Goal: Information Seeking & Learning: Learn about a topic

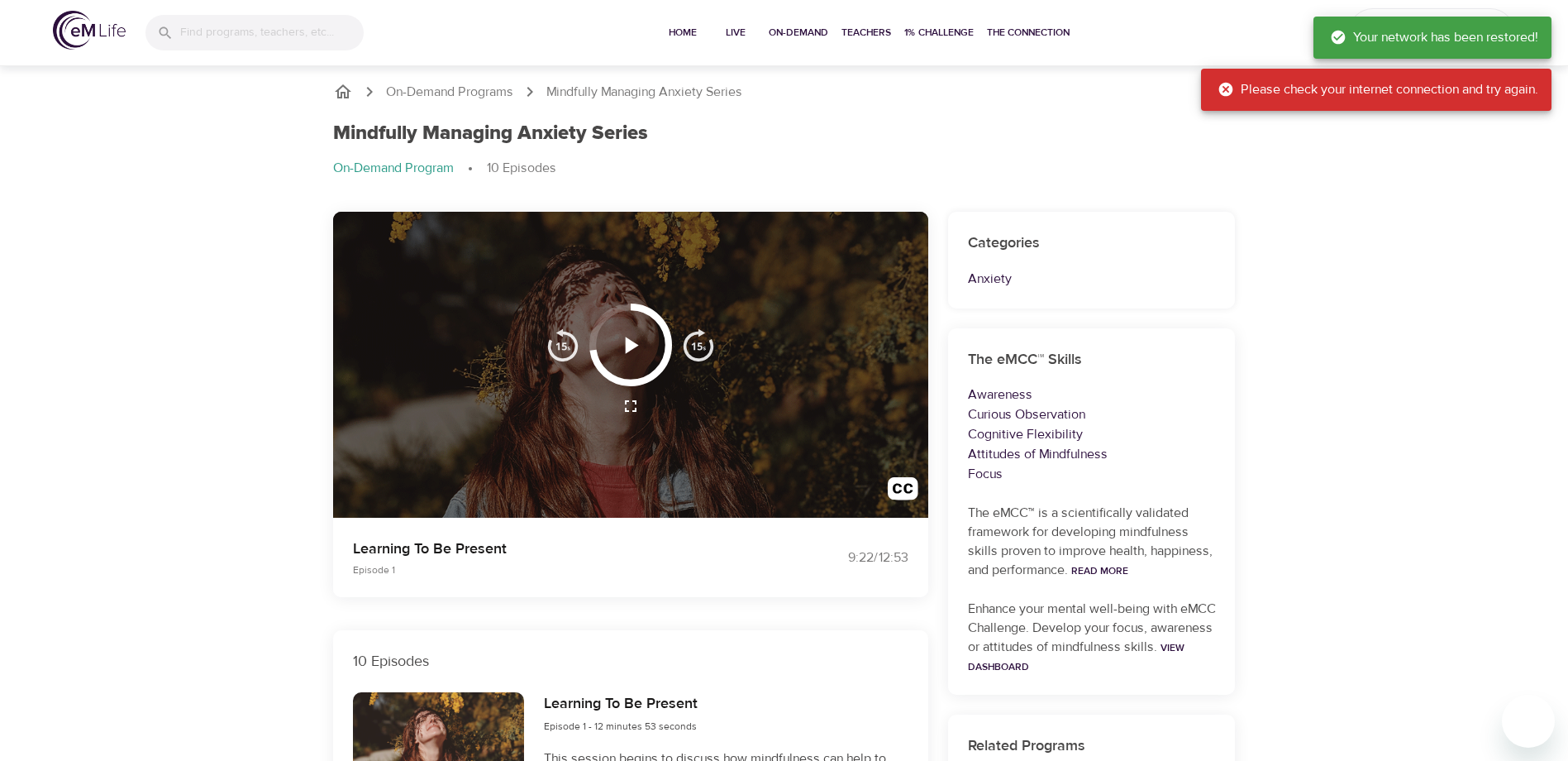
scroll to position [82, 0]
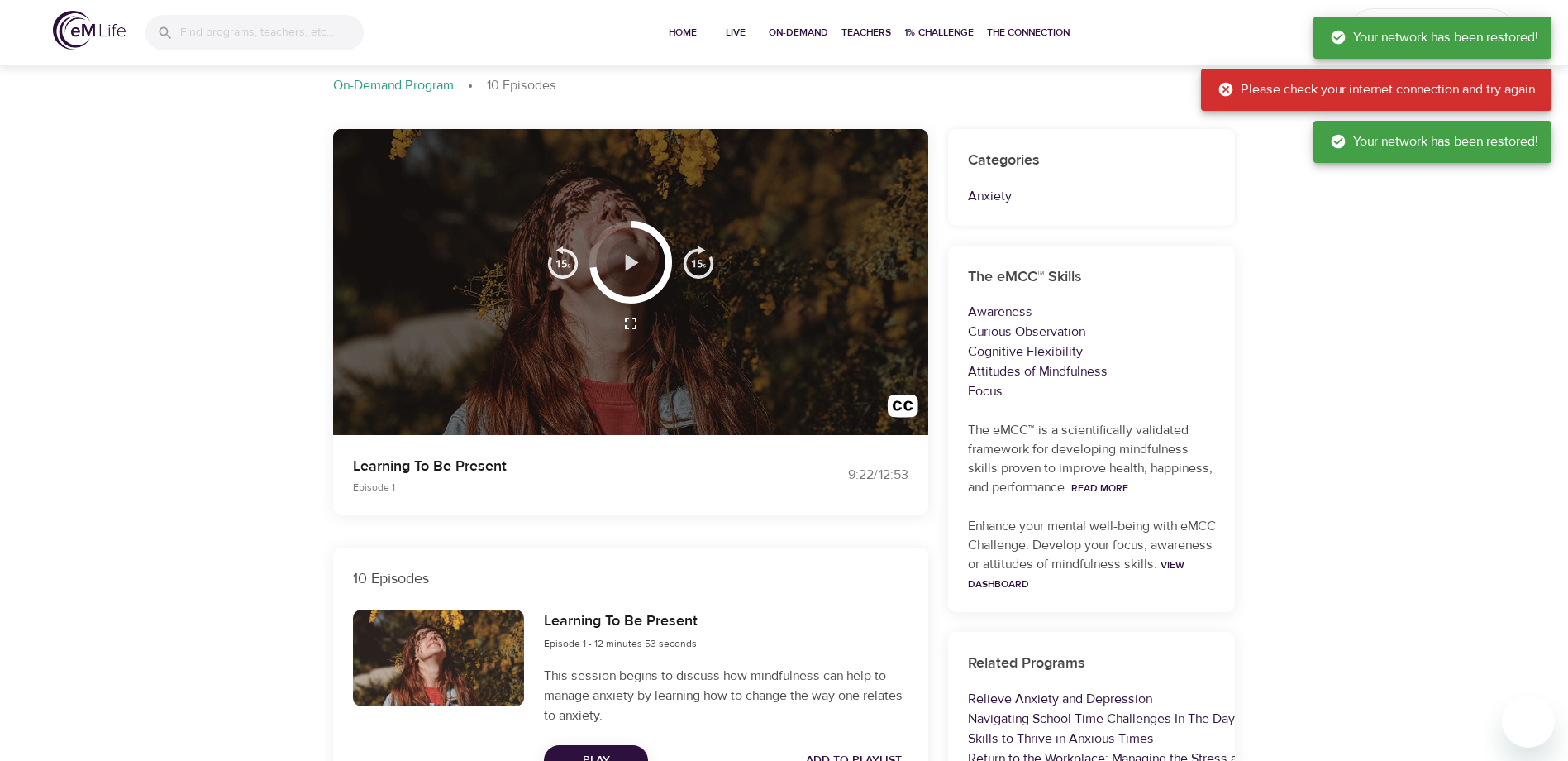
click at [637, 257] on icon "button" at bounding box center [629, 262] width 29 height 29
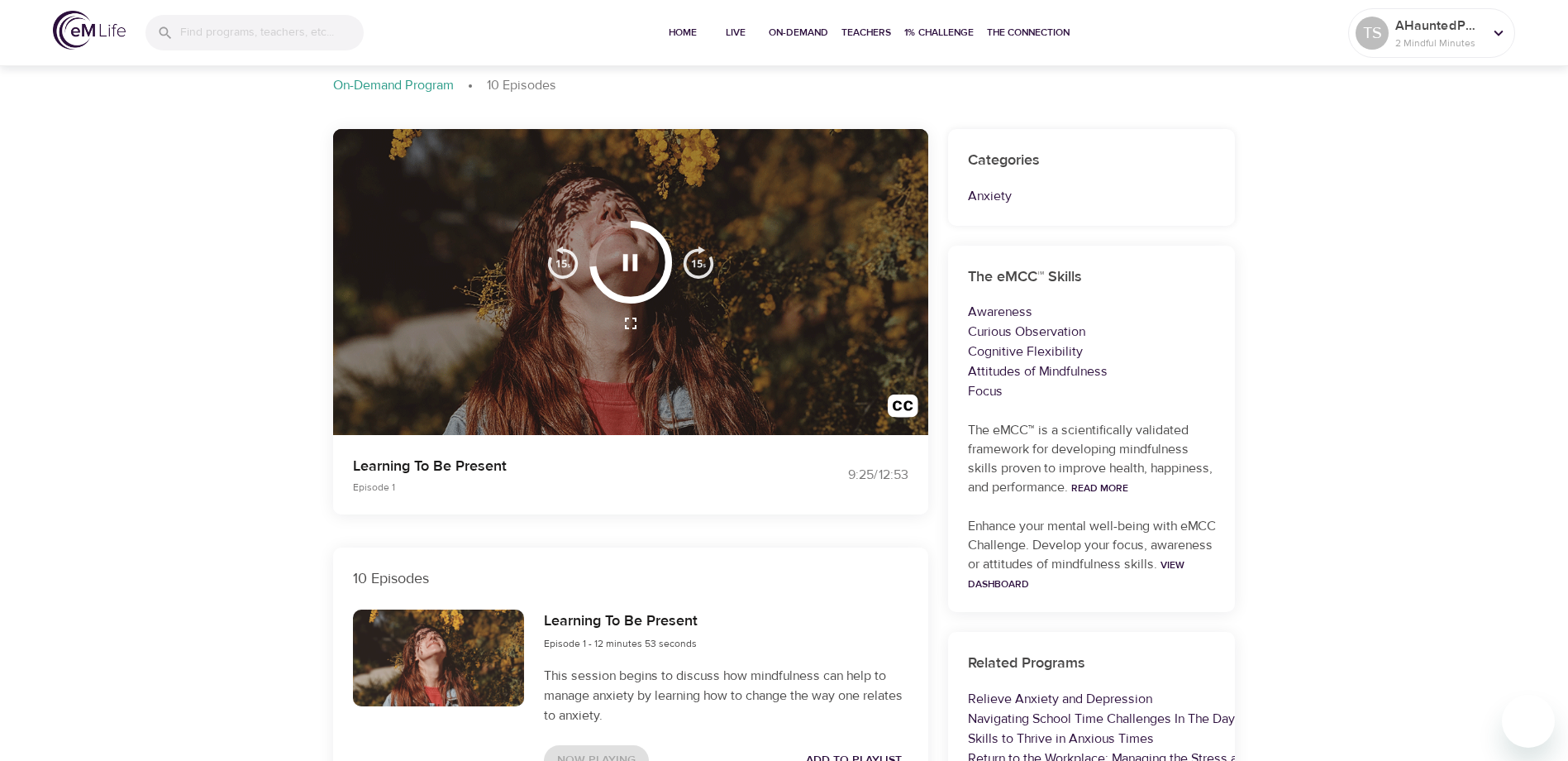
click at [601, 349] on div at bounding box center [630, 282] width 595 height 307
click at [628, 268] on icon "button" at bounding box center [630, 262] width 15 height 17
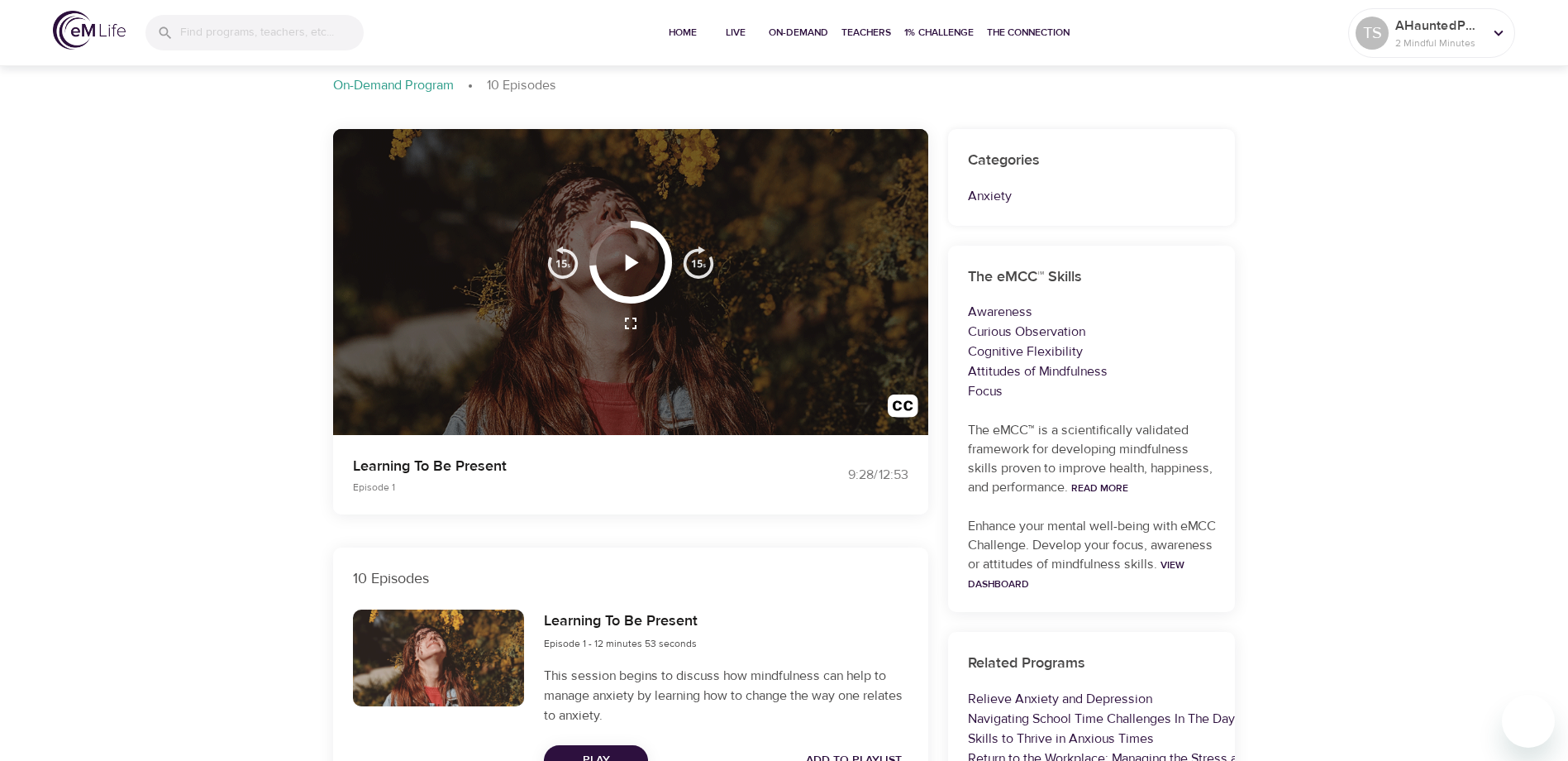
click at [628, 265] on icon "button" at bounding box center [632, 262] width 13 height 17
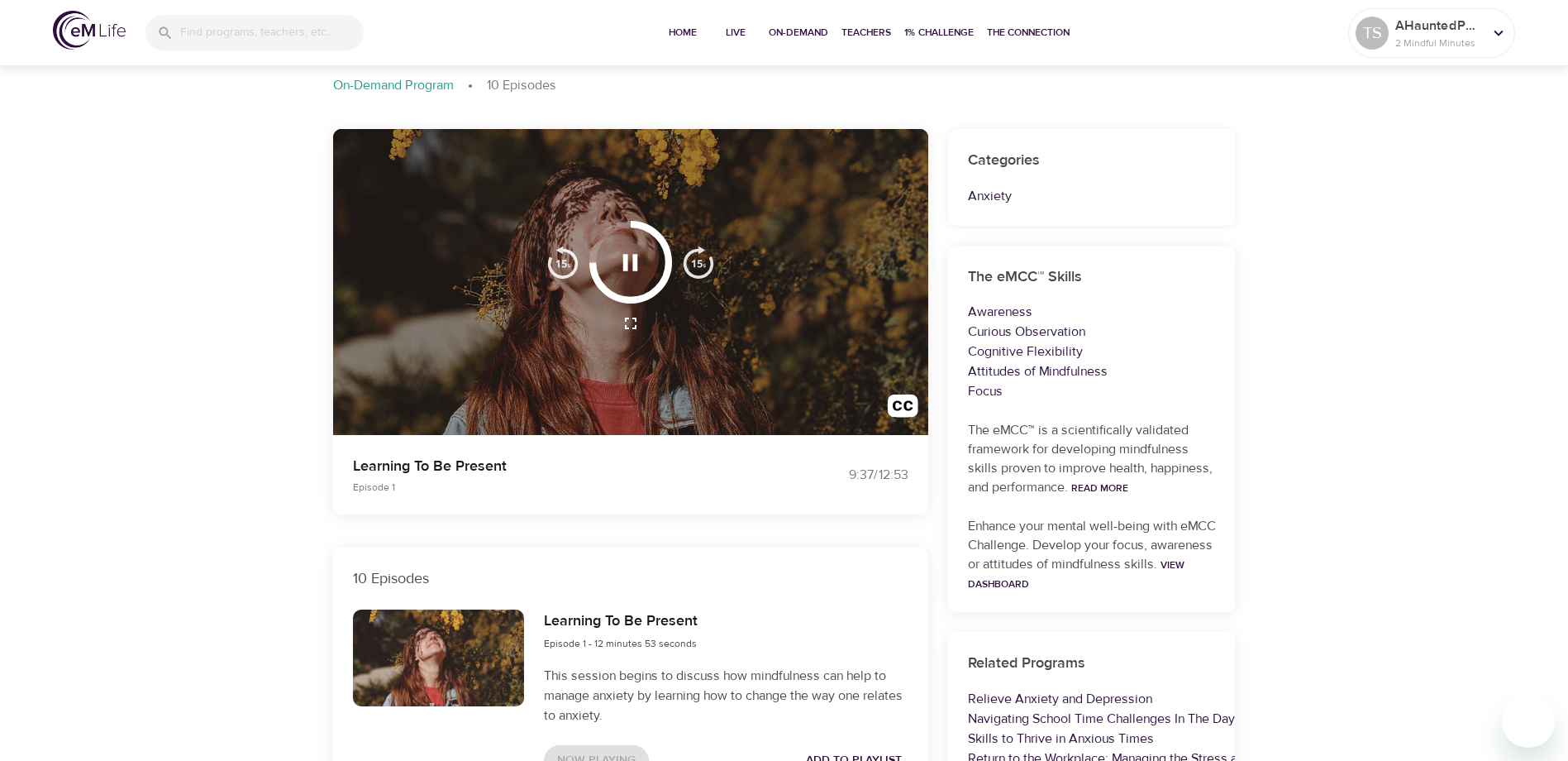
click at [693, 264] on img "button" at bounding box center [699, 262] width 33 height 33
click at [418, 468] on p "Learning To Be Present" at bounding box center [559, 465] width 411 height 22
drag, startPoint x: 418, startPoint y: 468, endPoint x: 509, endPoint y: 461, distance: 91.3
click at [509, 461] on p "Learning To Be Present" at bounding box center [559, 465] width 411 height 22
copy p "Learning To Be Present"
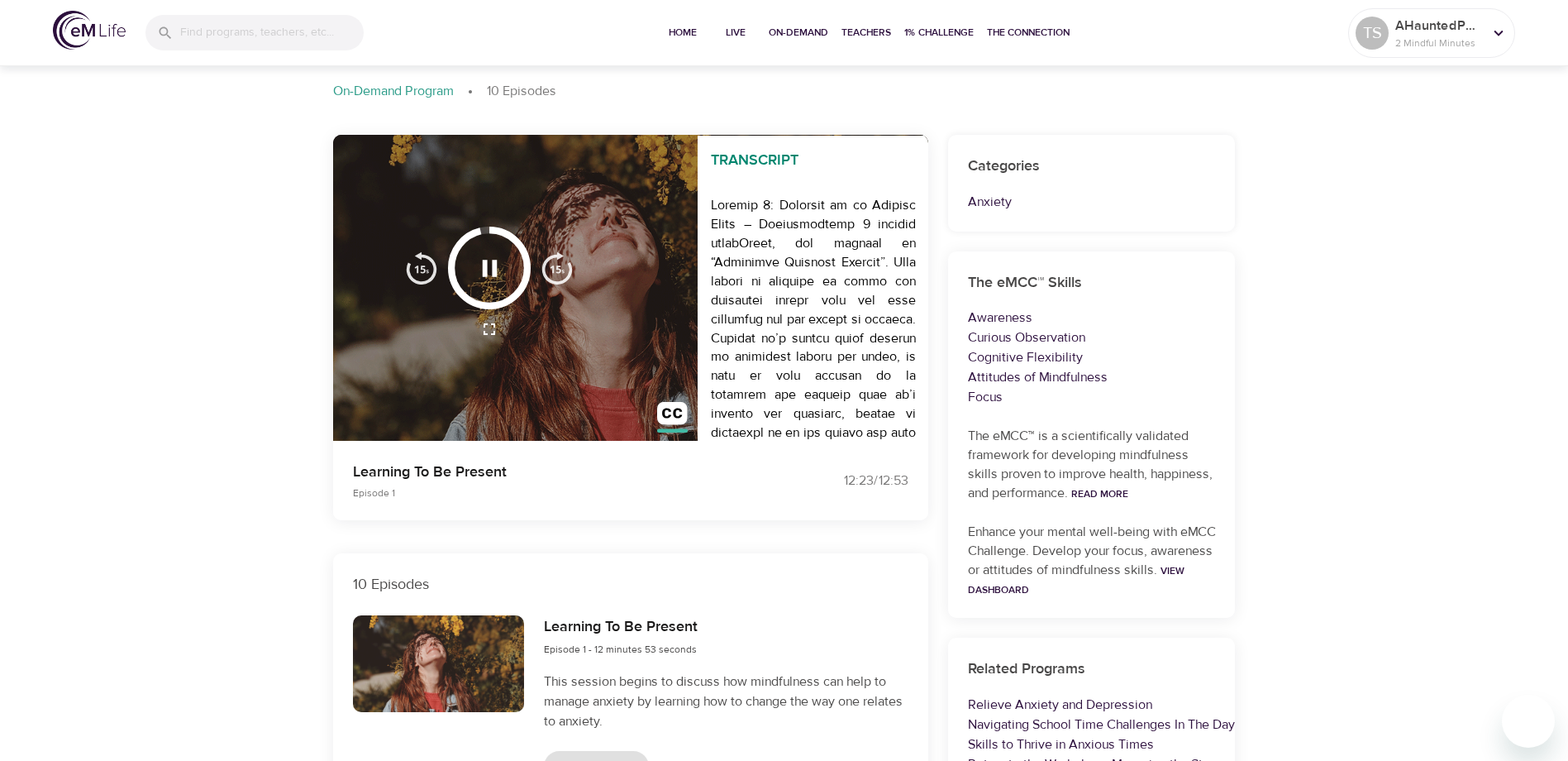
scroll to position [0, 0]
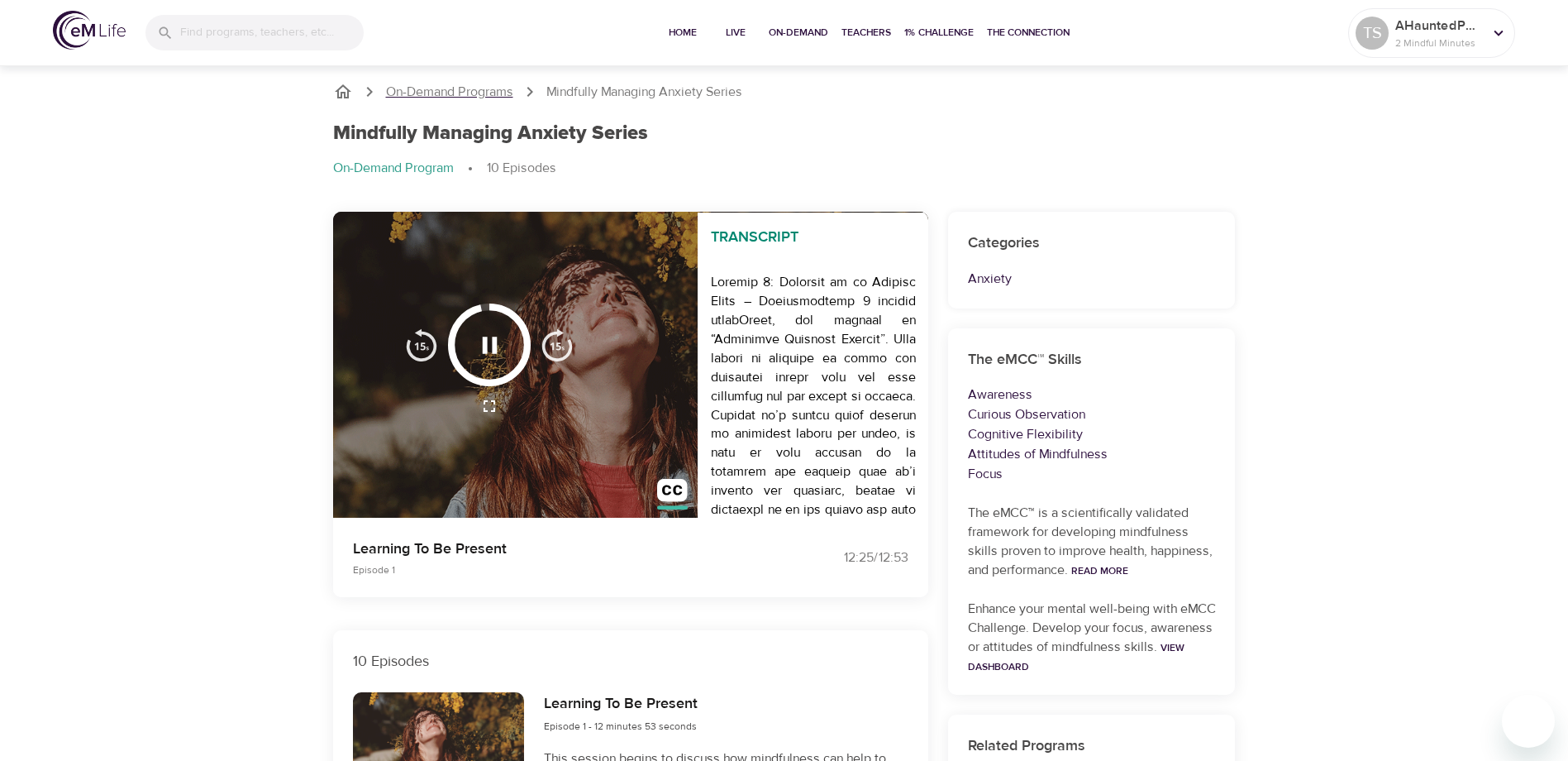
click at [450, 93] on p "On-Demand Programs" at bounding box center [449, 92] width 127 height 19
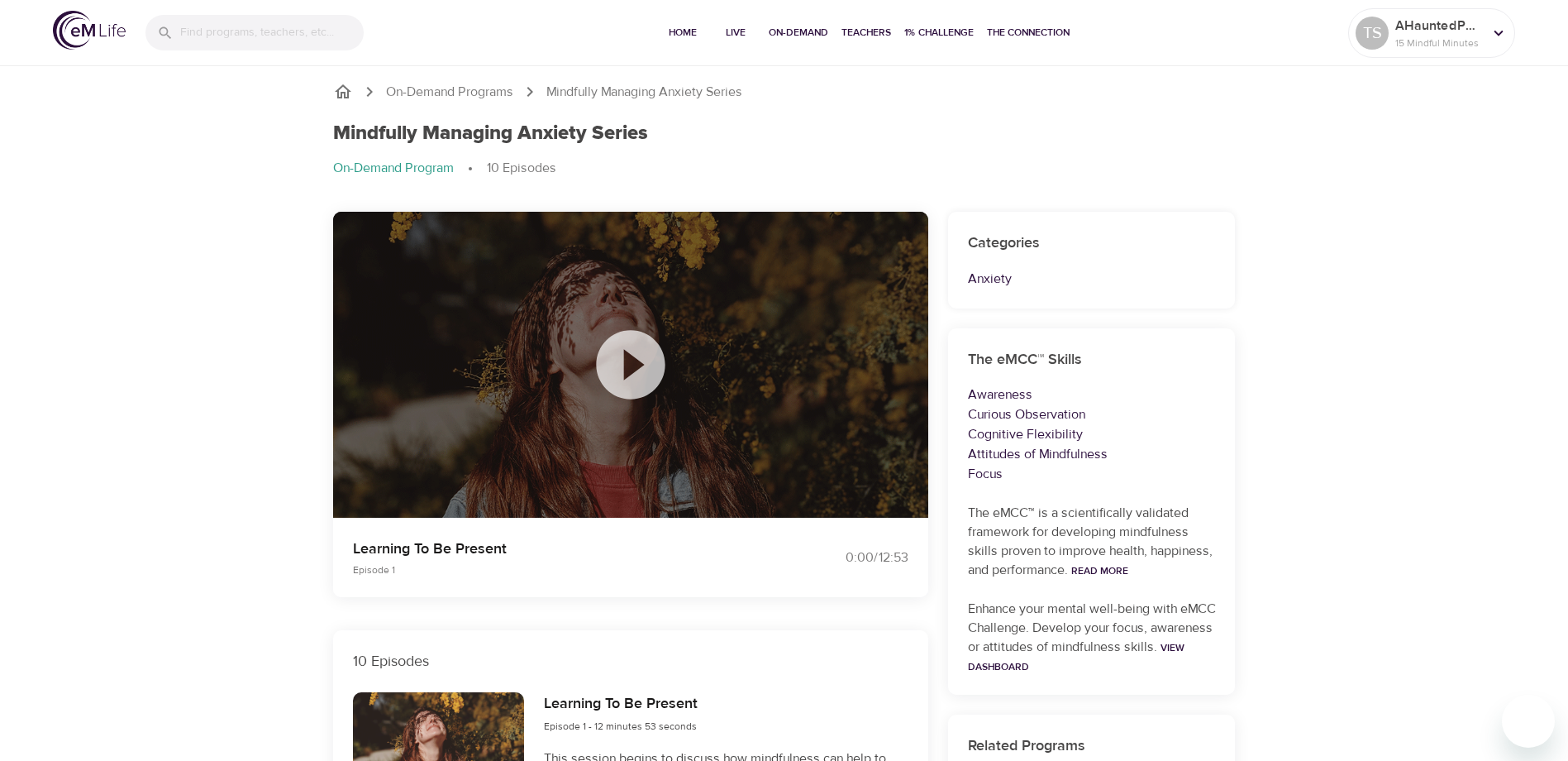
click at [622, 373] on icon at bounding box center [630, 364] width 68 height 68
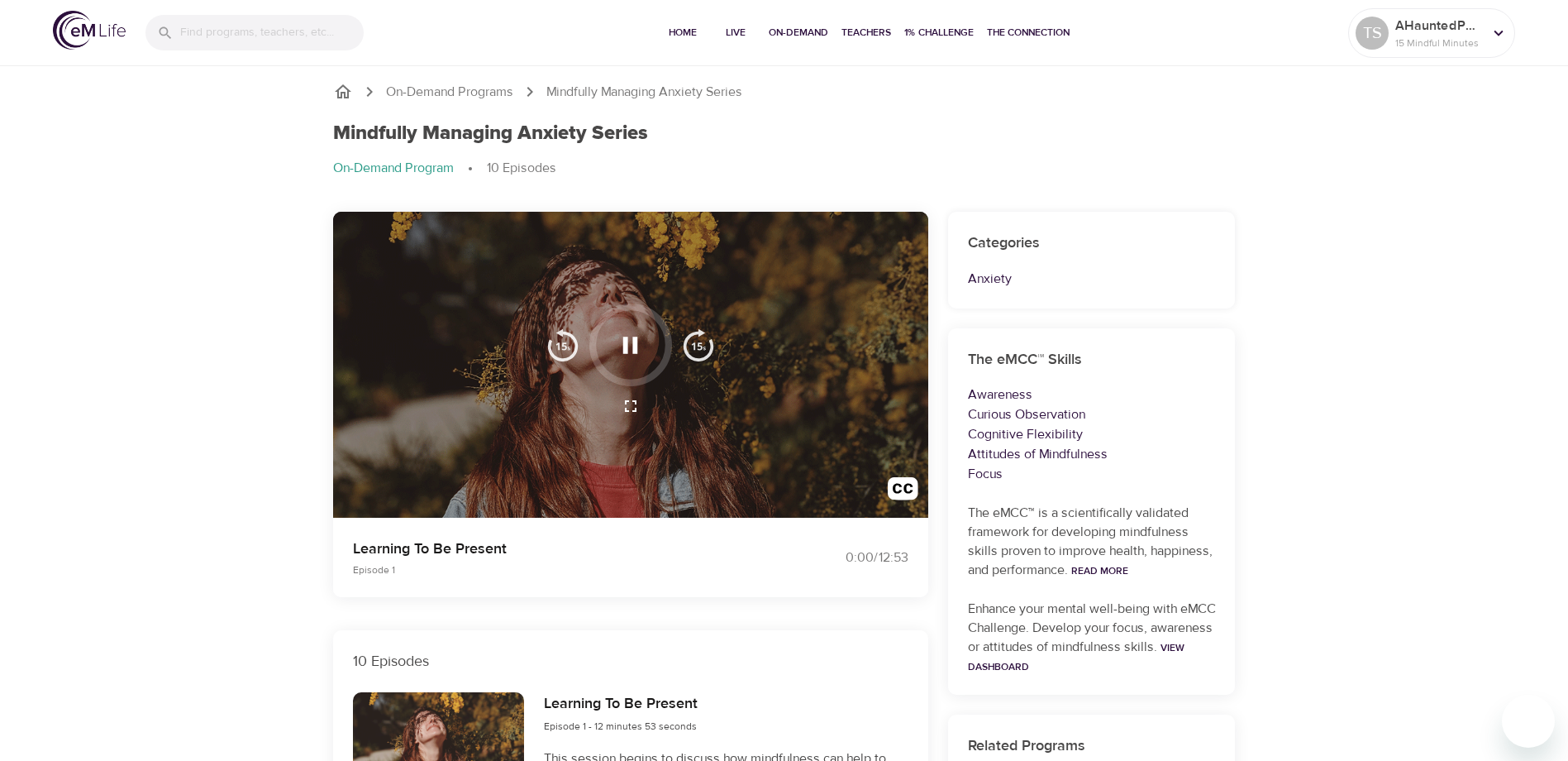
click at [453, 412] on div at bounding box center [630, 365] width 595 height 307
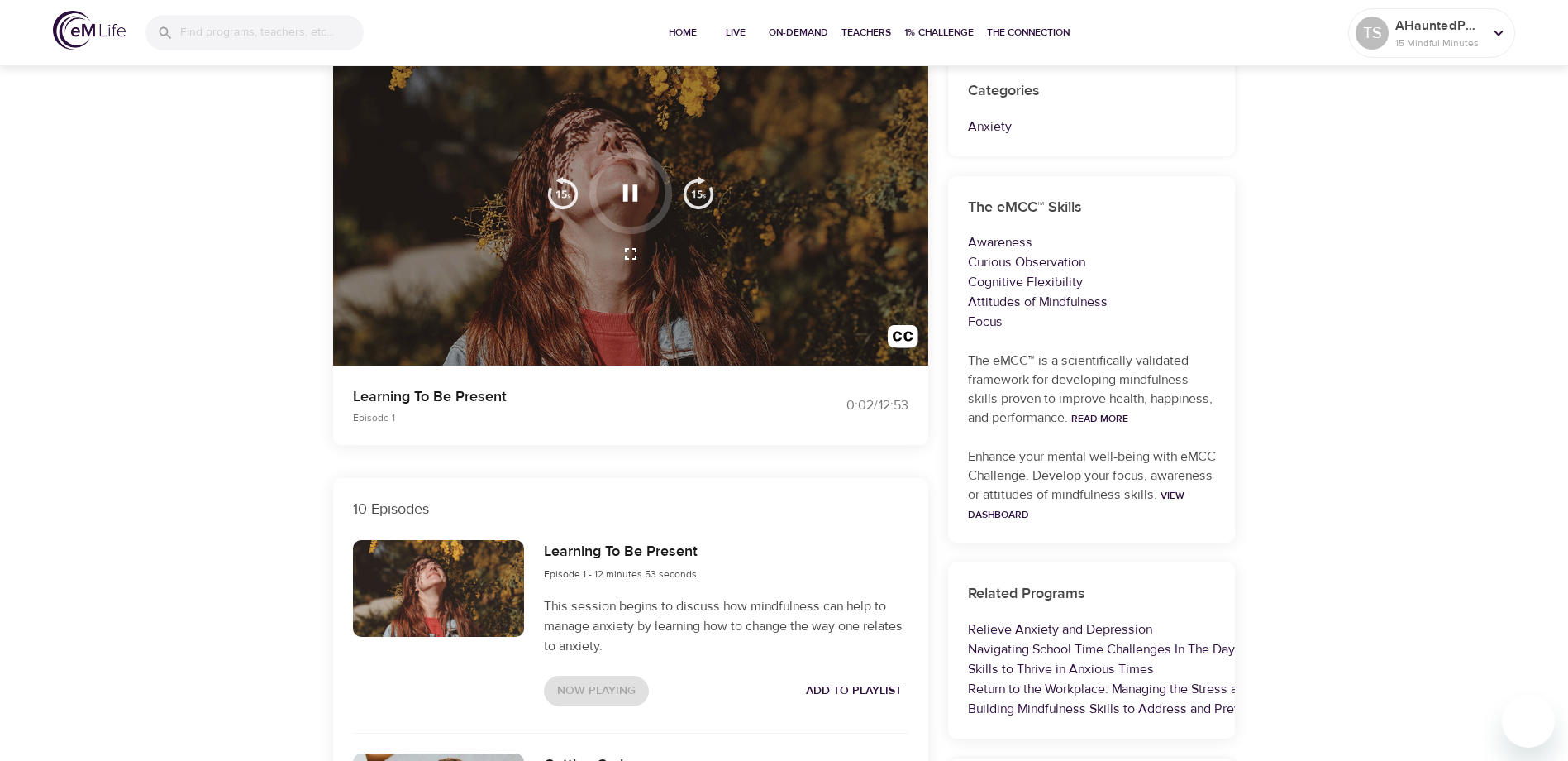
scroll to position [166, 0]
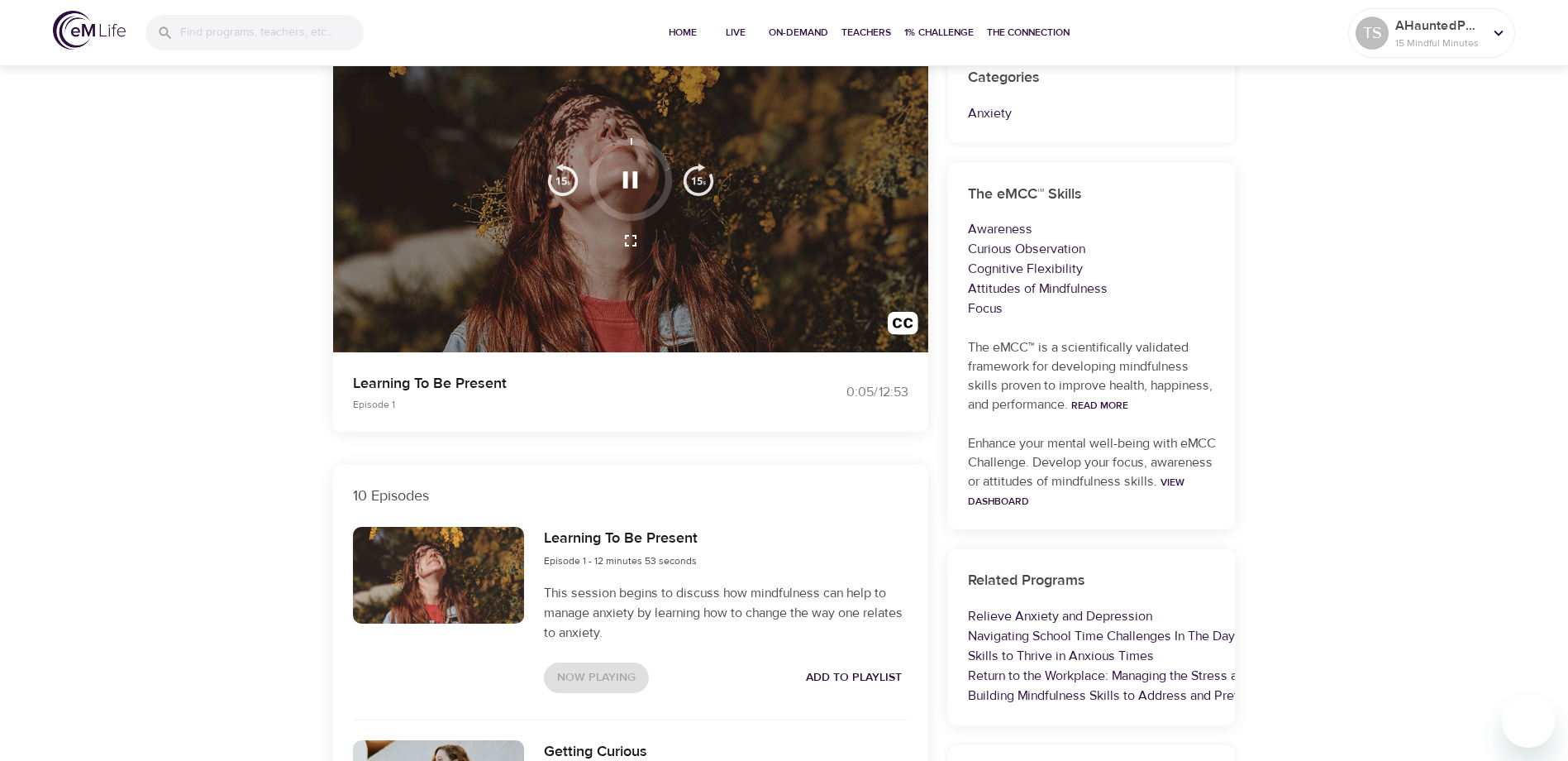
click at [694, 180] on img "button" at bounding box center [699, 180] width 33 height 33
click at [705, 177] on img "button" at bounding box center [699, 180] width 33 height 33
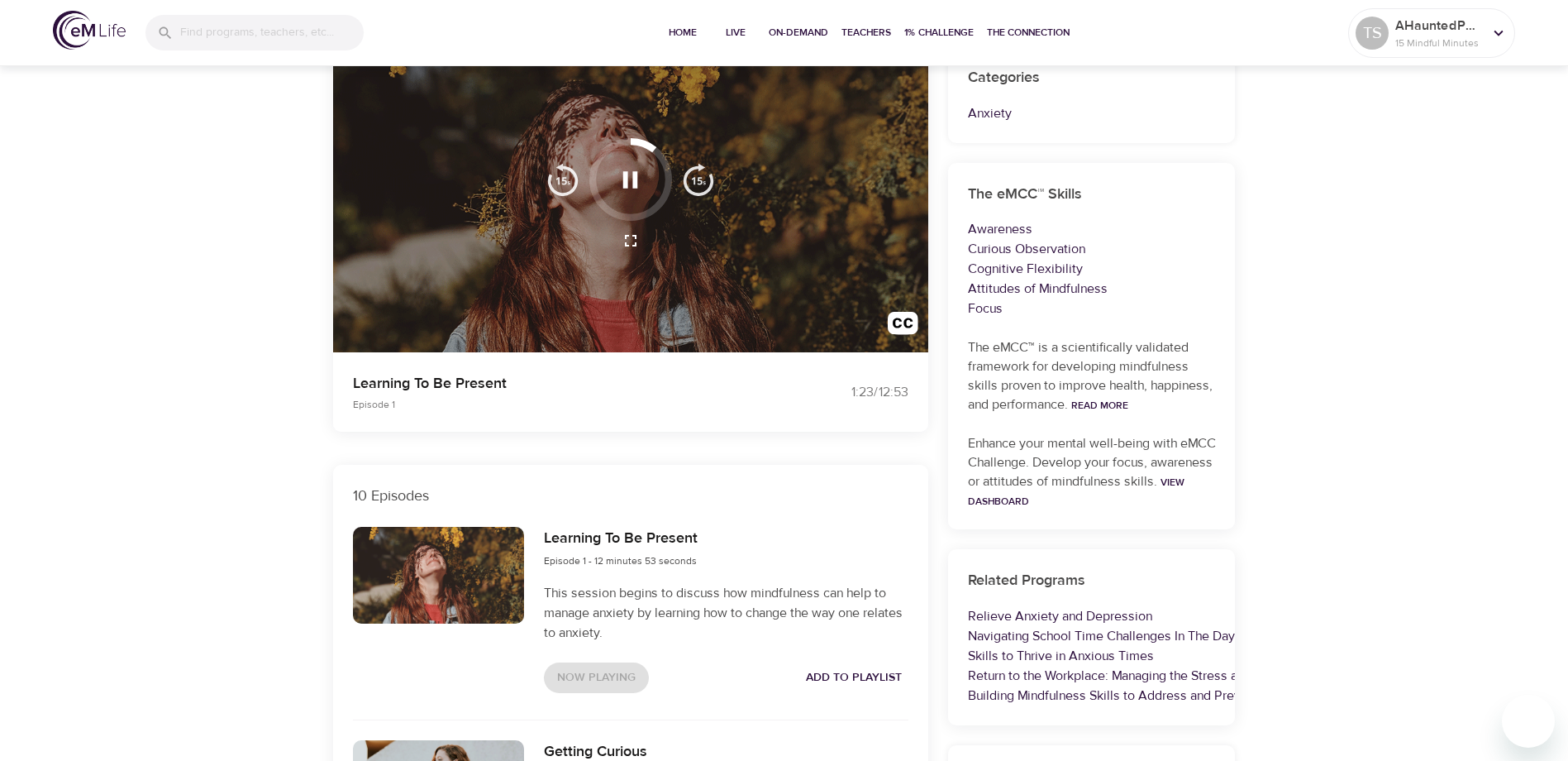
click at [607, 150] on div at bounding box center [630, 180] width 82 height 82
drag, startPoint x: 650, startPoint y: 143, endPoint x: 671, endPoint y: 174, distance: 37.4
click at [671, 174] on div at bounding box center [630, 180] width 82 height 82
click at [662, 200] on div at bounding box center [630, 180] width 82 height 82
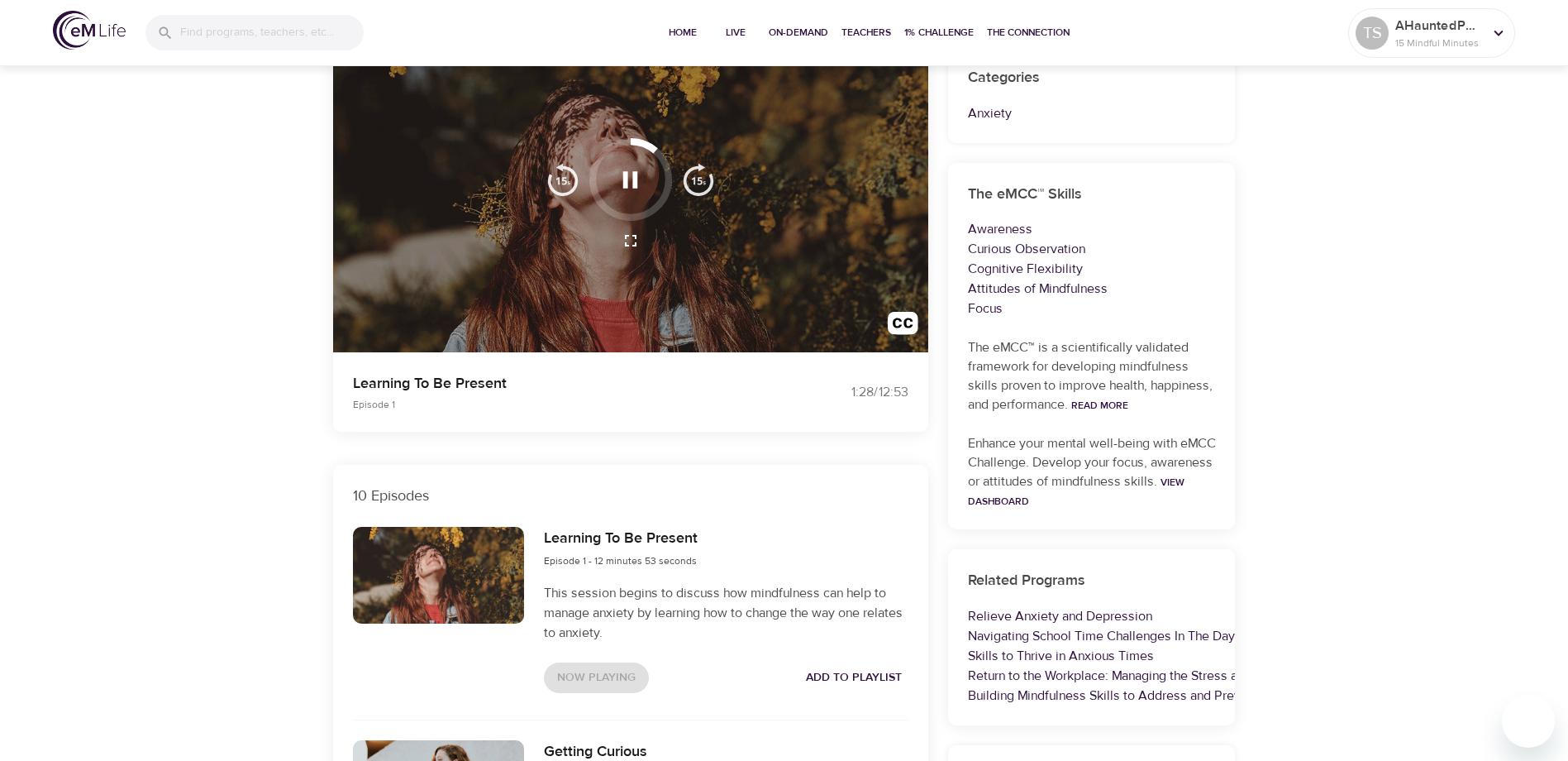
drag, startPoint x: 662, startPoint y: 200, endPoint x: 706, endPoint y: 255, distance: 70.4
click at [706, 255] on div at bounding box center [630, 240] width 188 height 39
click at [696, 185] on img "button" at bounding box center [699, 180] width 33 height 33
click at [696, 181] on img "button" at bounding box center [699, 180] width 33 height 33
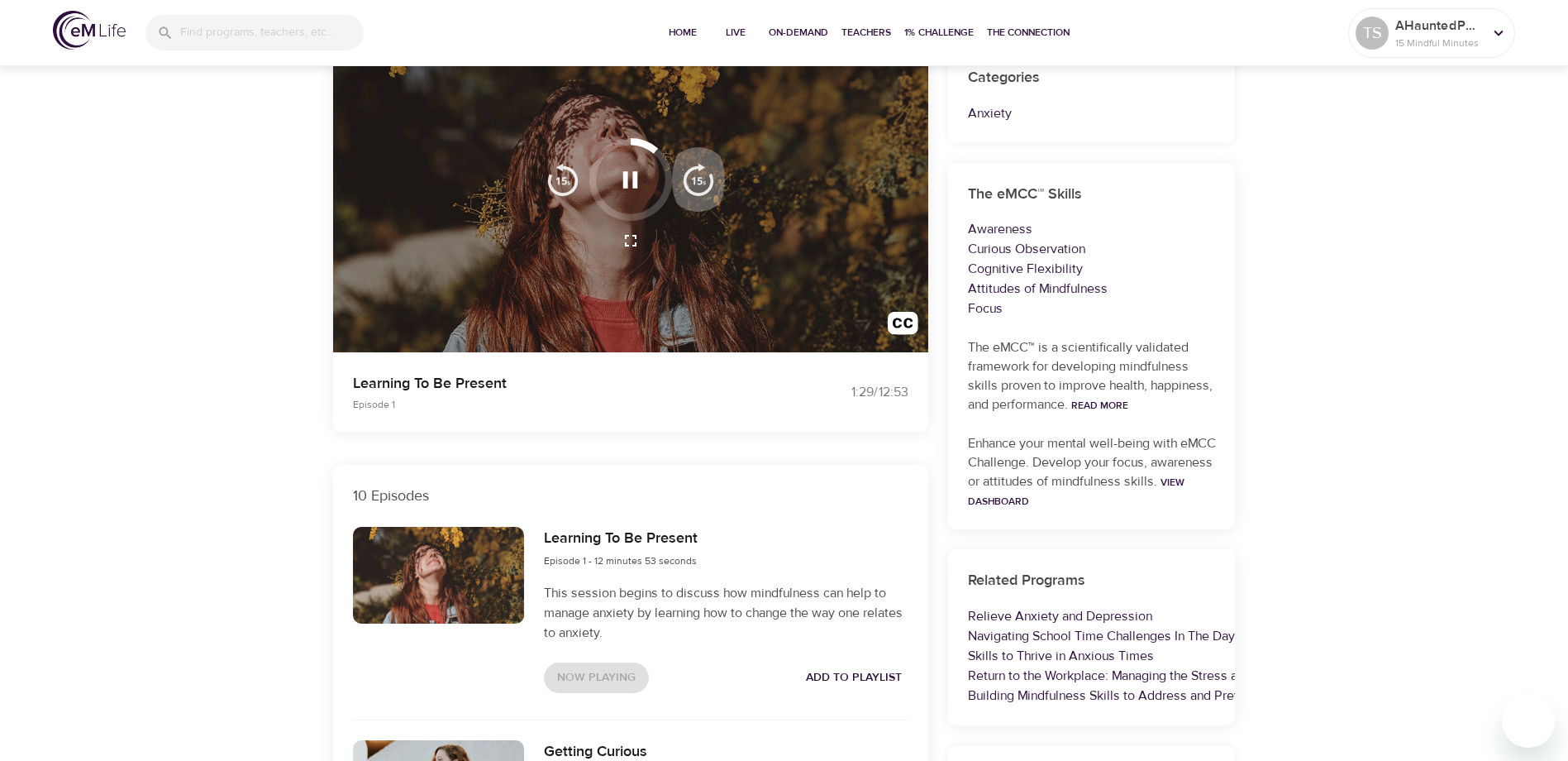
click at [696, 181] on img "button" at bounding box center [699, 180] width 33 height 33
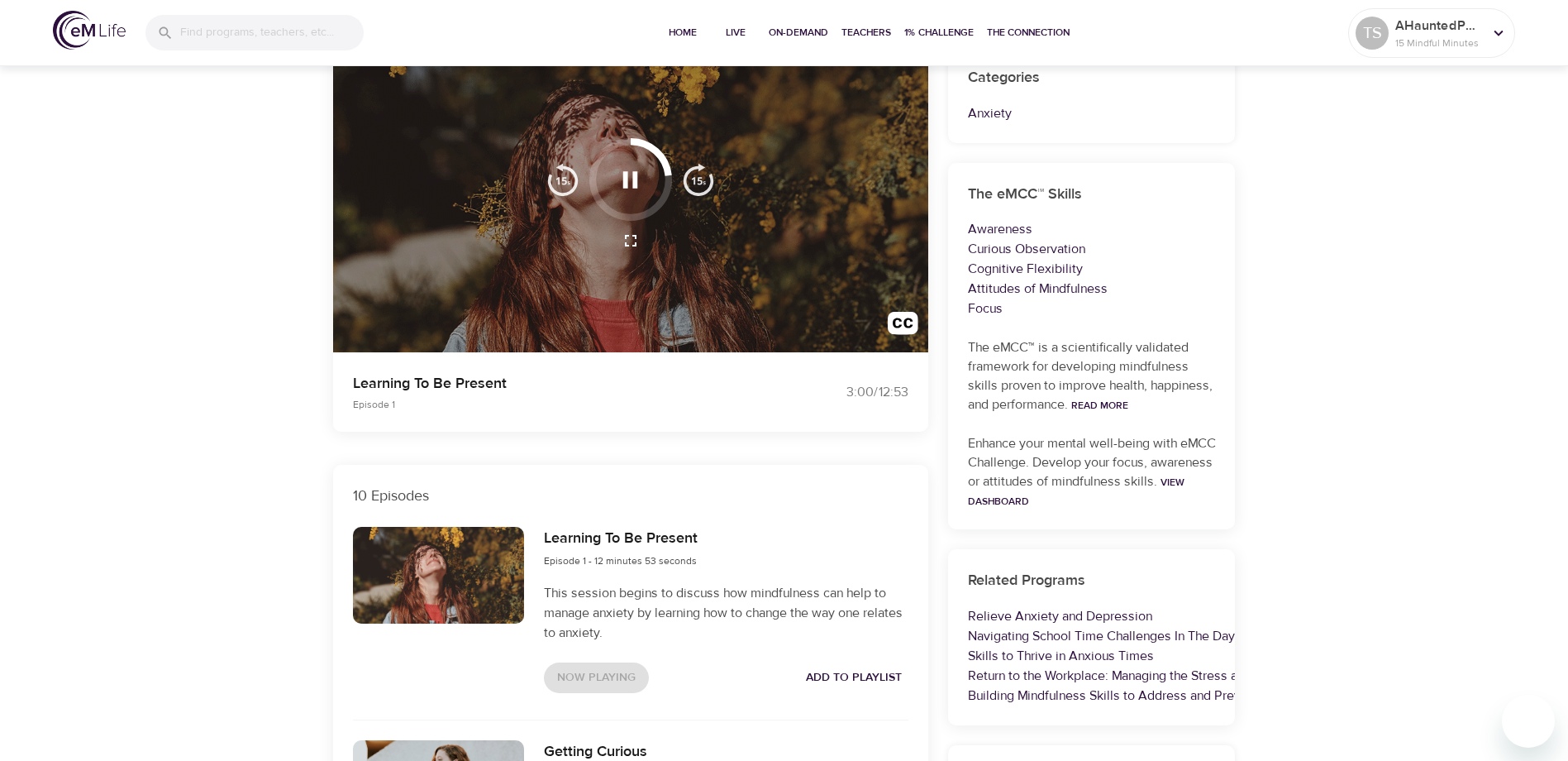
click at [696, 181] on img "button" at bounding box center [699, 180] width 33 height 33
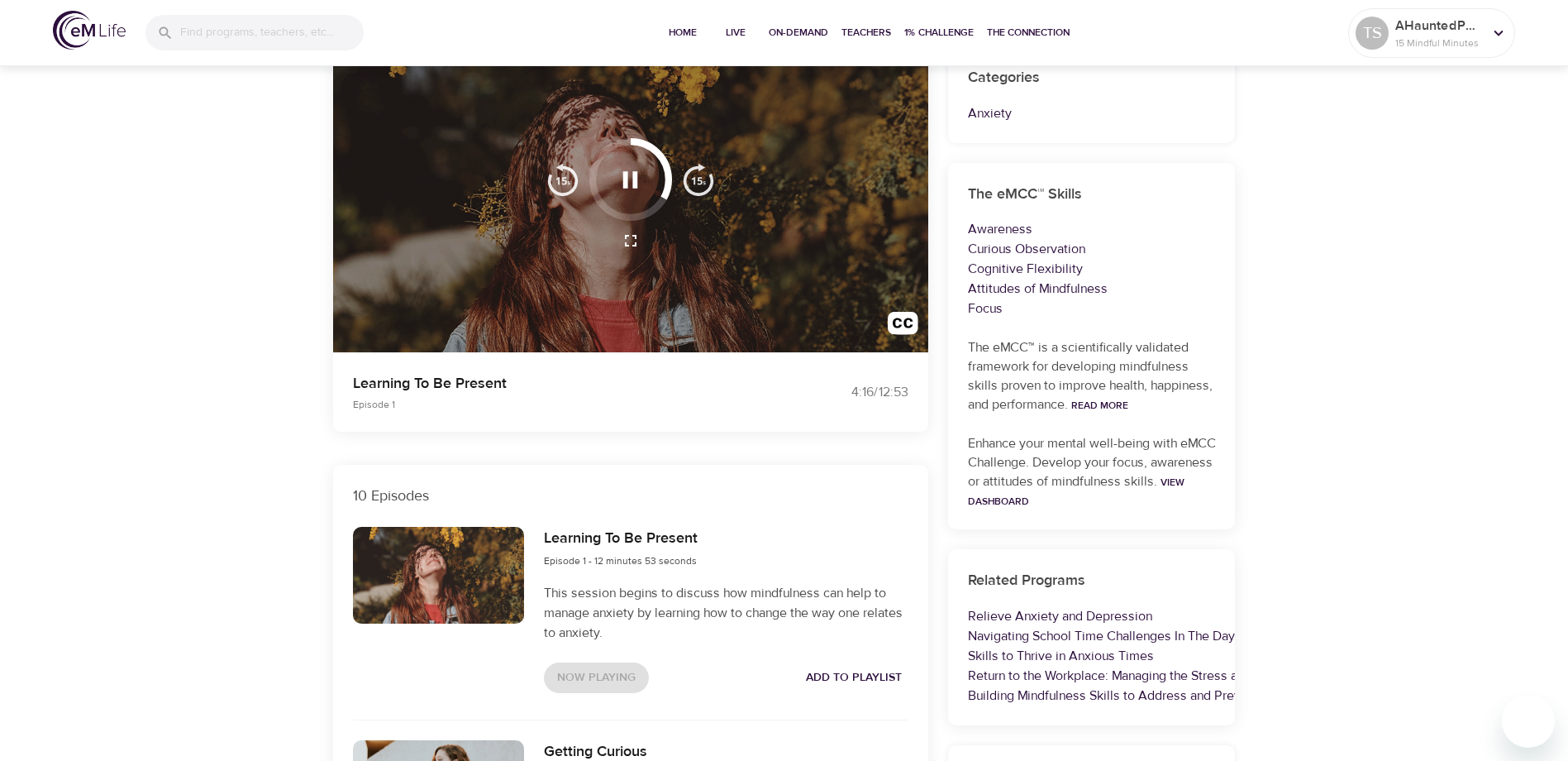
click at [696, 181] on img "button" at bounding box center [699, 180] width 33 height 33
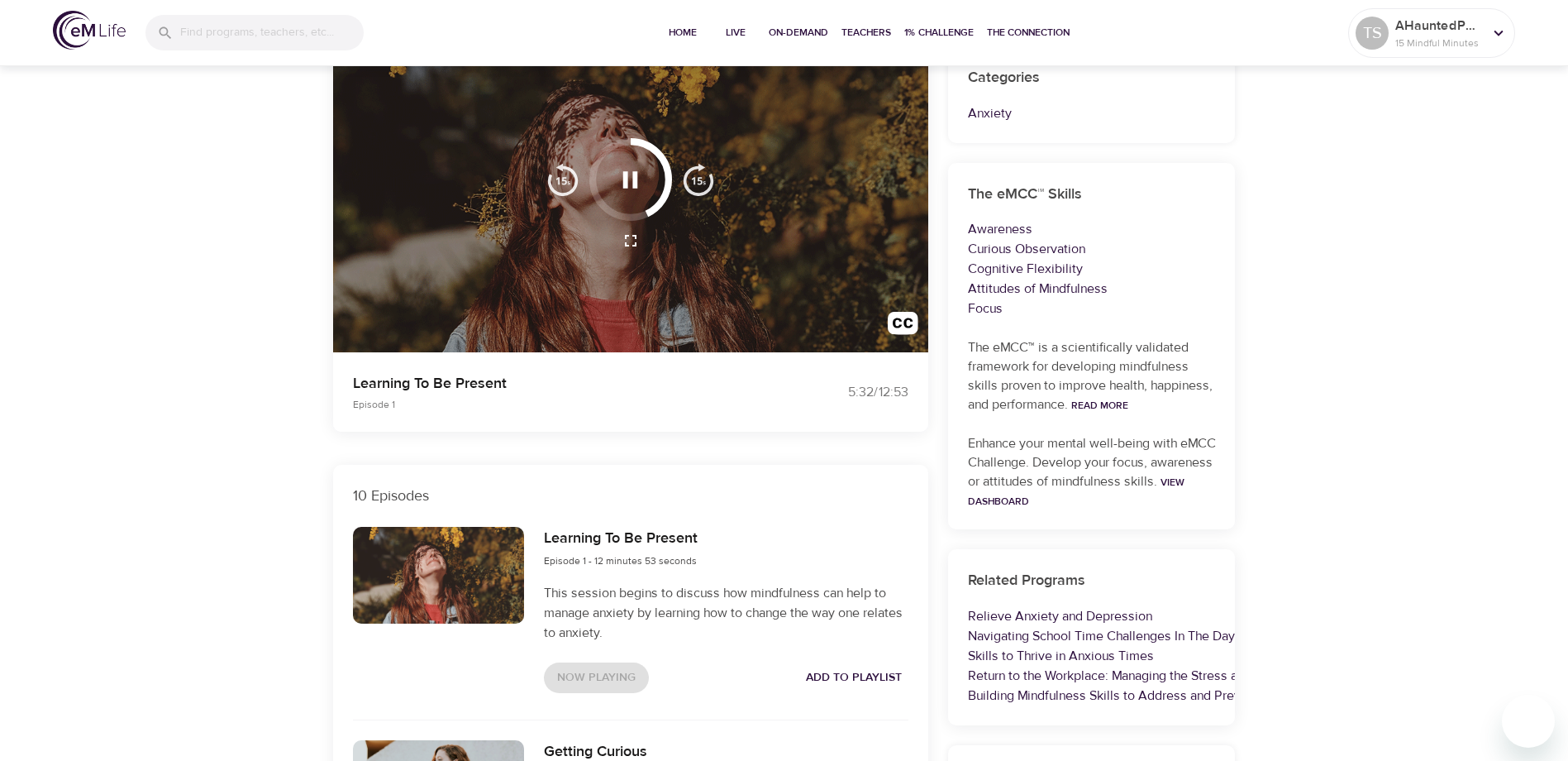
click at [696, 181] on img "button" at bounding box center [699, 180] width 33 height 33
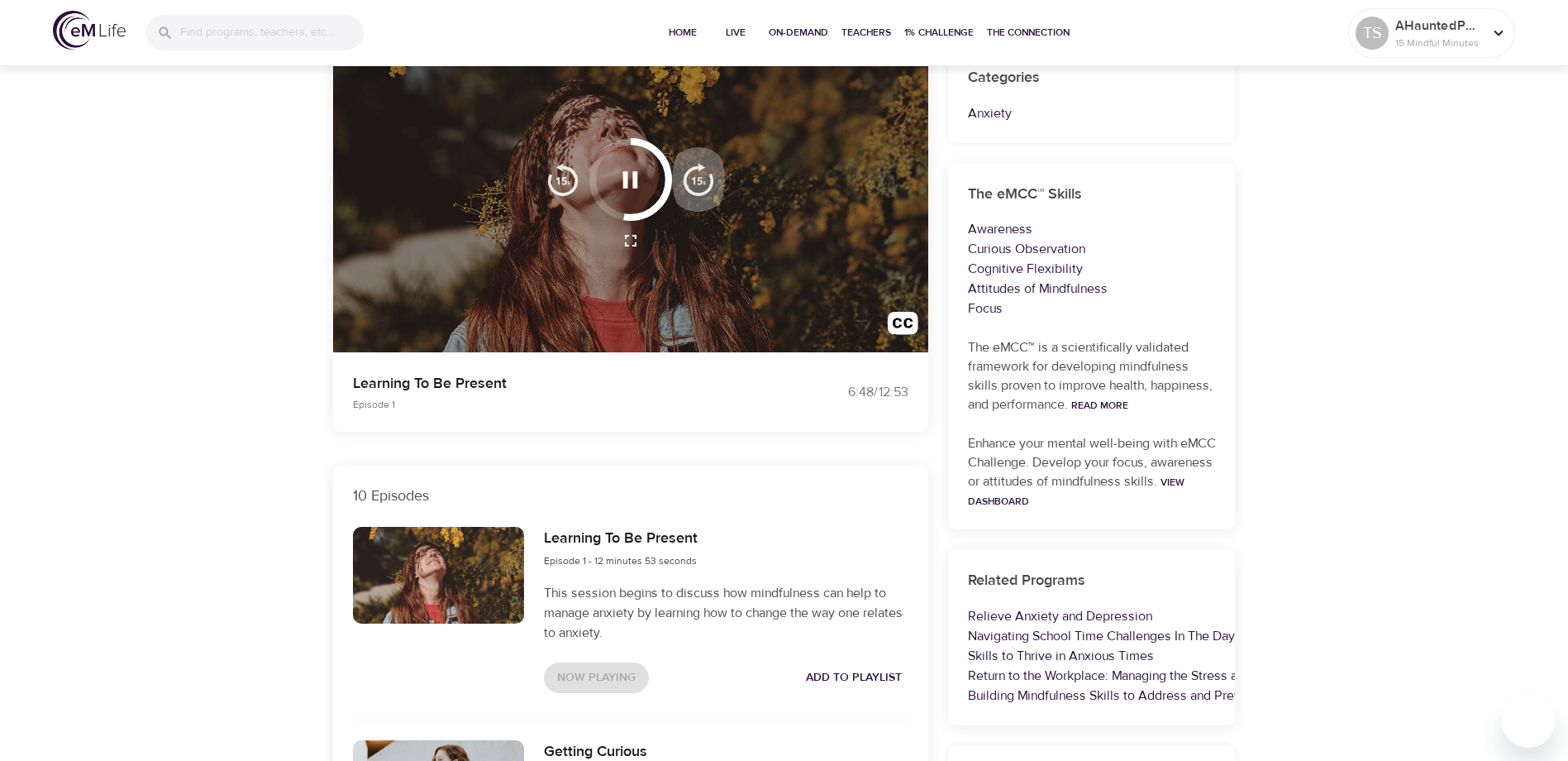
click at [696, 181] on img "button" at bounding box center [699, 180] width 33 height 33
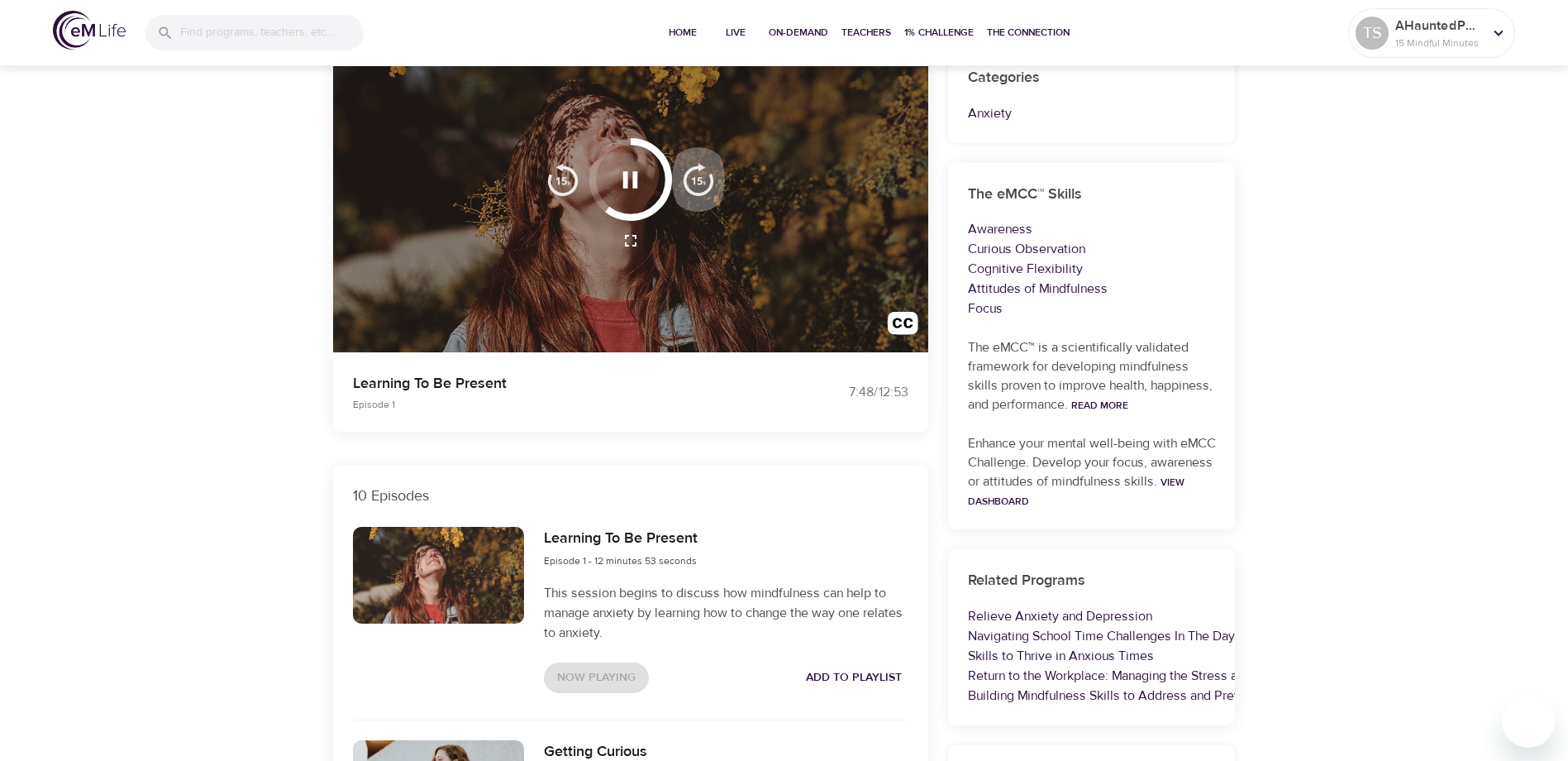
click at [696, 181] on img "button" at bounding box center [699, 180] width 33 height 33
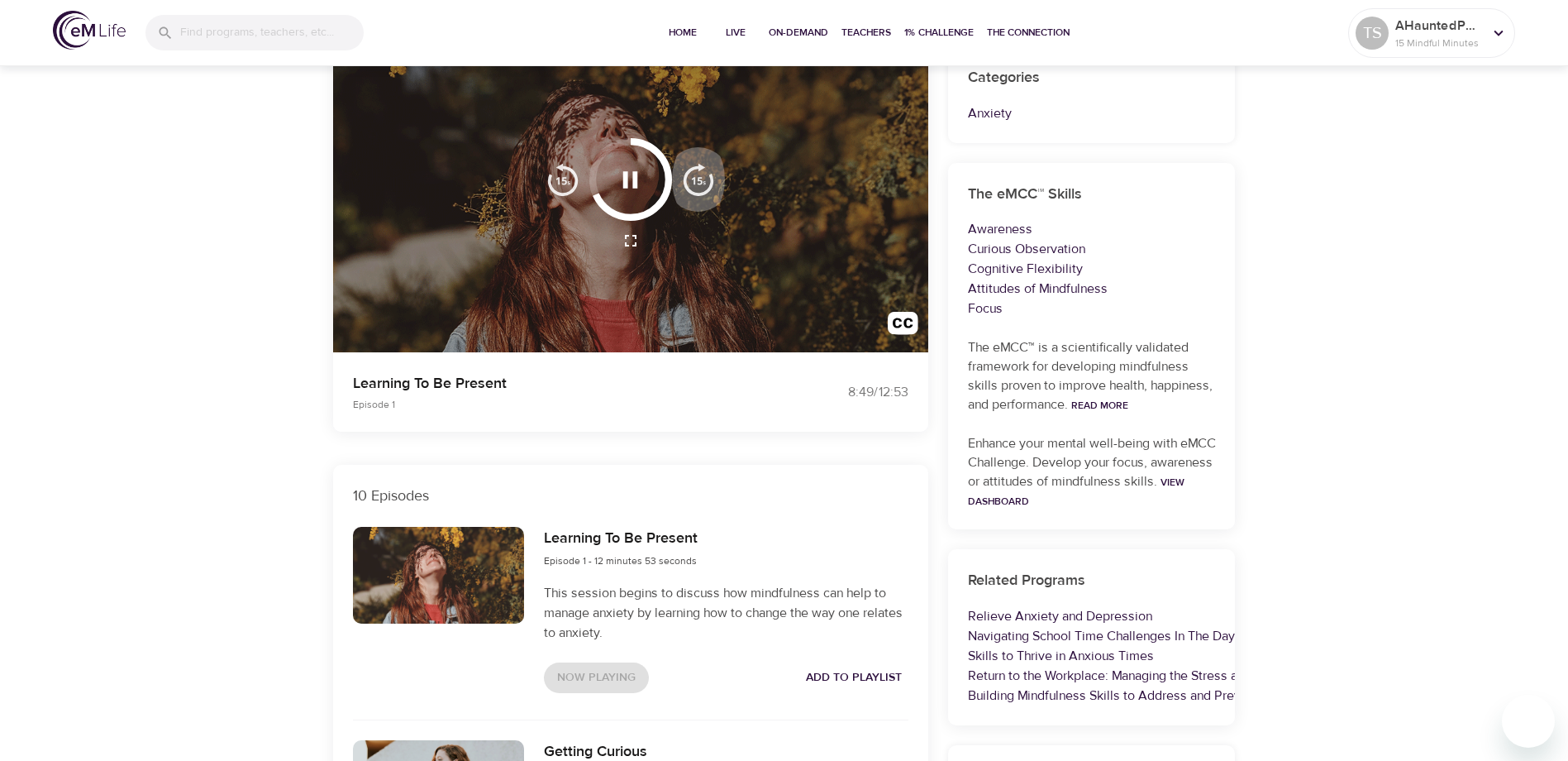
click at [696, 181] on img "button" at bounding box center [699, 180] width 33 height 33
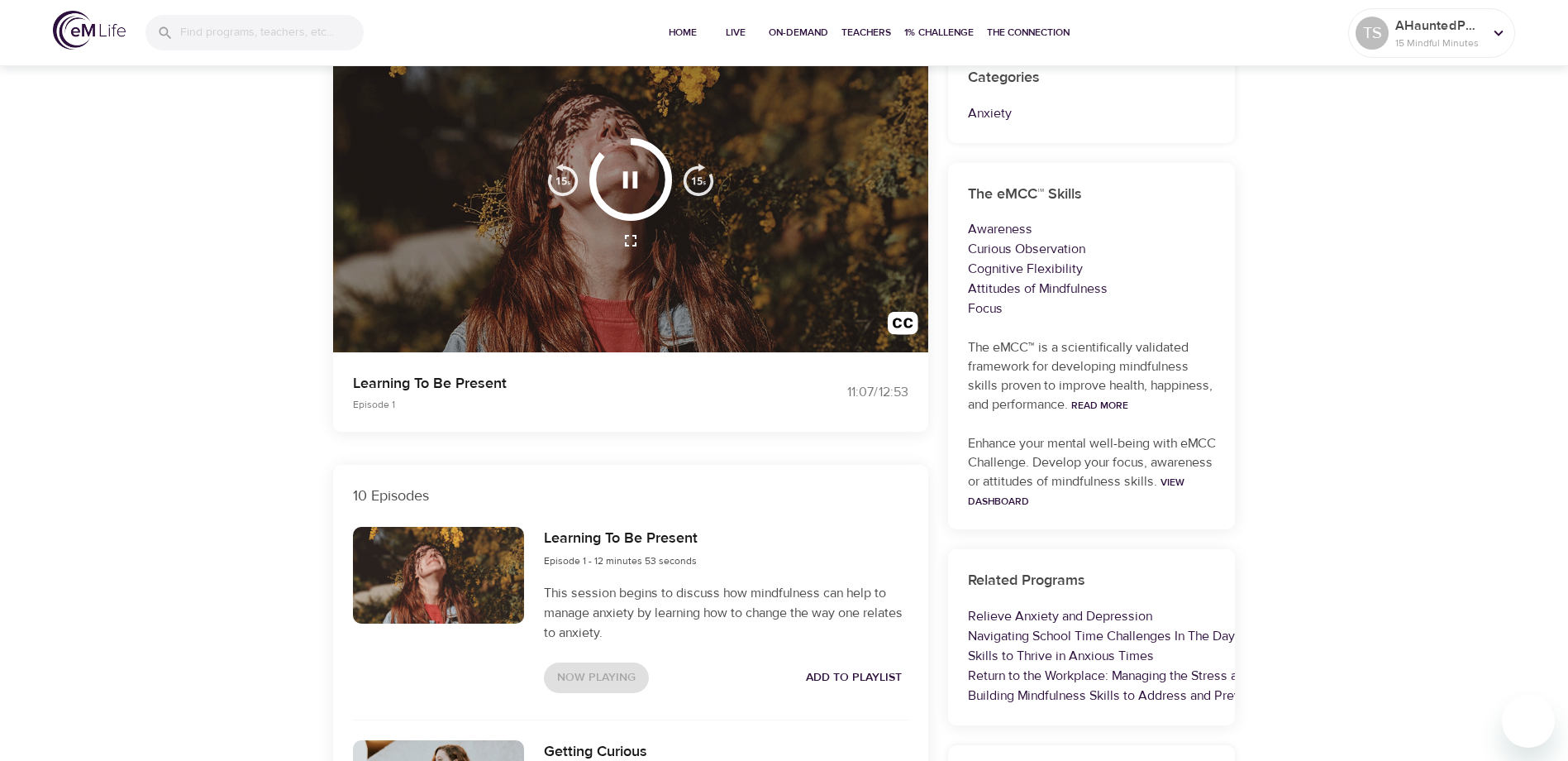
click at [696, 181] on img "button" at bounding box center [699, 180] width 33 height 33
click at [693, 182] on img "button" at bounding box center [699, 180] width 33 height 33
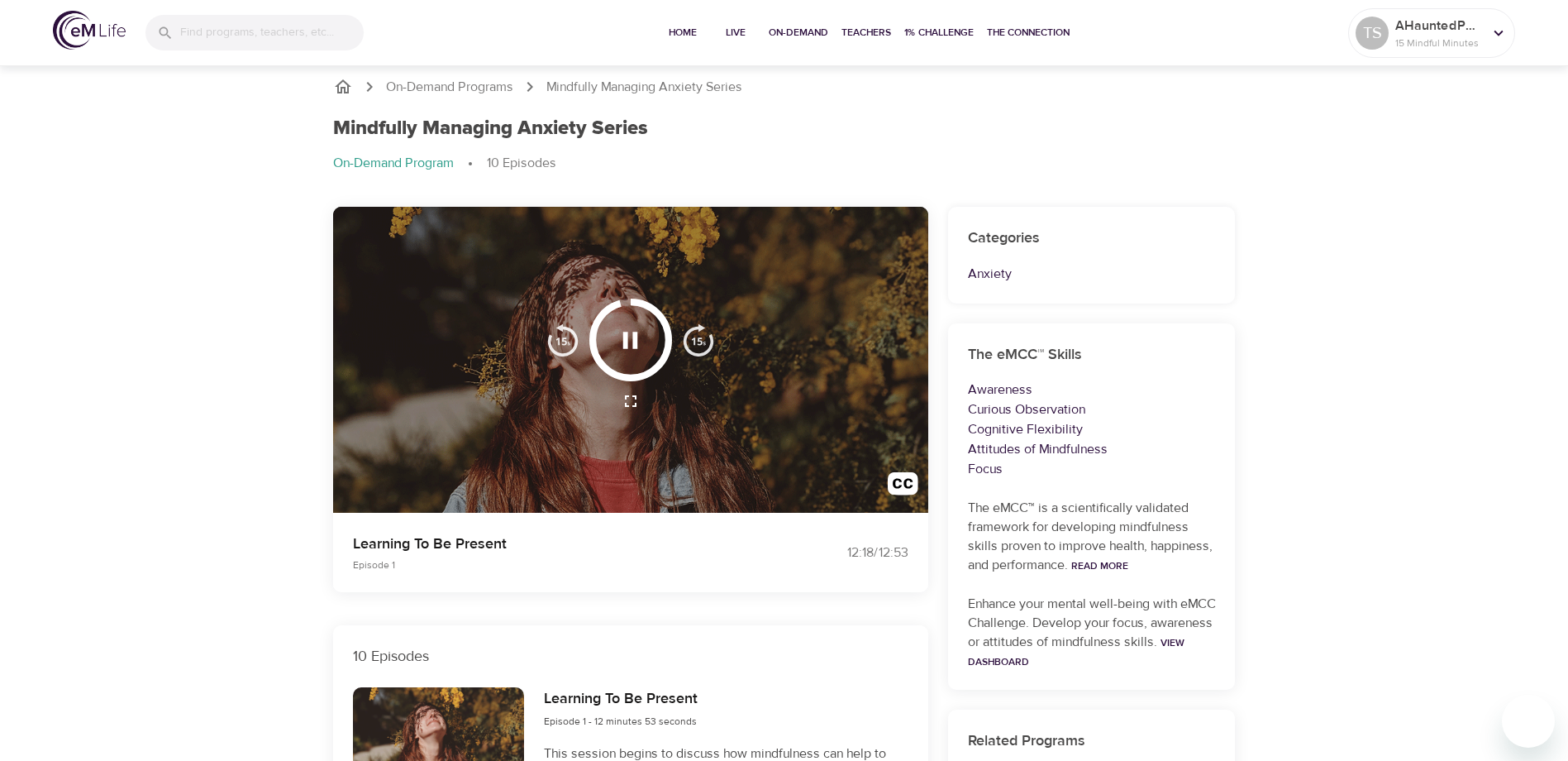
scroll to position [0, 0]
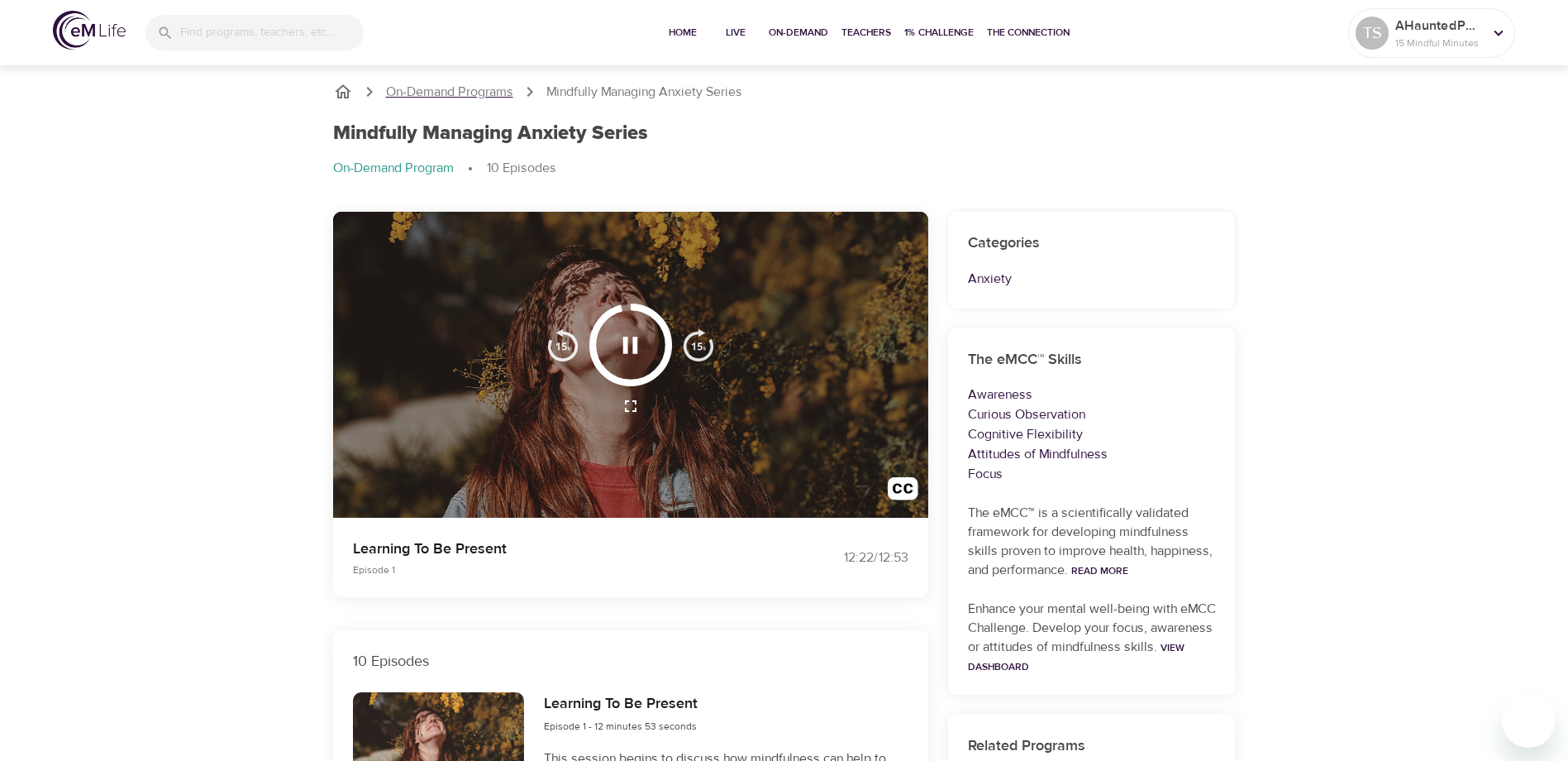
click at [456, 90] on p "On-Demand Programs" at bounding box center [449, 92] width 127 height 19
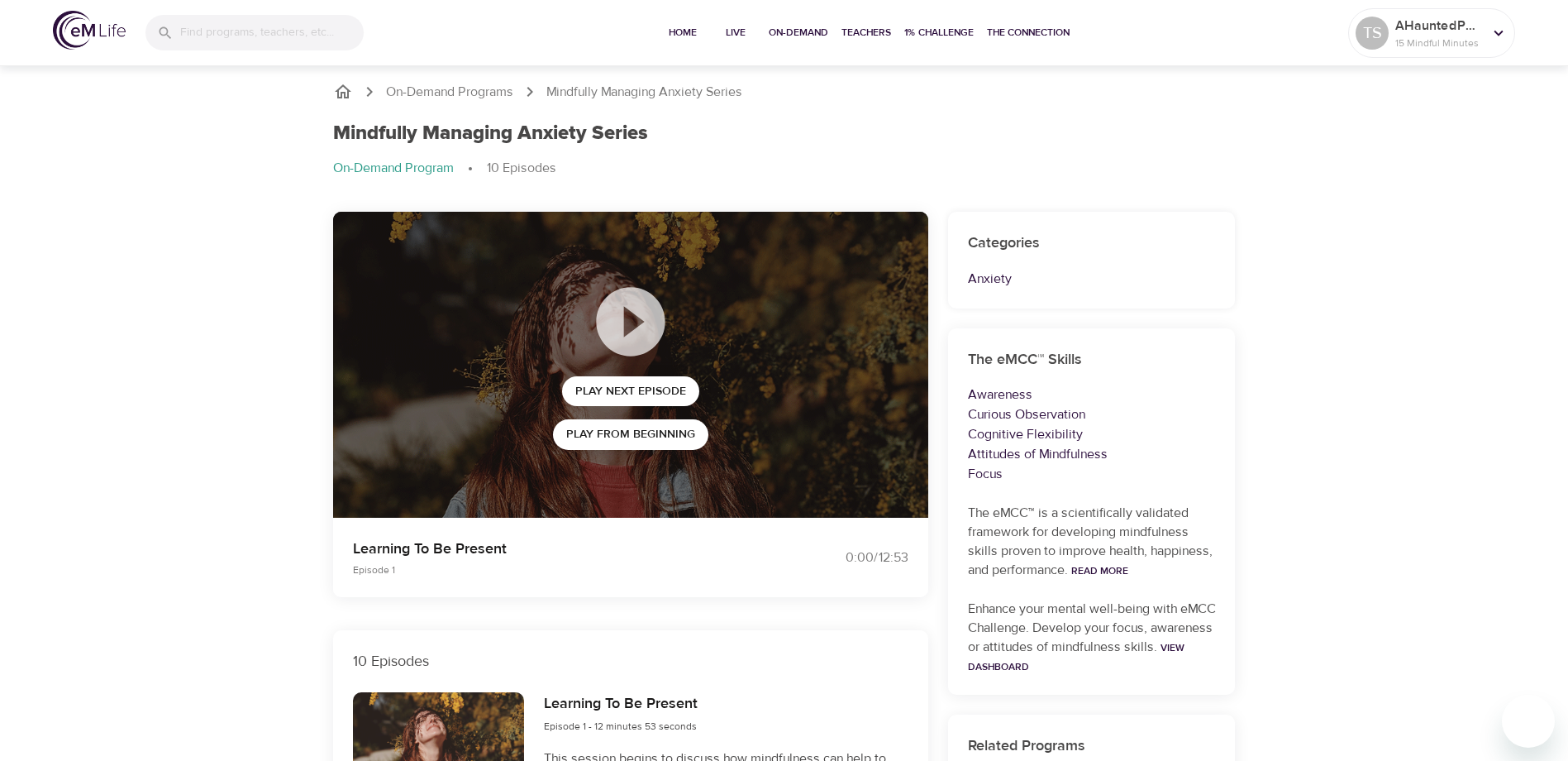
click at [339, 95] on icon "breadcrumb" at bounding box center [342, 91] width 20 height 20
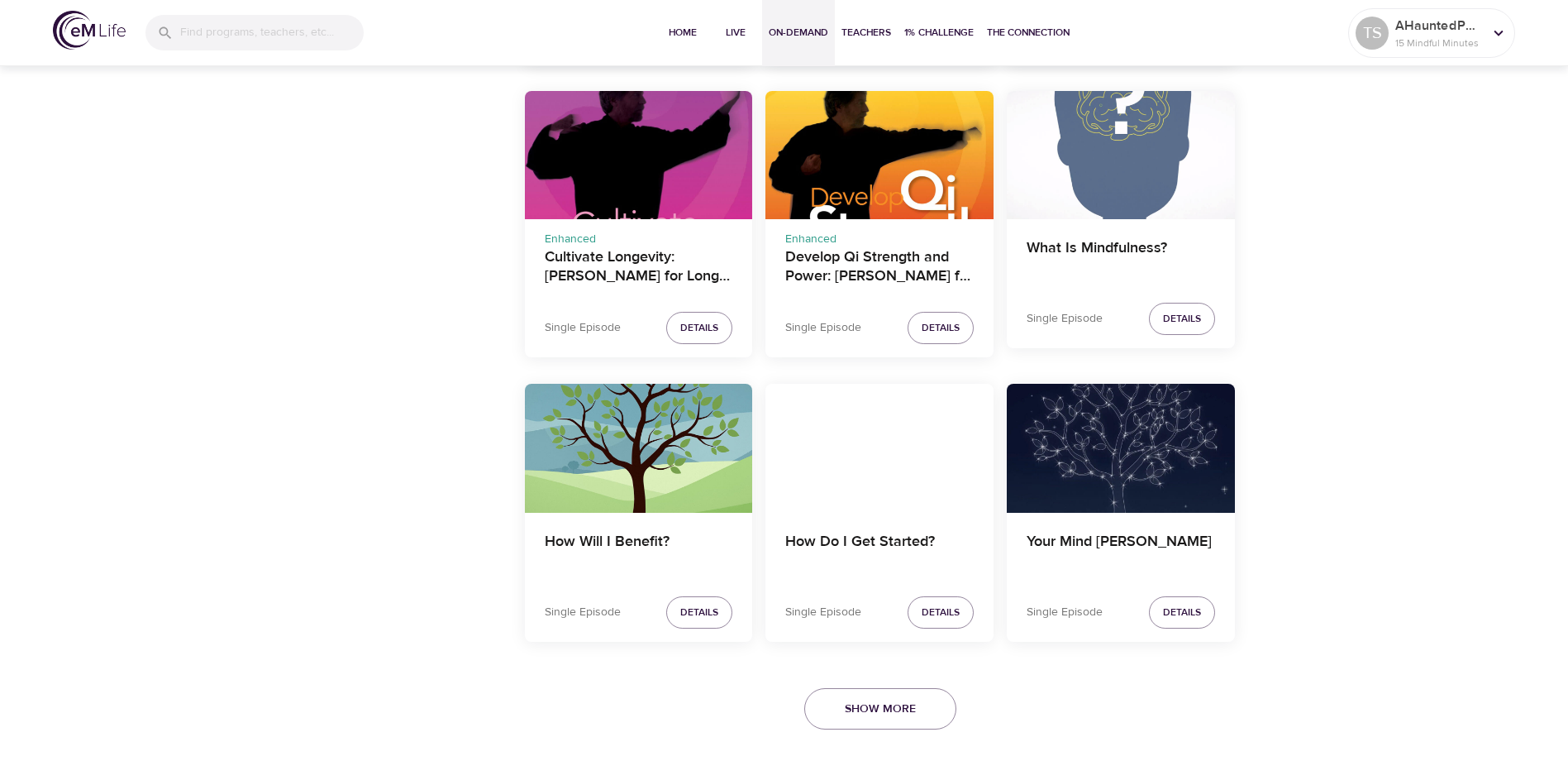
scroll to position [3249, 0]
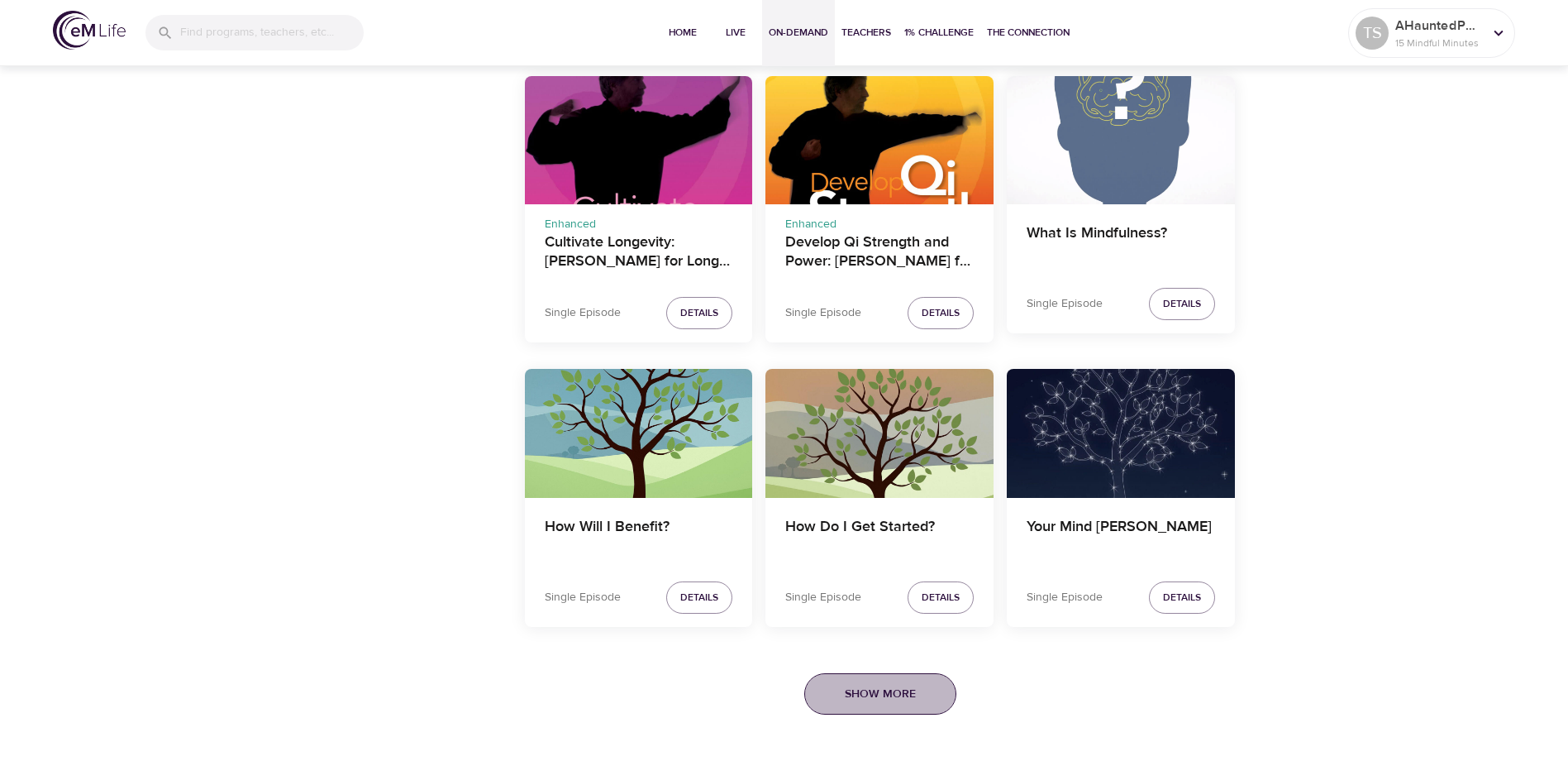
click at [873, 696] on span "Show More" at bounding box center [880, 694] width 71 height 21
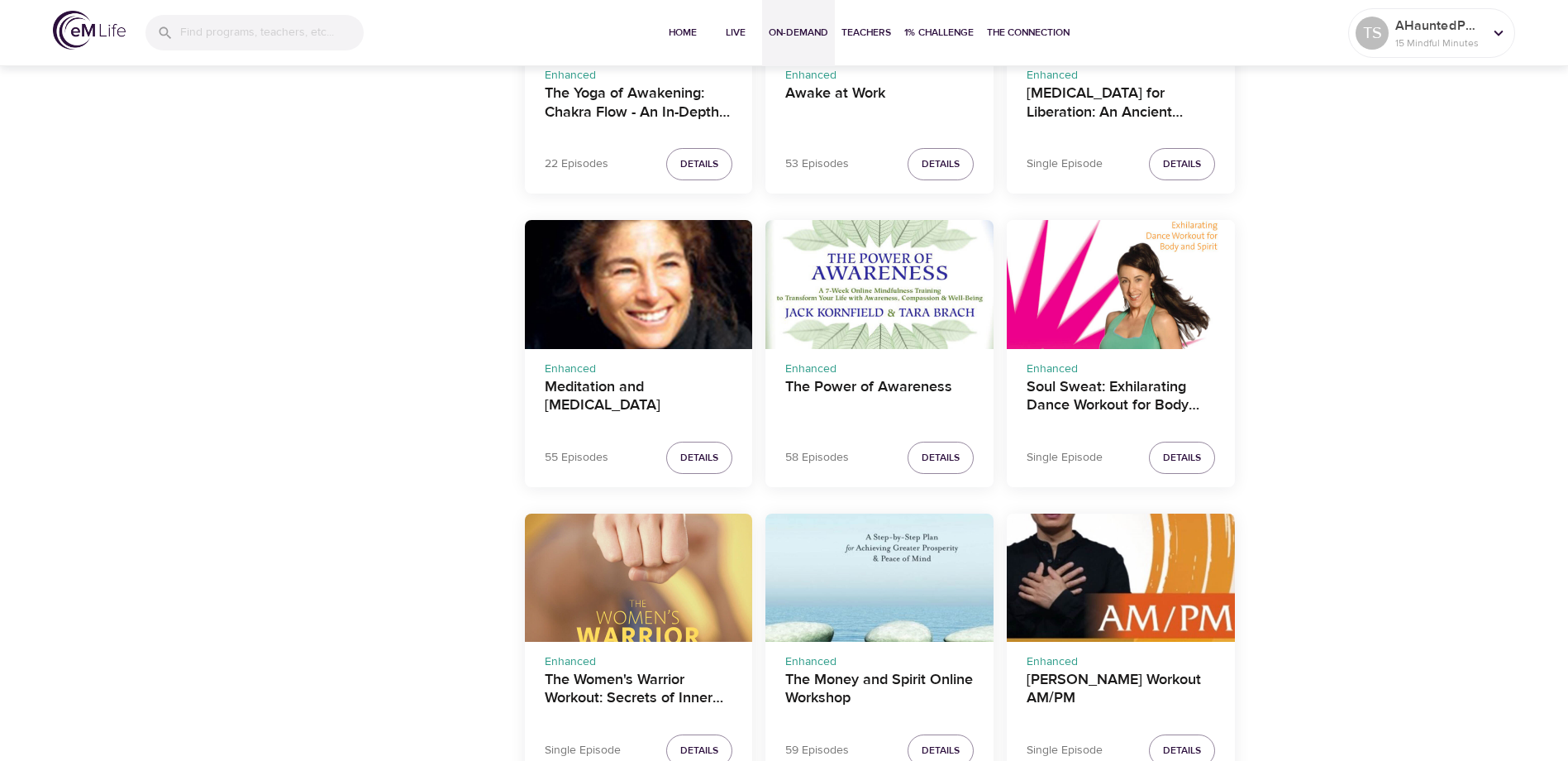
scroll to position [2143, 0]
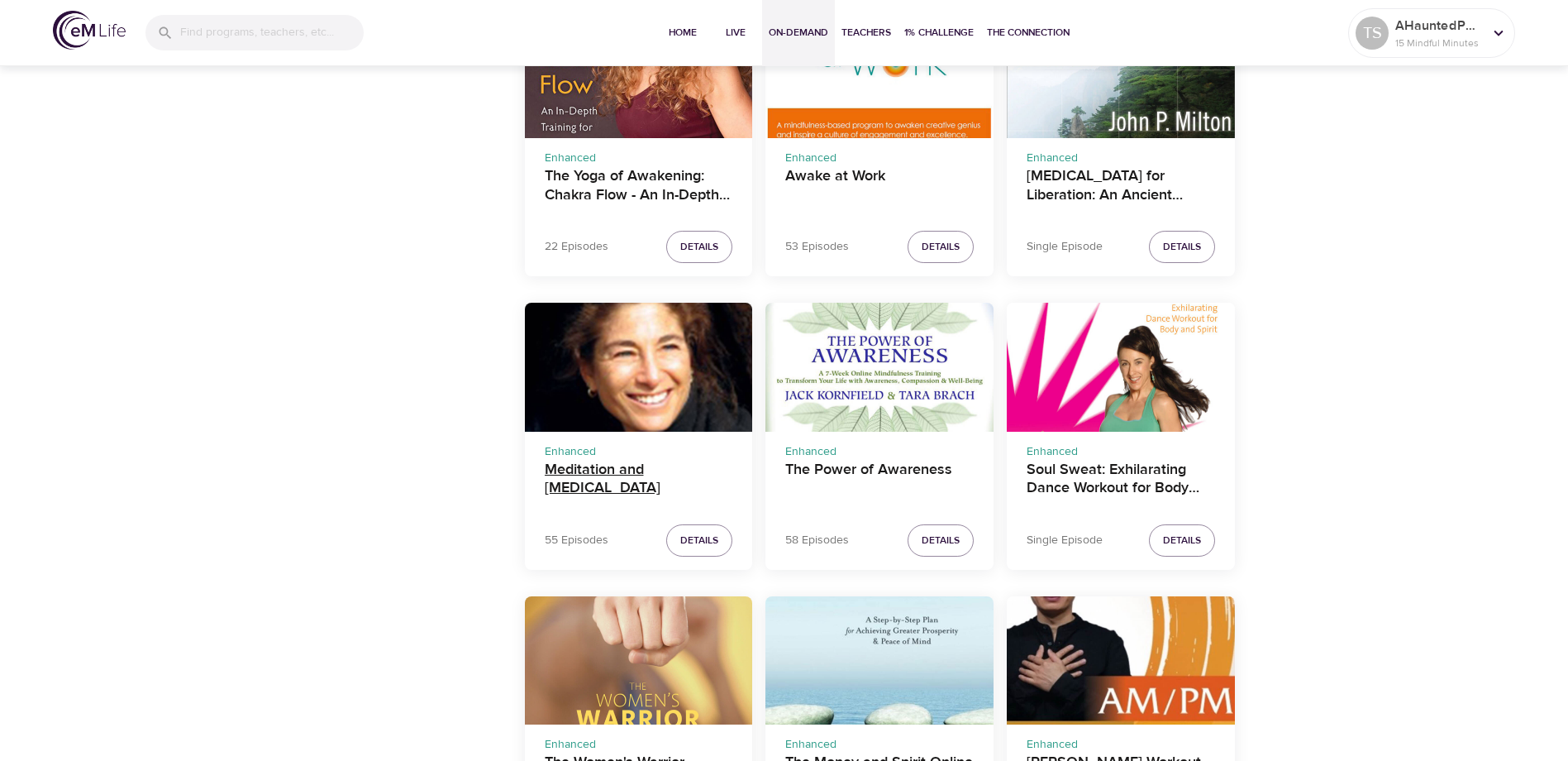
click at [605, 469] on h4 "Meditation and [MEDICAL_DATA]" at bounding box center [638, 480] width 188 height 39
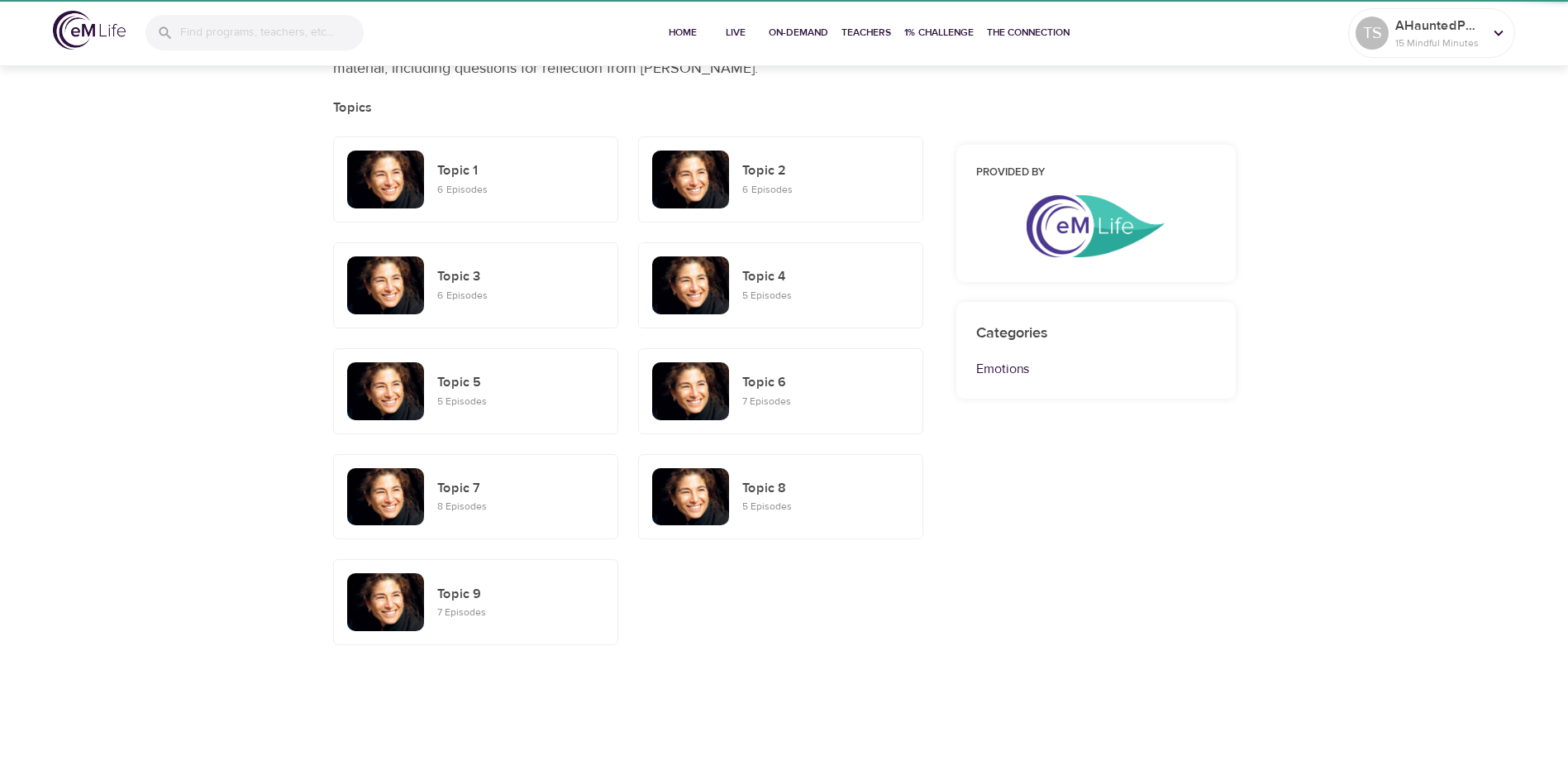
scroll to position [358, 0]
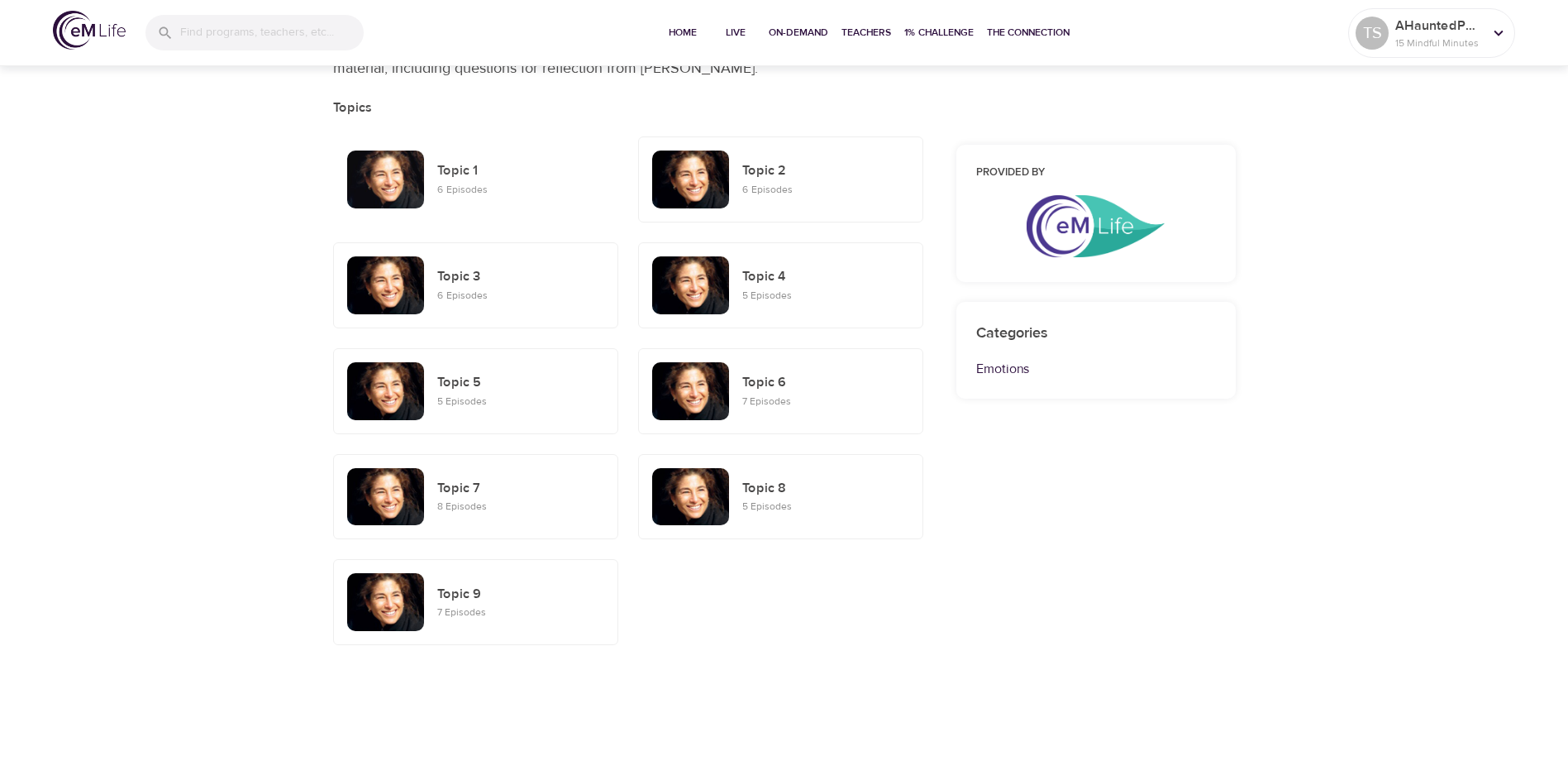
click at [455, 169] on h6 "Topic 1" at bounding box center [520, 171] width 167 height 22
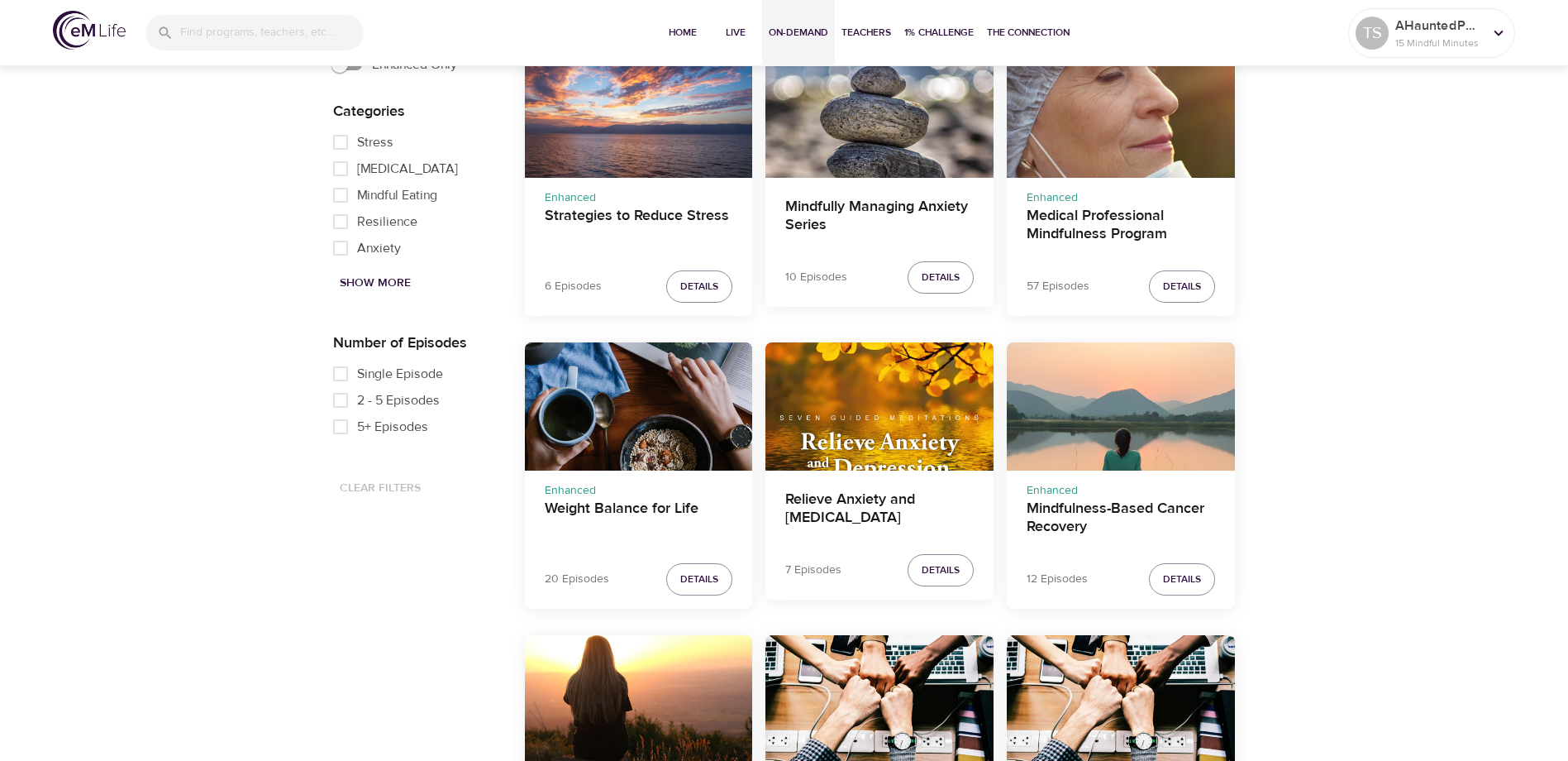
scroll to position [934, 0]
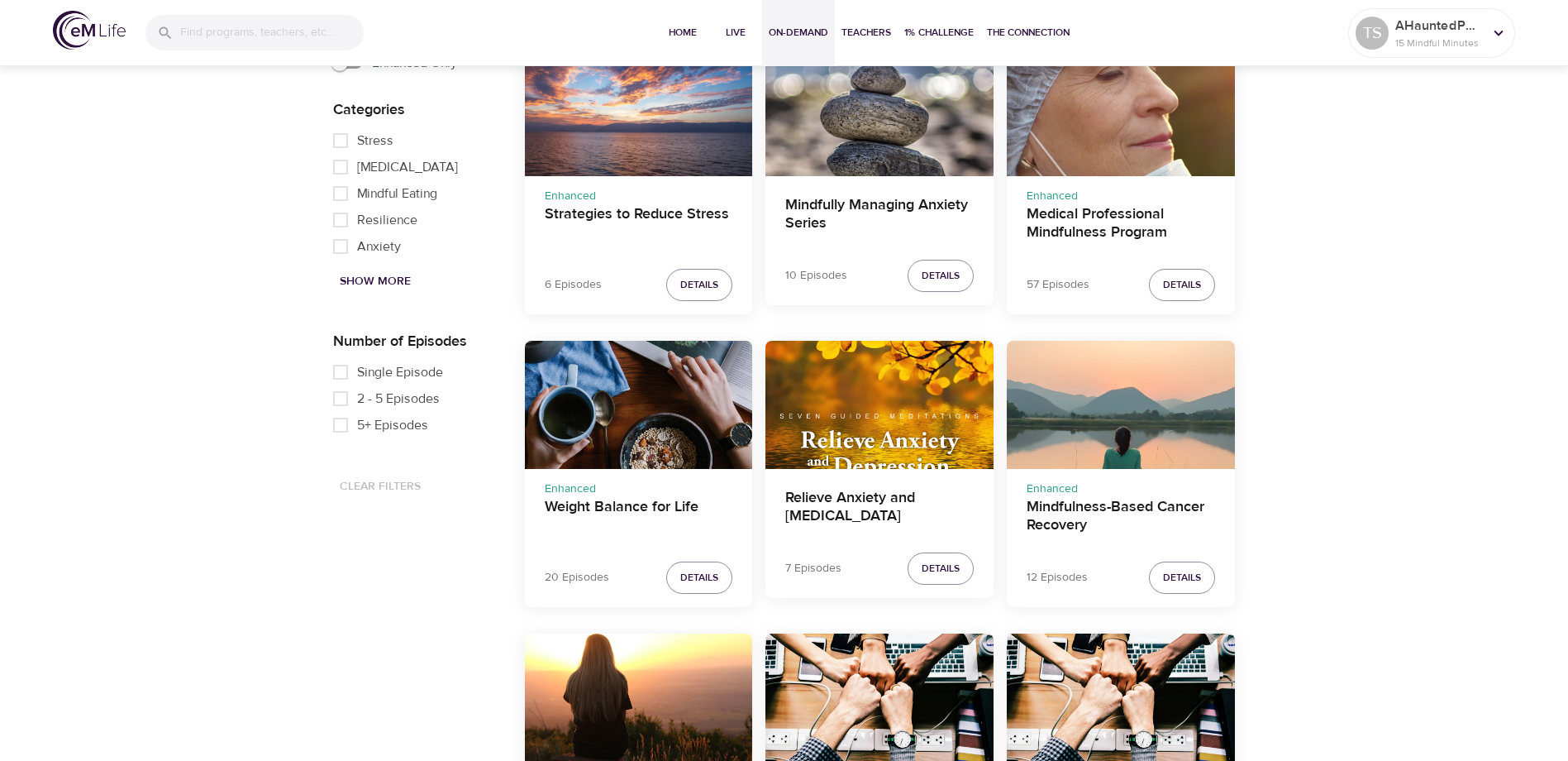
click at [340, 371] on input "Single Episode" at bounding box center [341, 372] width 33 height 26
checkbox input "true"
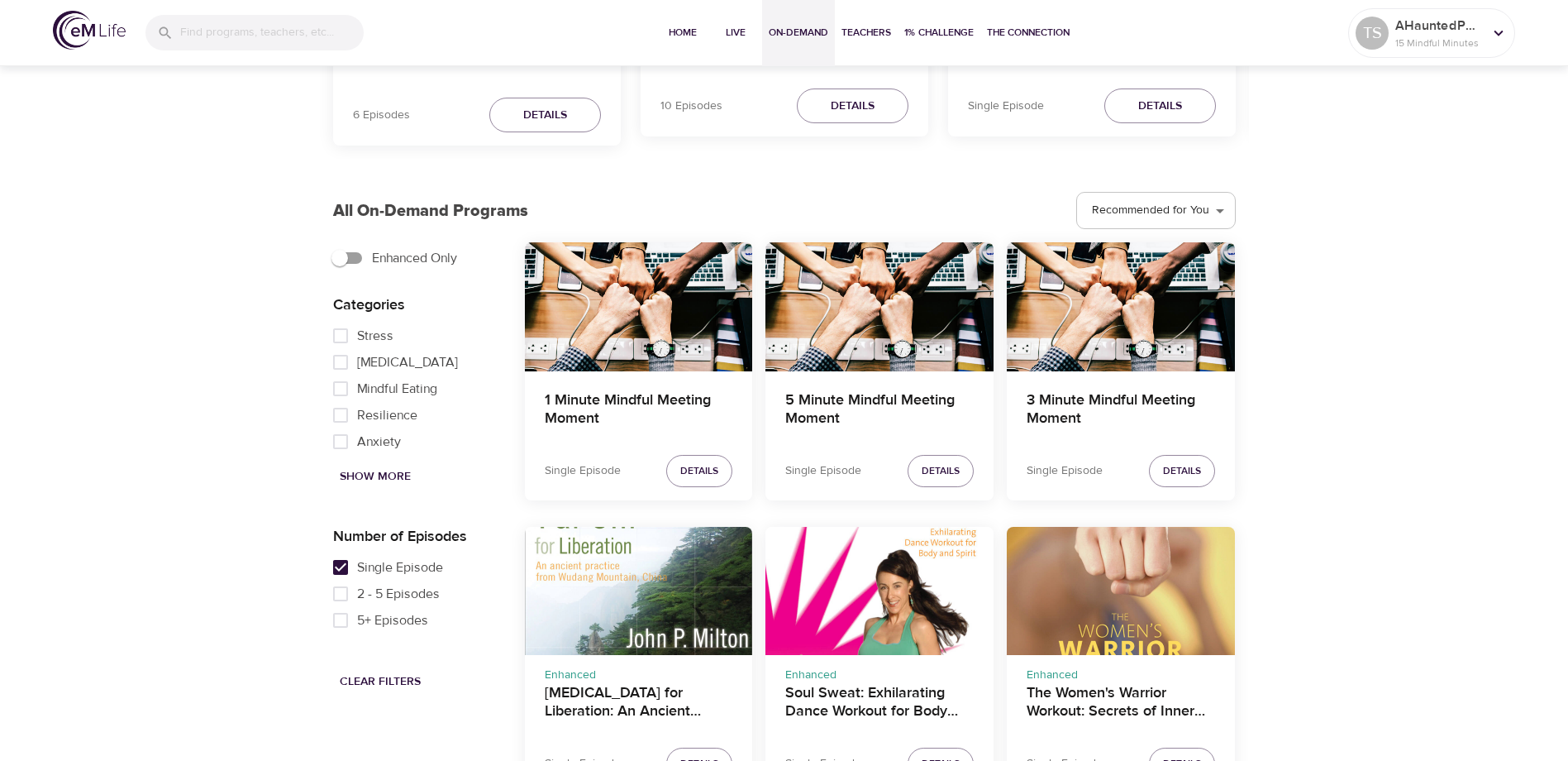
scroll to position [769, 0]
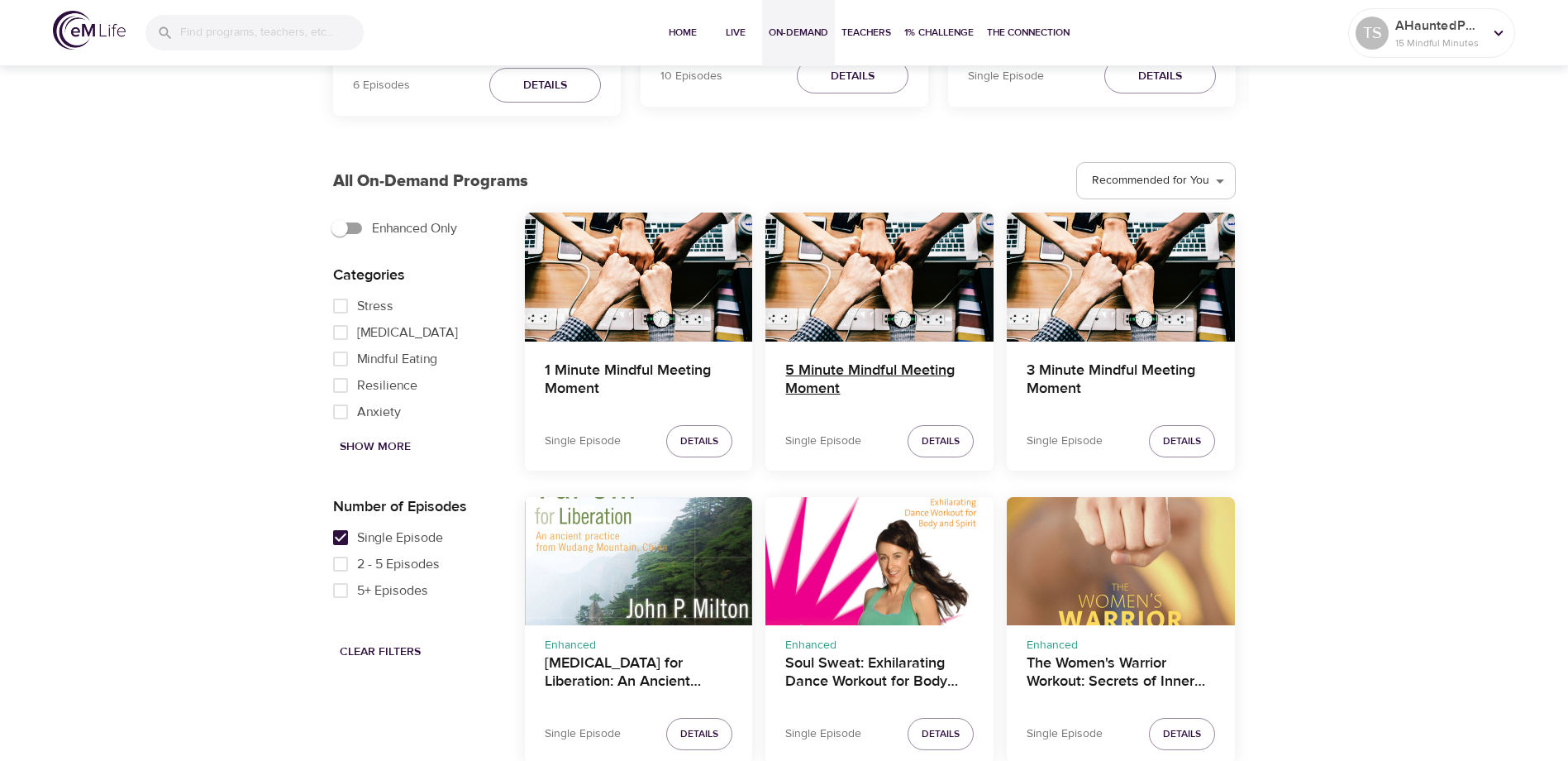
click at [816, 372] on h4 "5 Minute Mindful Meeting Moment" at bounding box center [879, 381] width 188 height 39
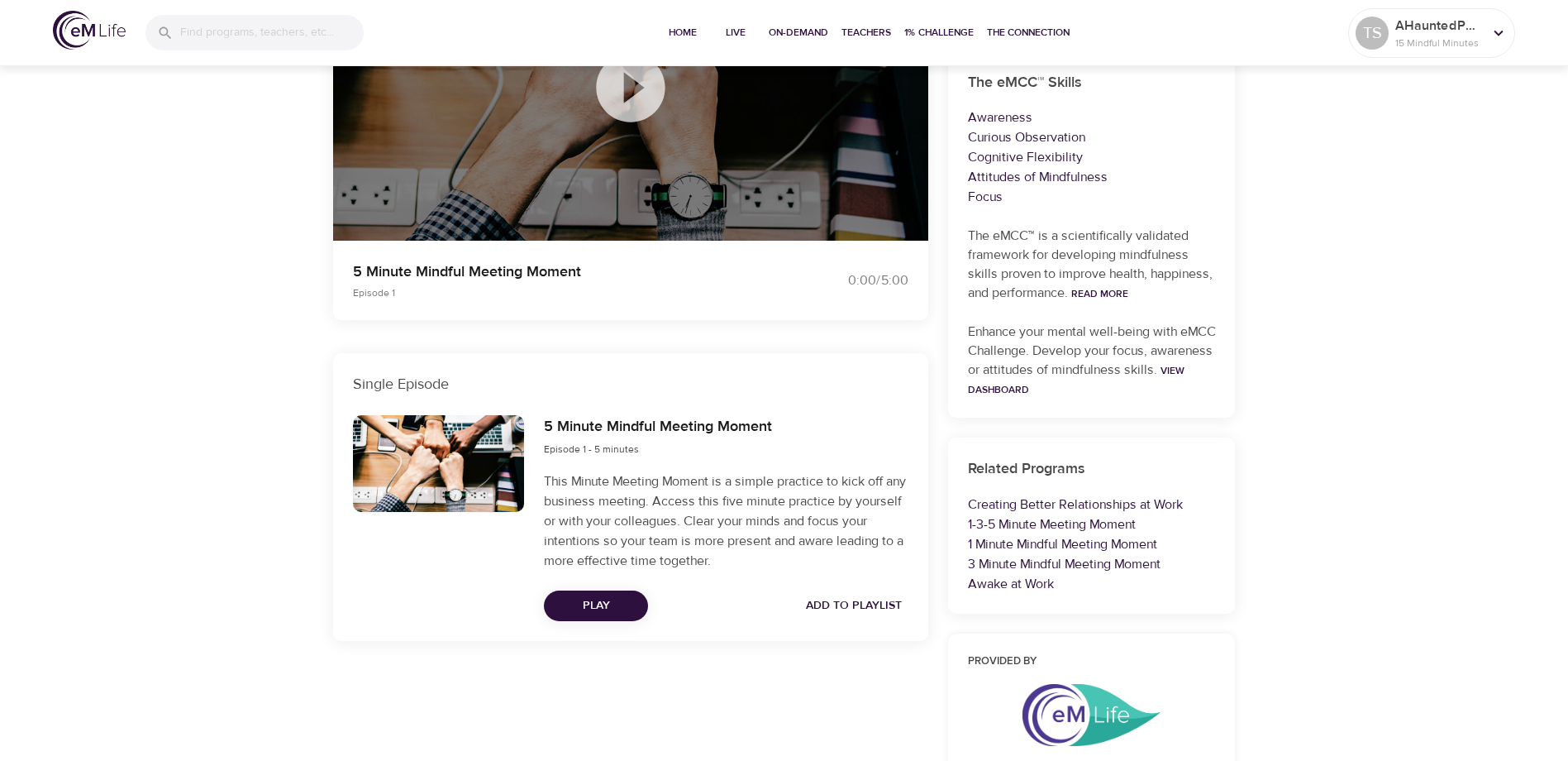
scroll to position [248, 0]
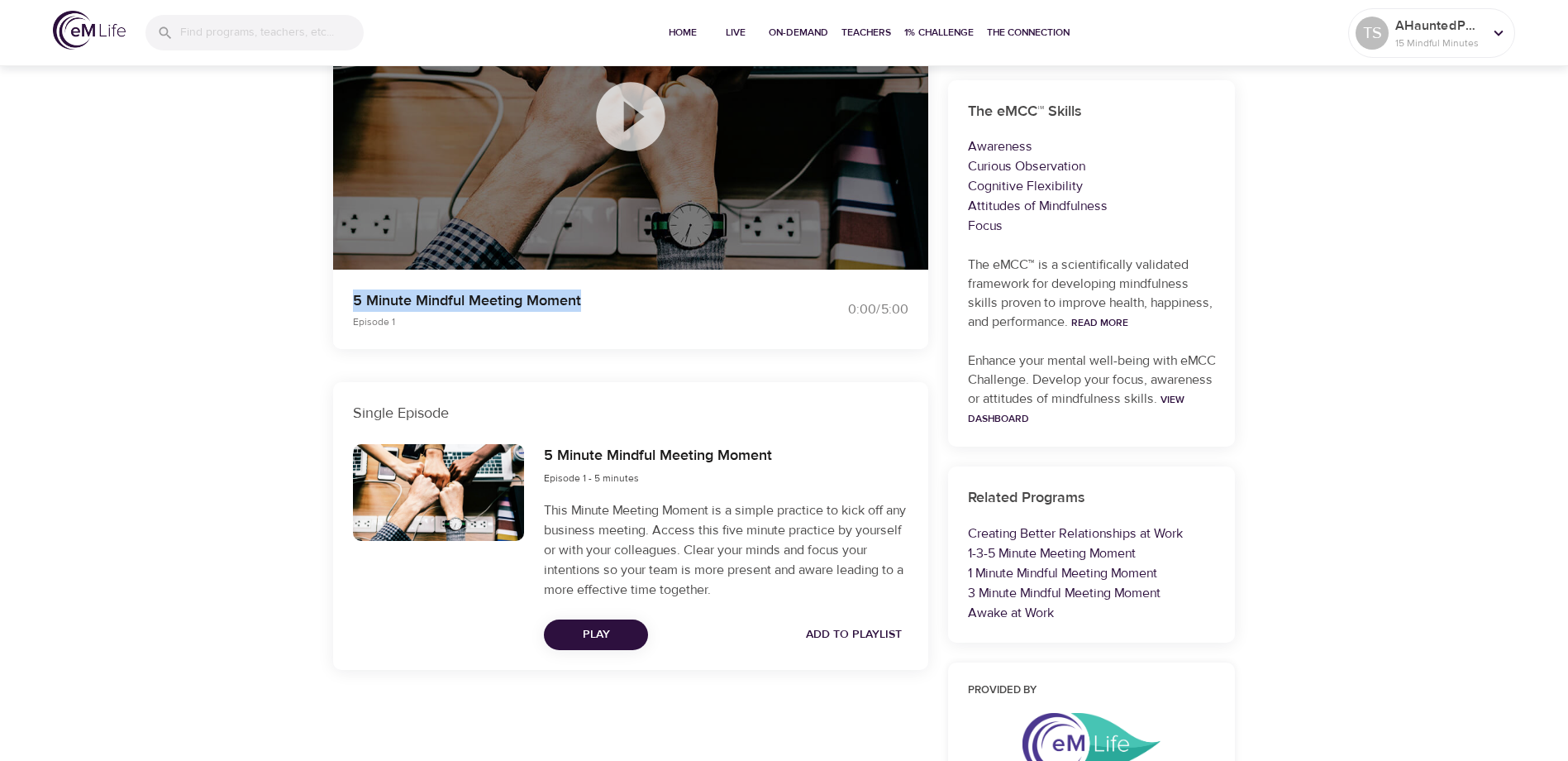
drag, startPoint x: 351, startPoint y: 304, endPoint x: 584, endPoint y: 295, distance: 233.2
click at [584, 295] on div "5 Minute Mindful Meeting Moment Episode 1" at bounding box center [559, 309] width 432 height 60
copy p "5 Minute Mindful Meeting Moment"
click at [604, 640] on span "Play" at bounding box center [595, 635] width 78 height 21
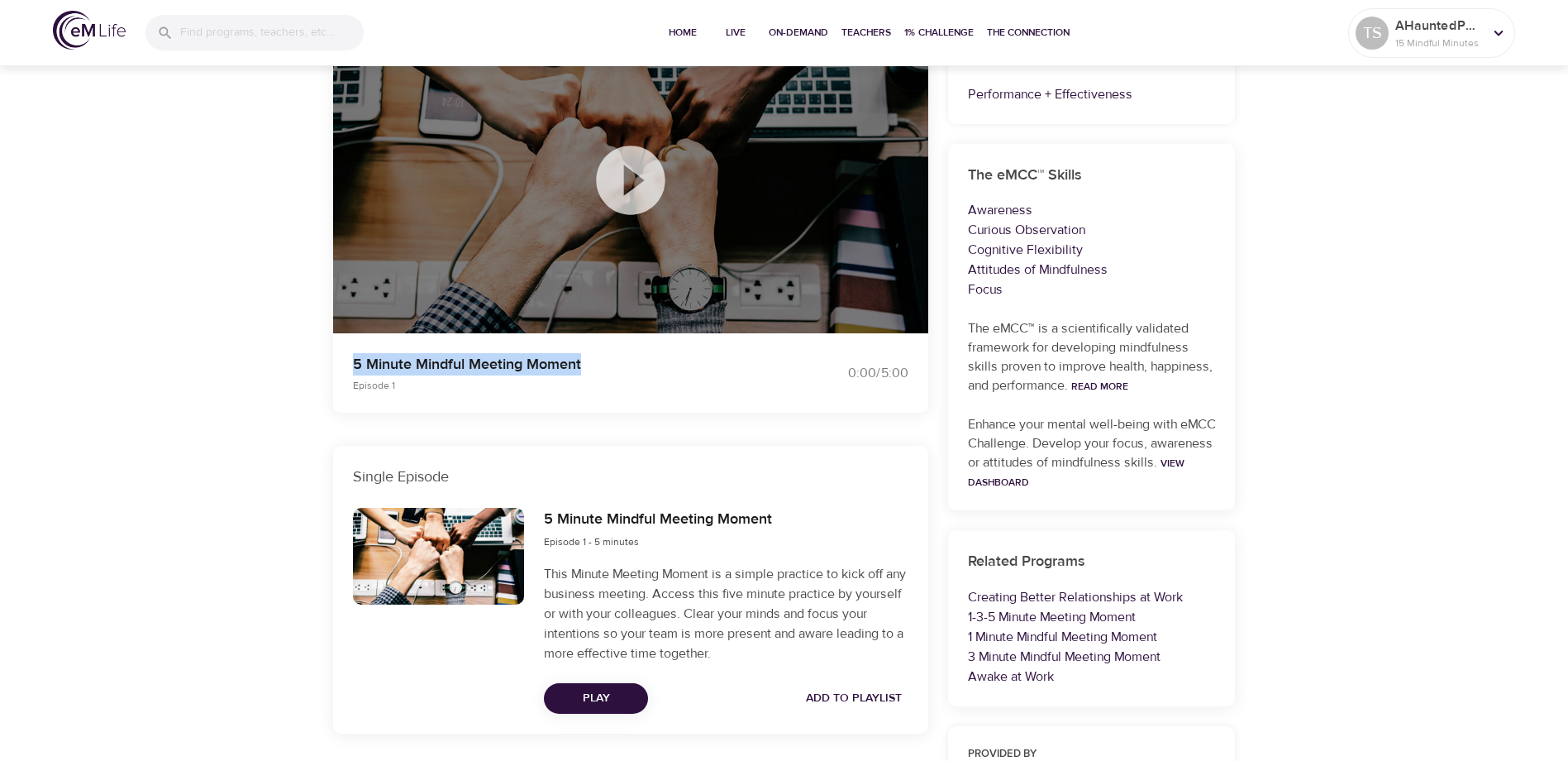
scroll to position [0, 0]
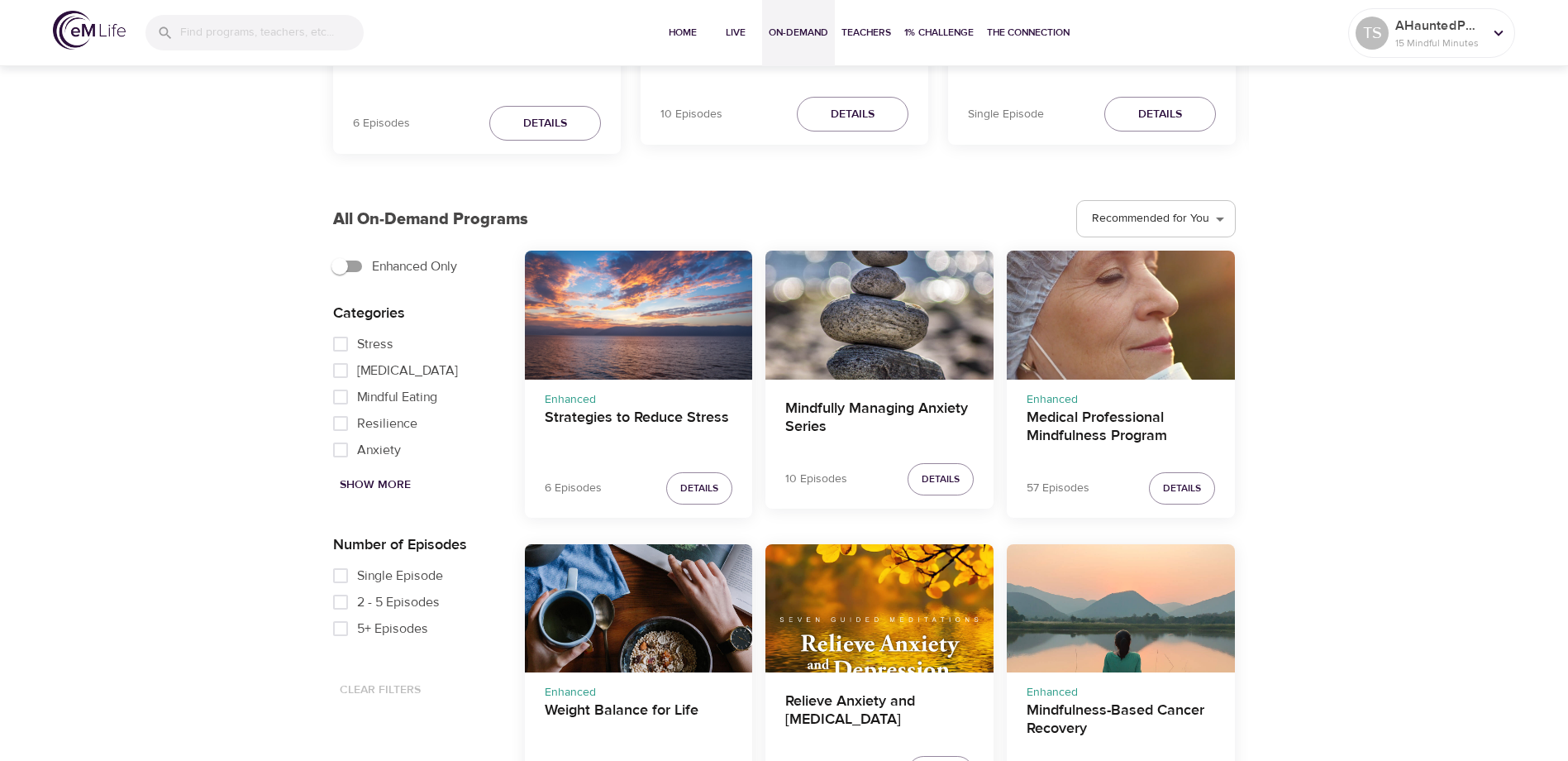
scroll to position [769, 0]
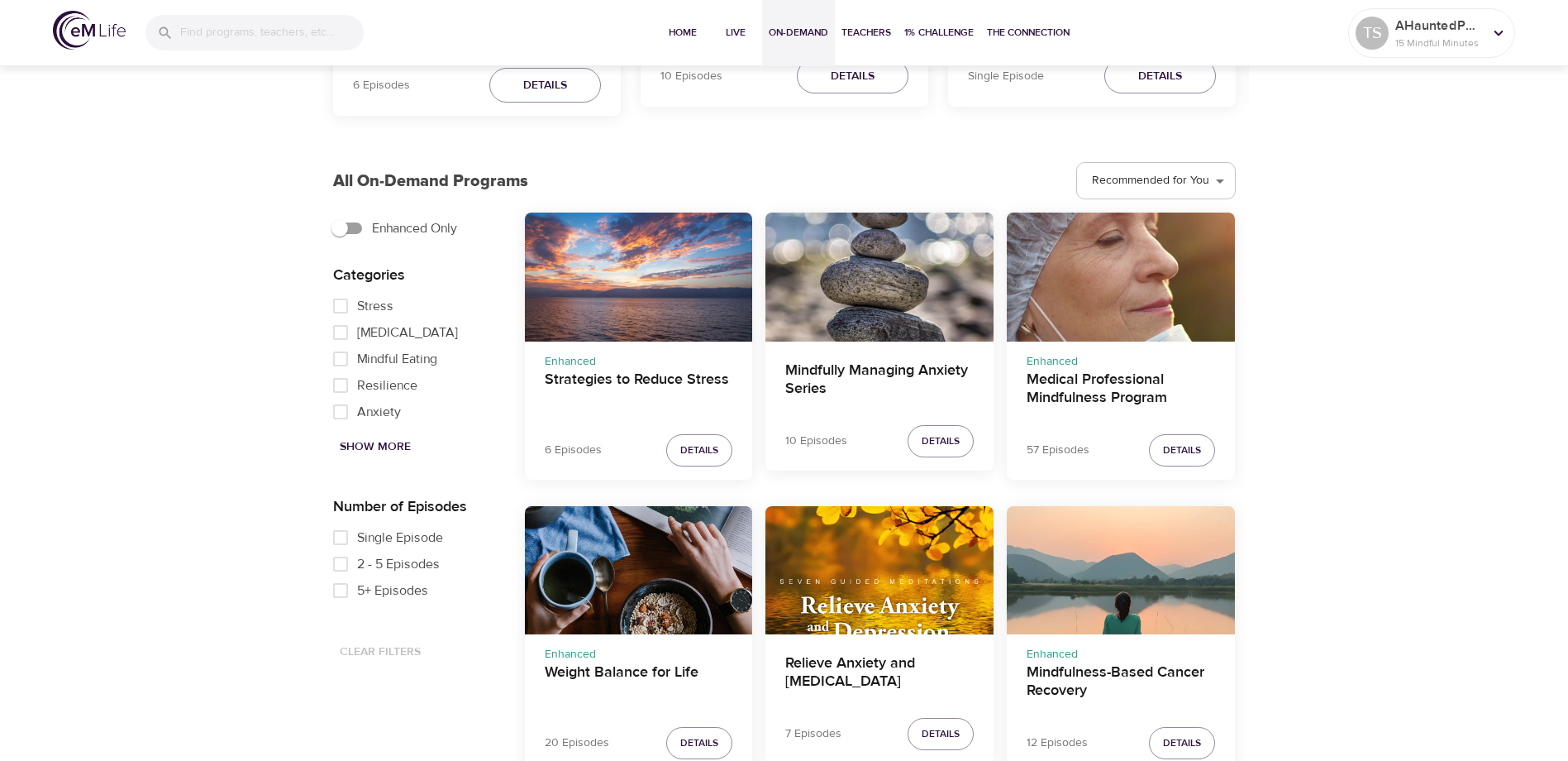
click at [340, 331] on input "COVID-19" at bounding box center [341, 332] width 33 height 26
checkbox input "true"
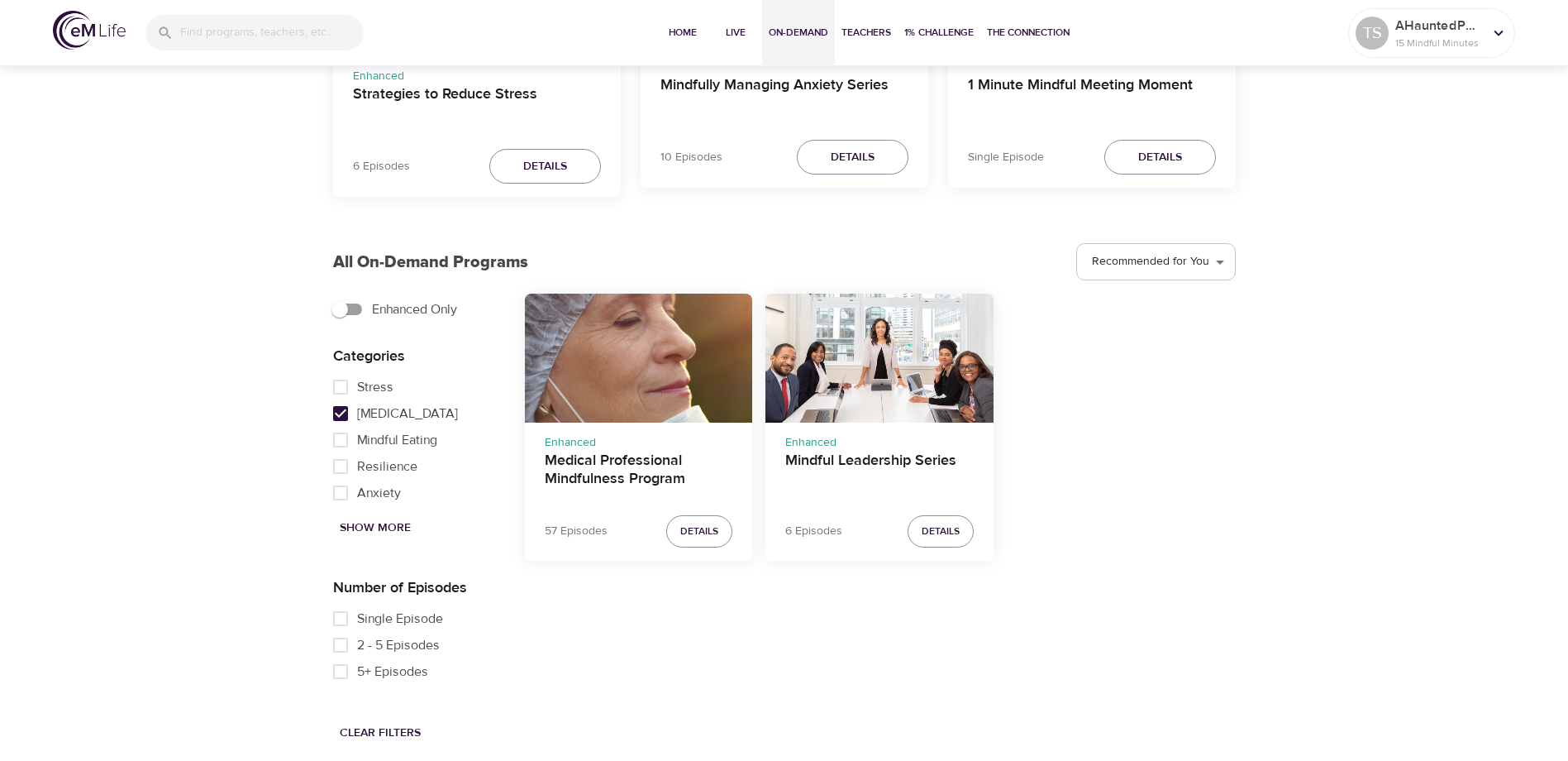
scroll to position [688, 0]
click at [839, 461] on h4 "Mindful Leadership Series" at bounding box center [879, 471] width 188 height 39
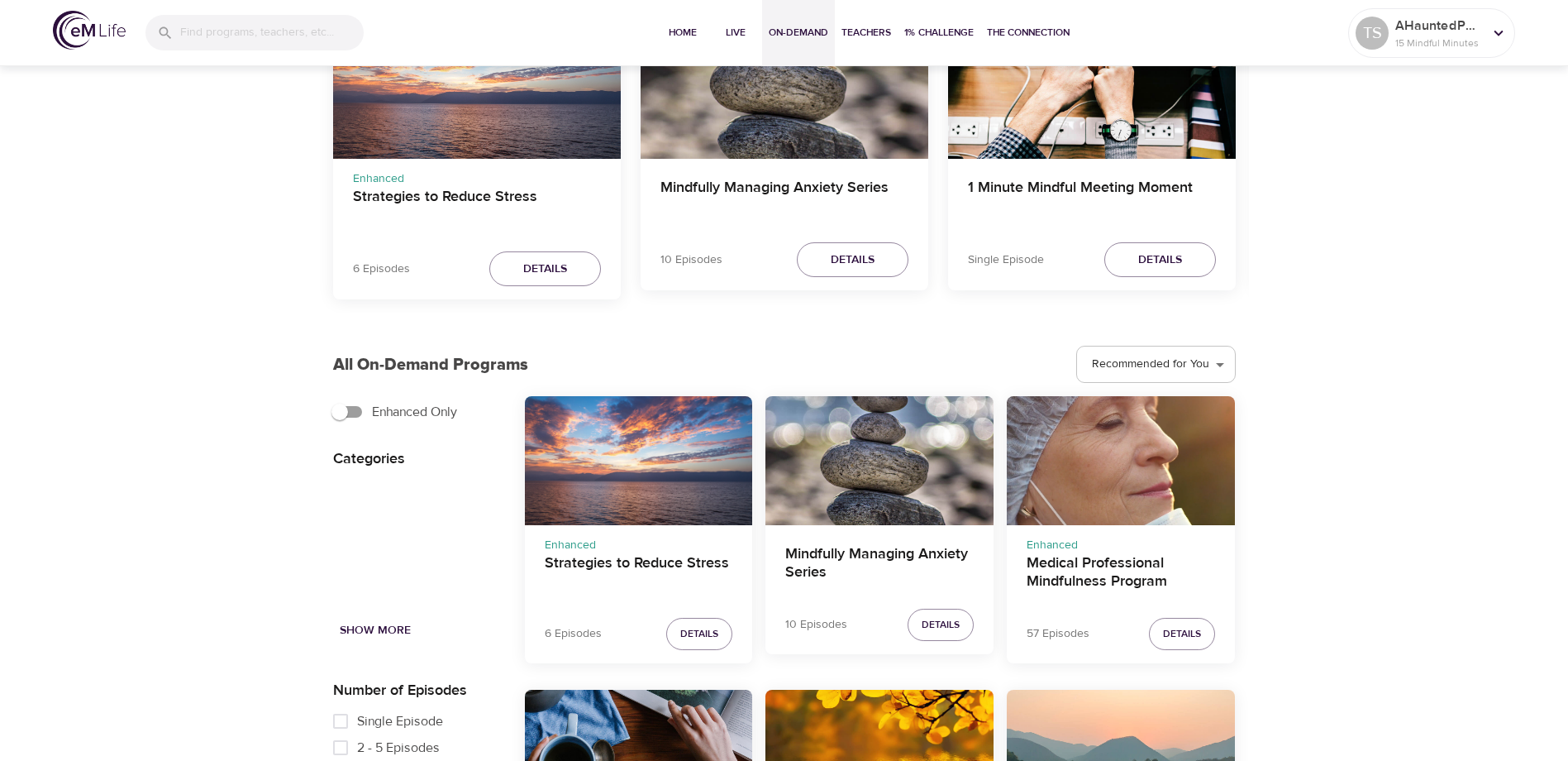
scroll to position [603, 0]
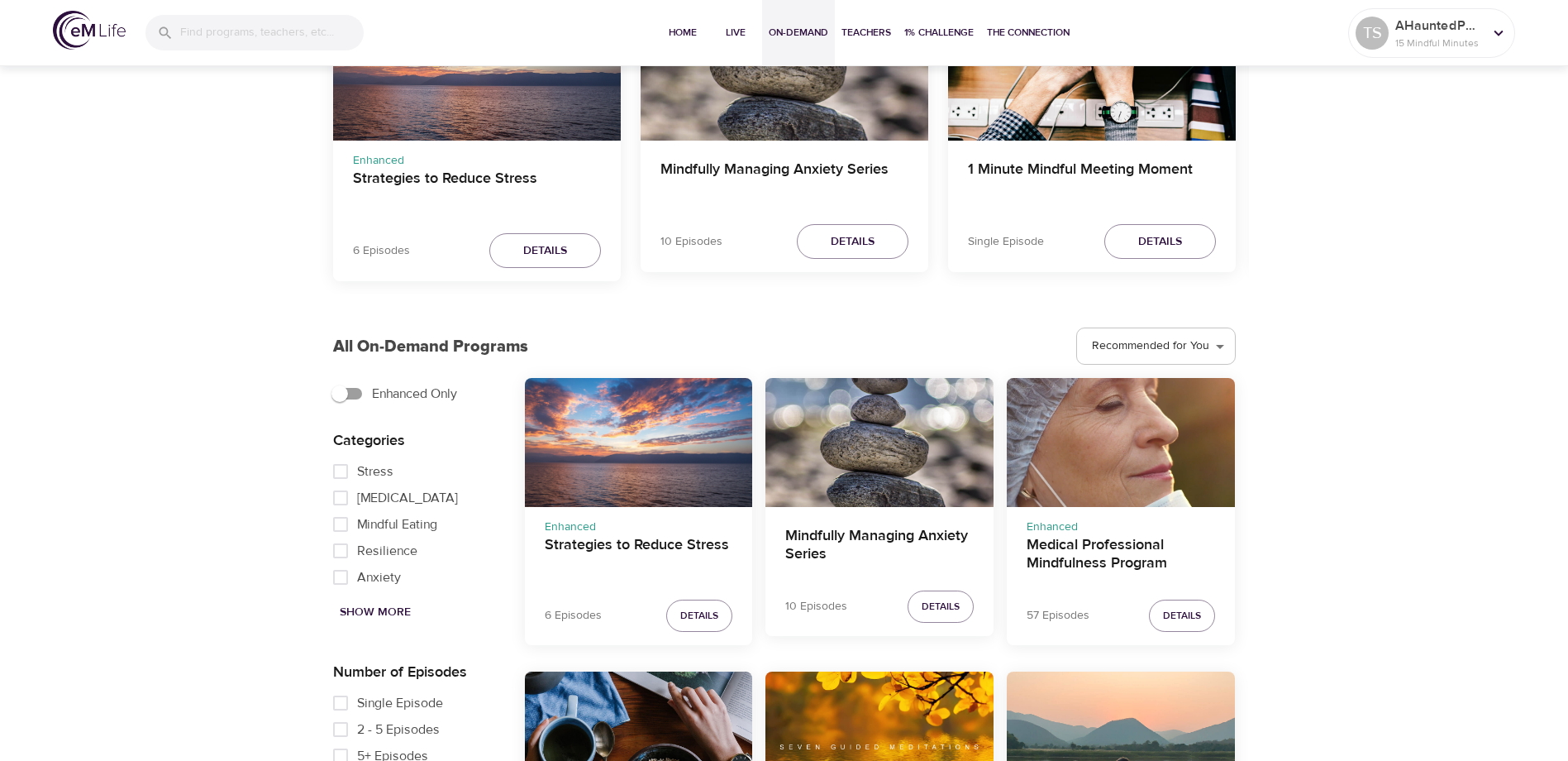
click at [341, 520] on input "Mindful Eating" at bounding box center [341, 524] width 33 height 26
checkbox input "true"
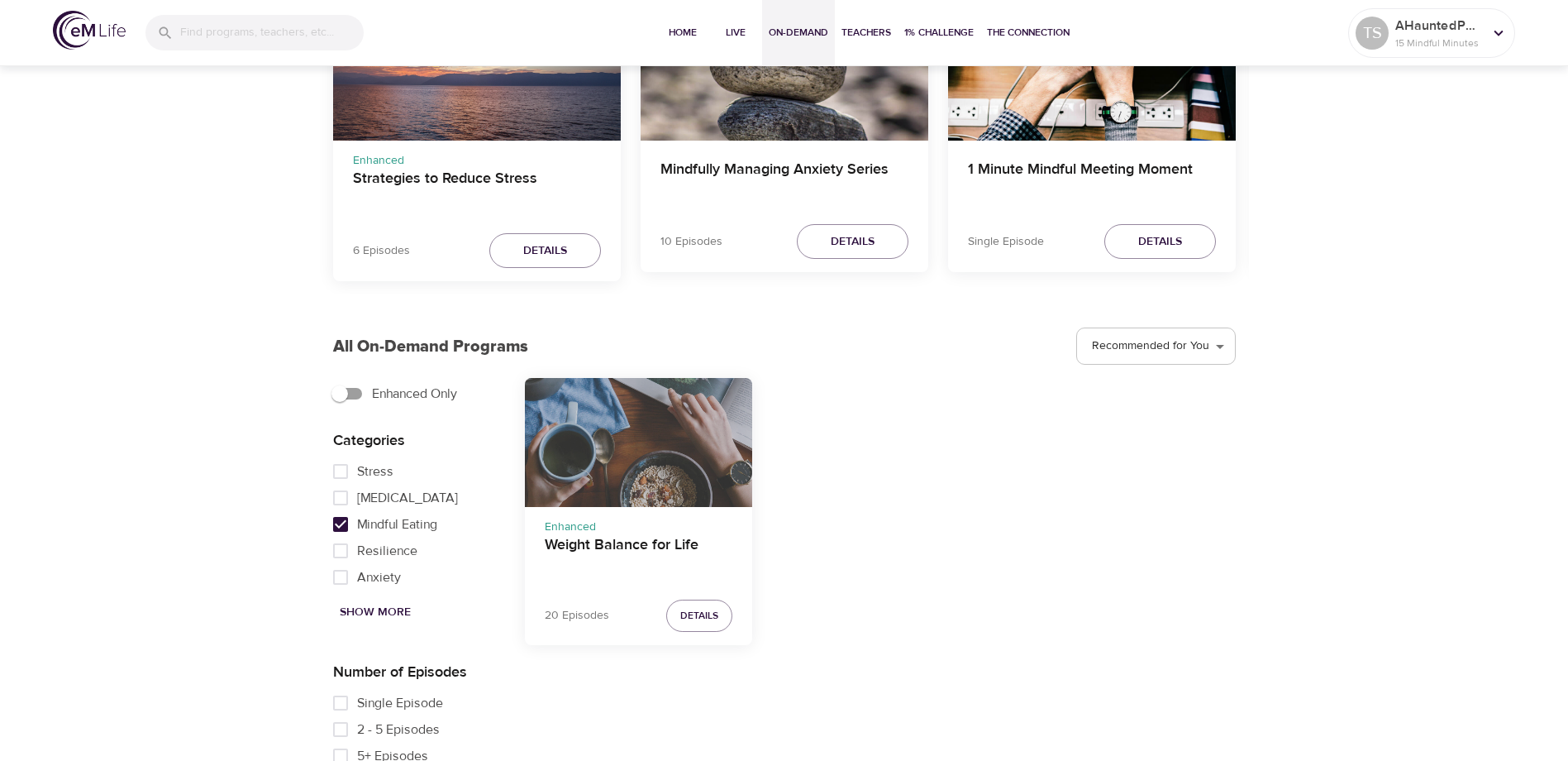
click at [666, 504] on div "Weight Balance for Life" at bounding box center [639, 441] width 229 height 128
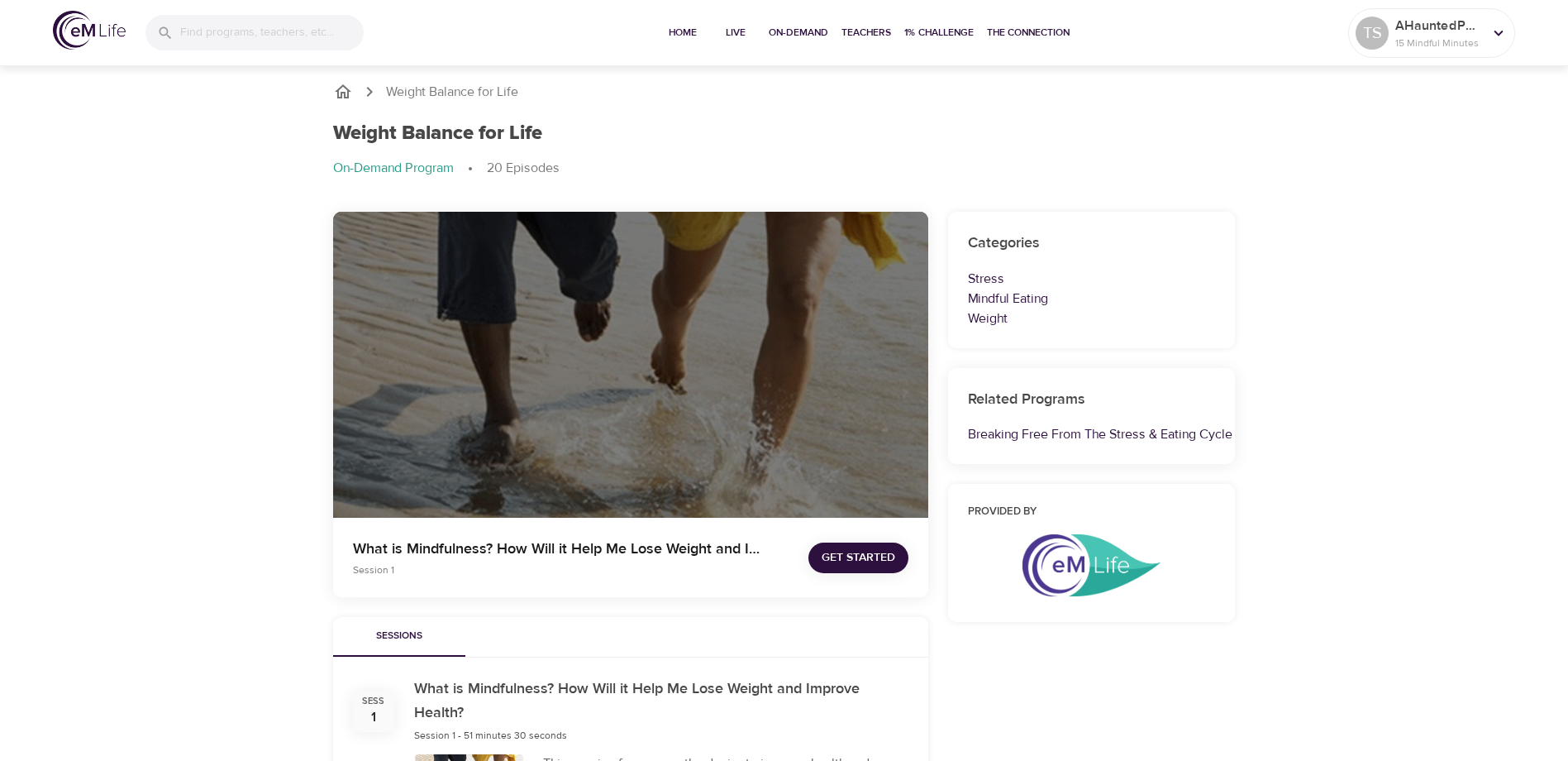
click at [397, 168] on p "On-Demand Program" at bounding box center [393, 168] width 121 height 19
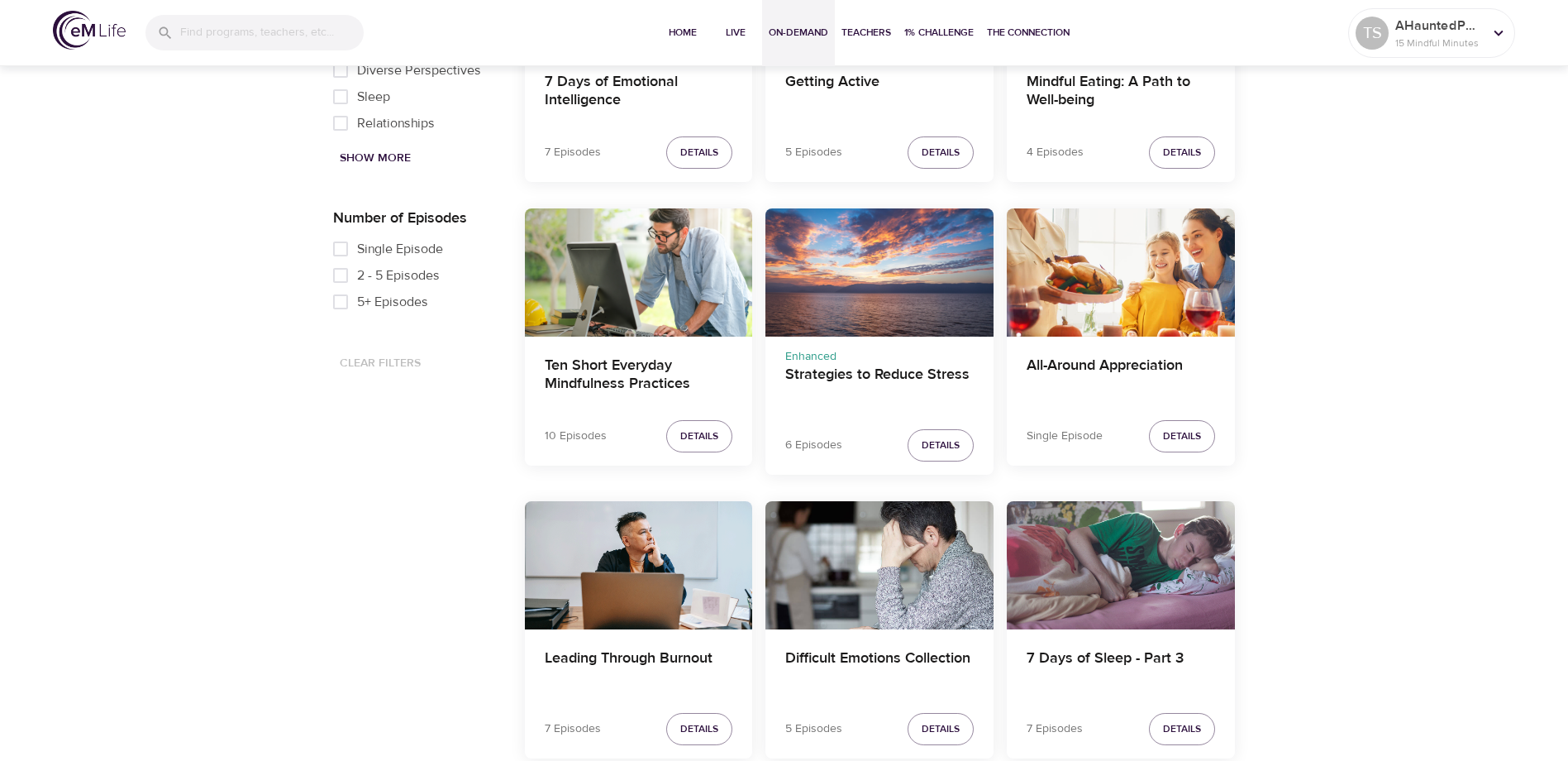
scroll to position [1100, 0]
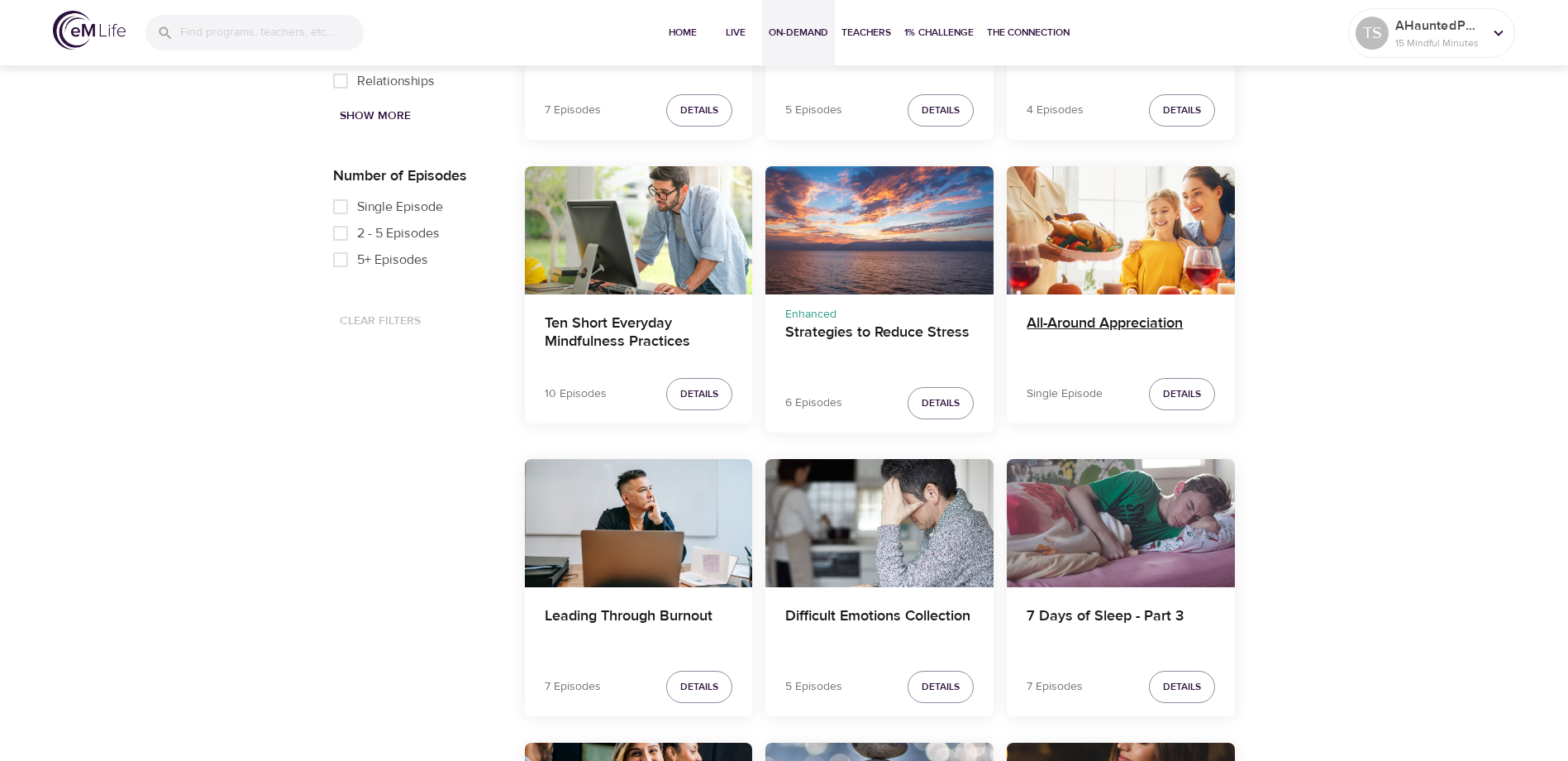
click at [1092, 328] on h4 "All-Around Appreciation" at bounding box center [1121, 334] width 188 height 39
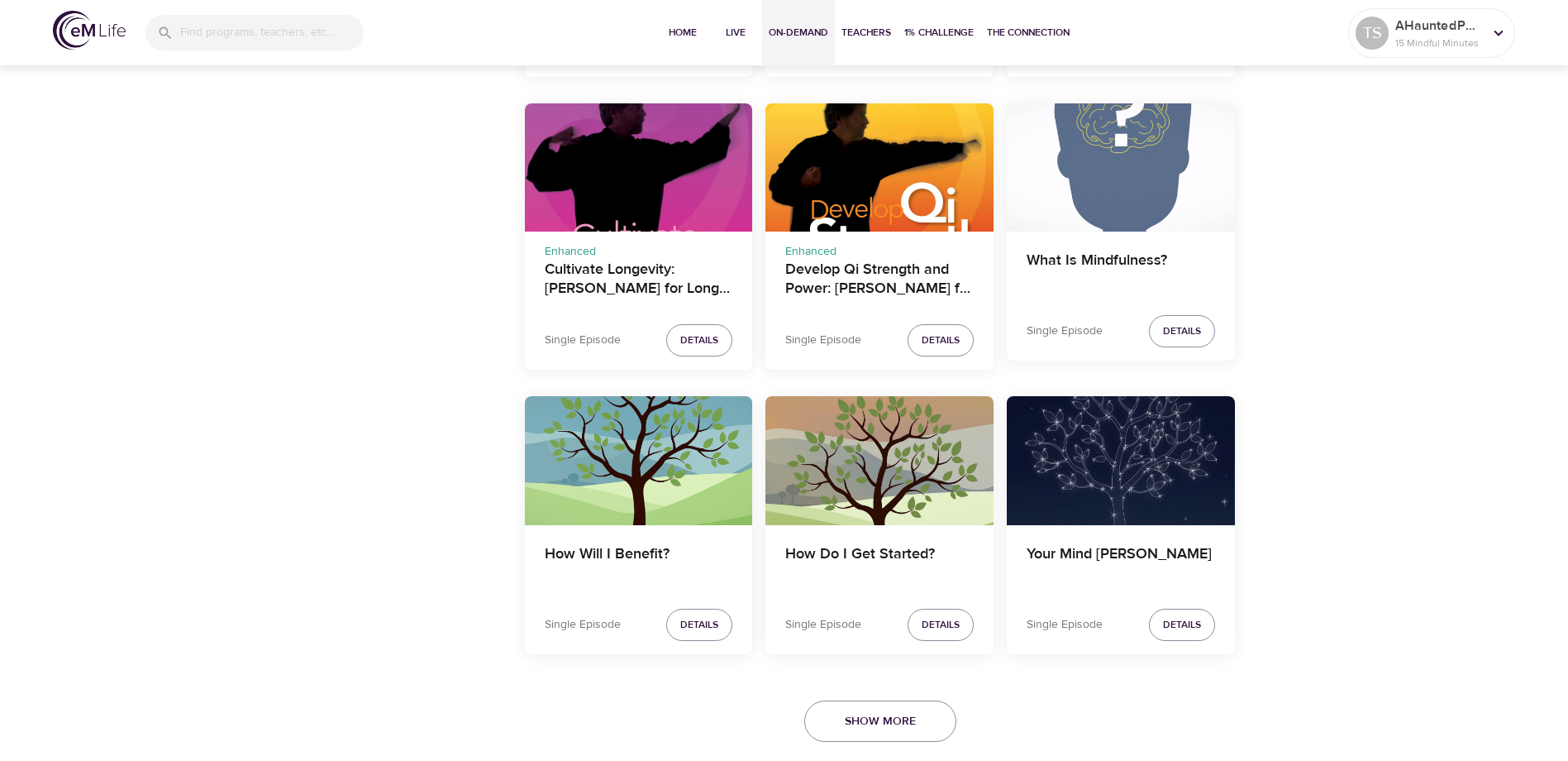
scroll to position [3249, 0]
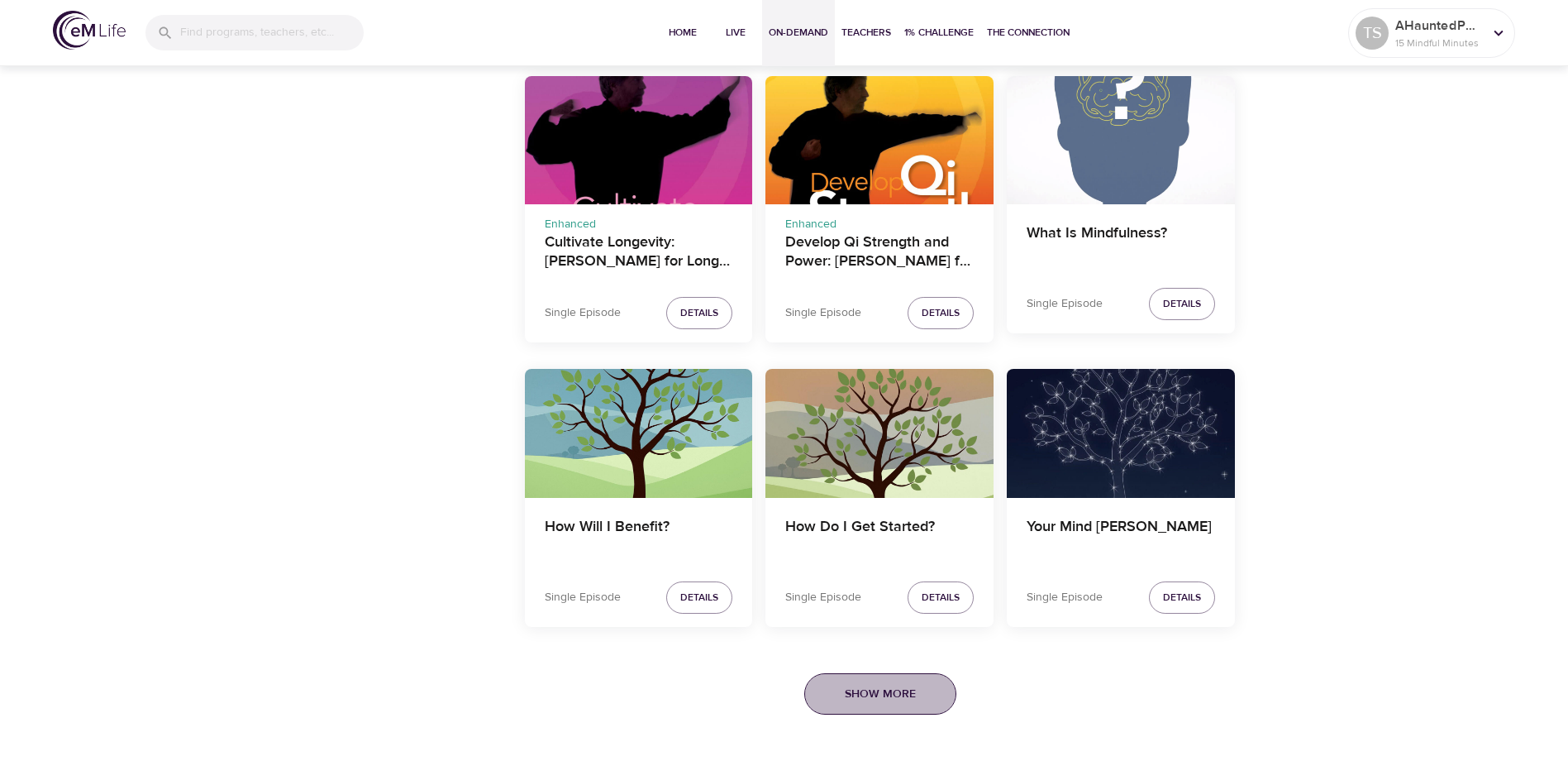
click at [904, 705] on button "Show More" at bounding box center [881, 694] width 152 height 42
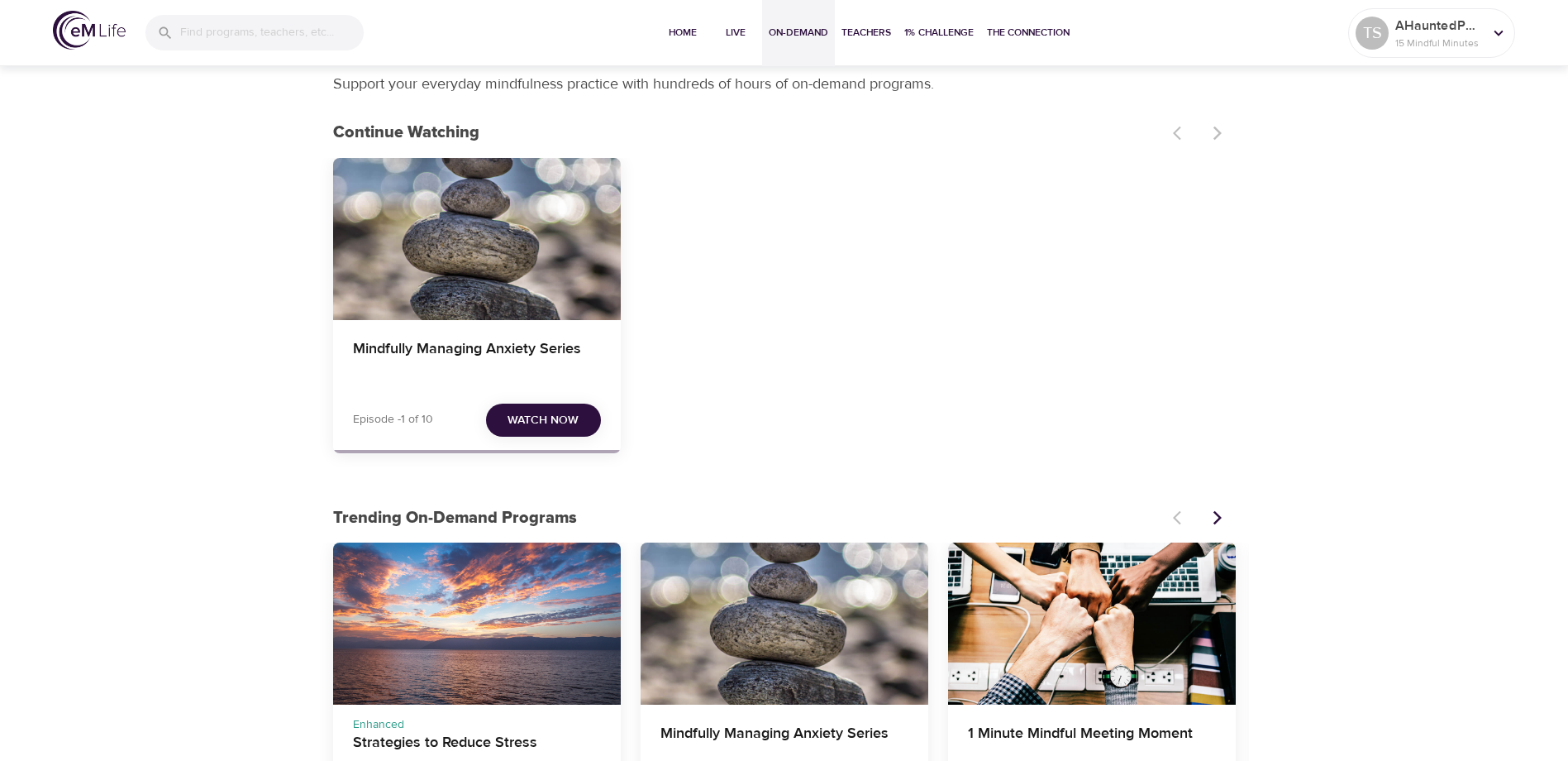
scroll to position [0, 0]
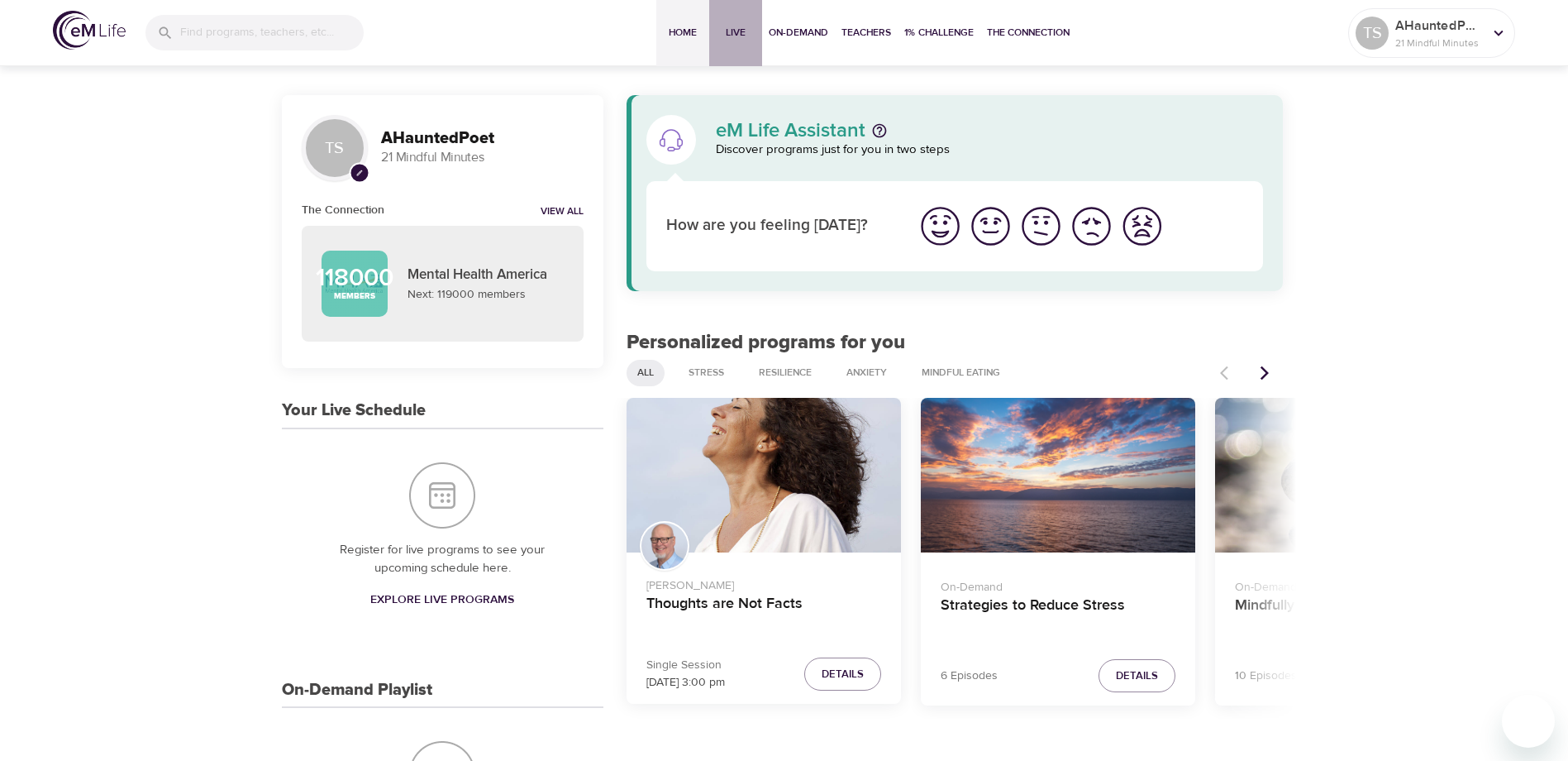
click at [732, 37] on span "Live" at bounding box center [735, 32] width 39 height 18
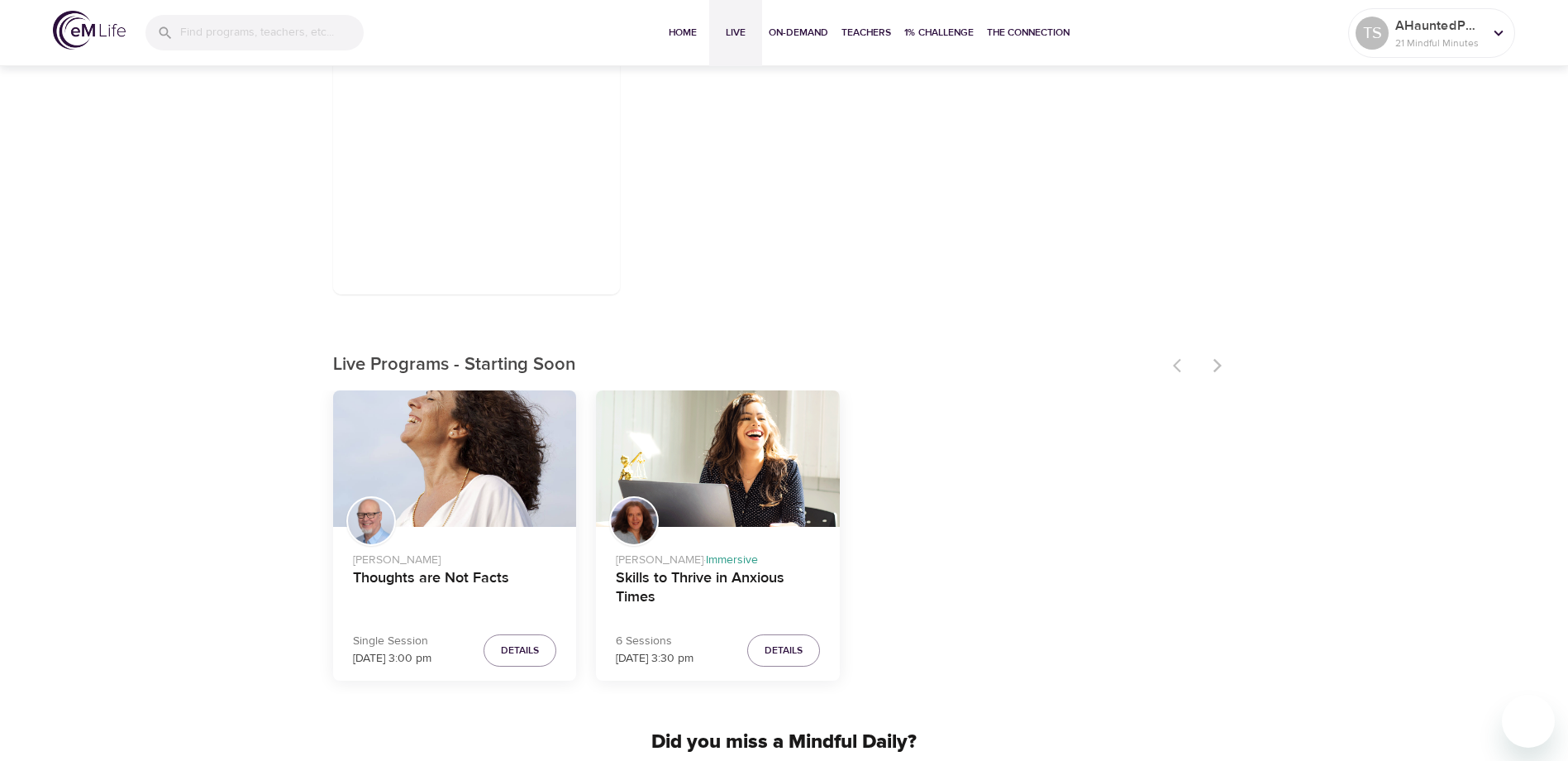
scroll to position [248, 0]
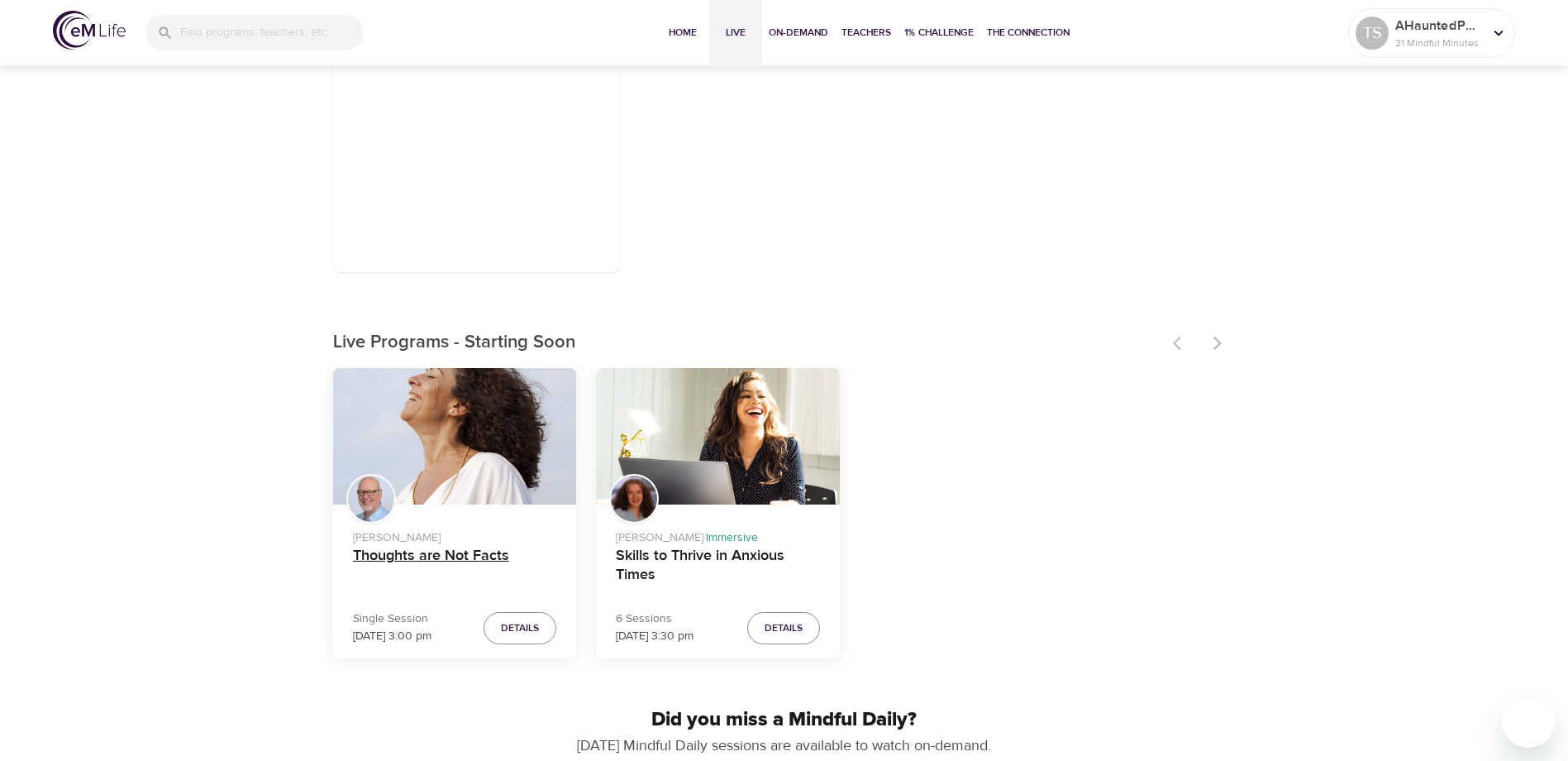
click at [418, 558] on h4 "Thoughts are Not Facts" at bounding box center [454, 566] width 204 height 39
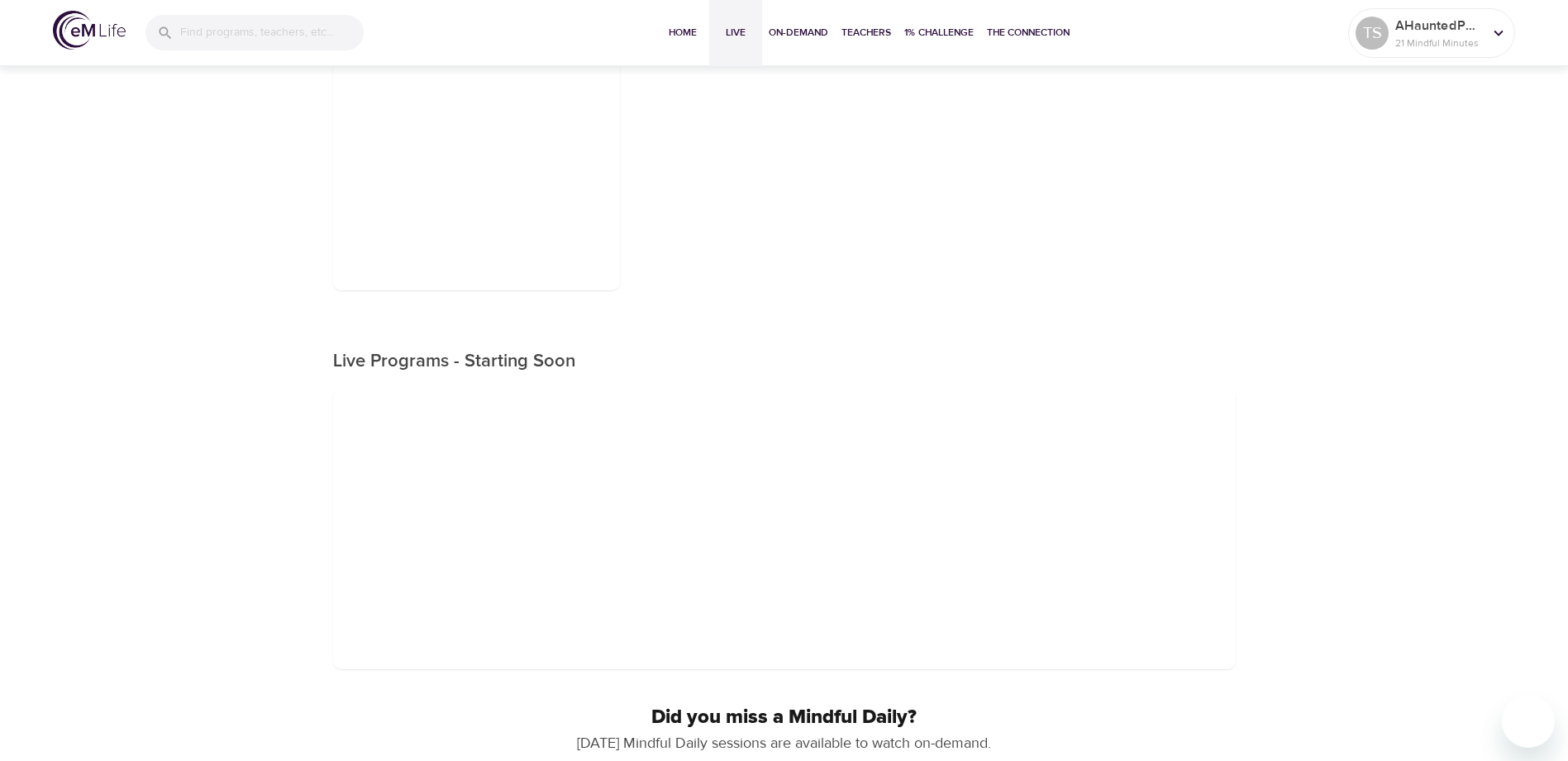
scroll to position [248, 0]
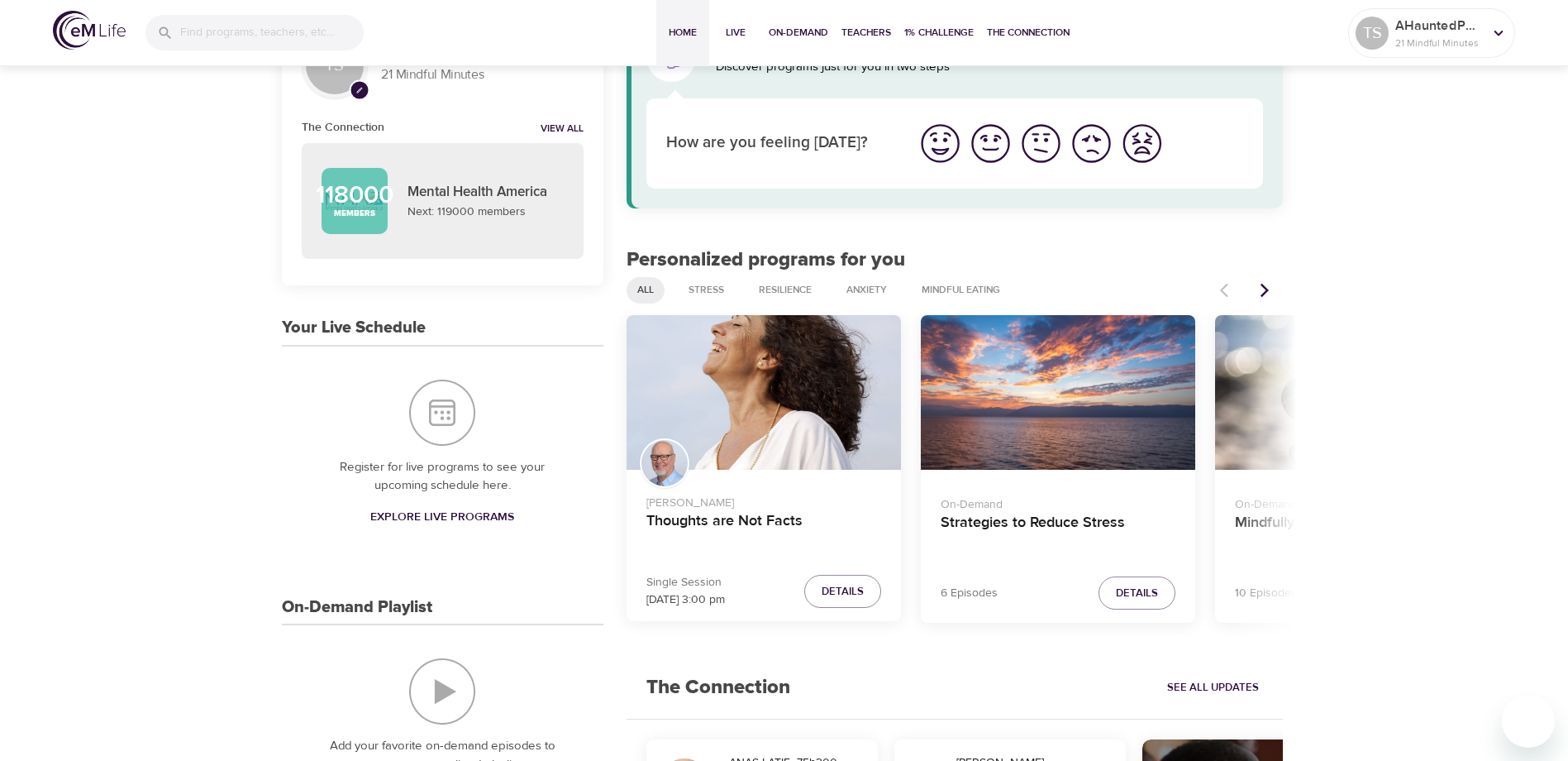
scroll to position [166, 0]
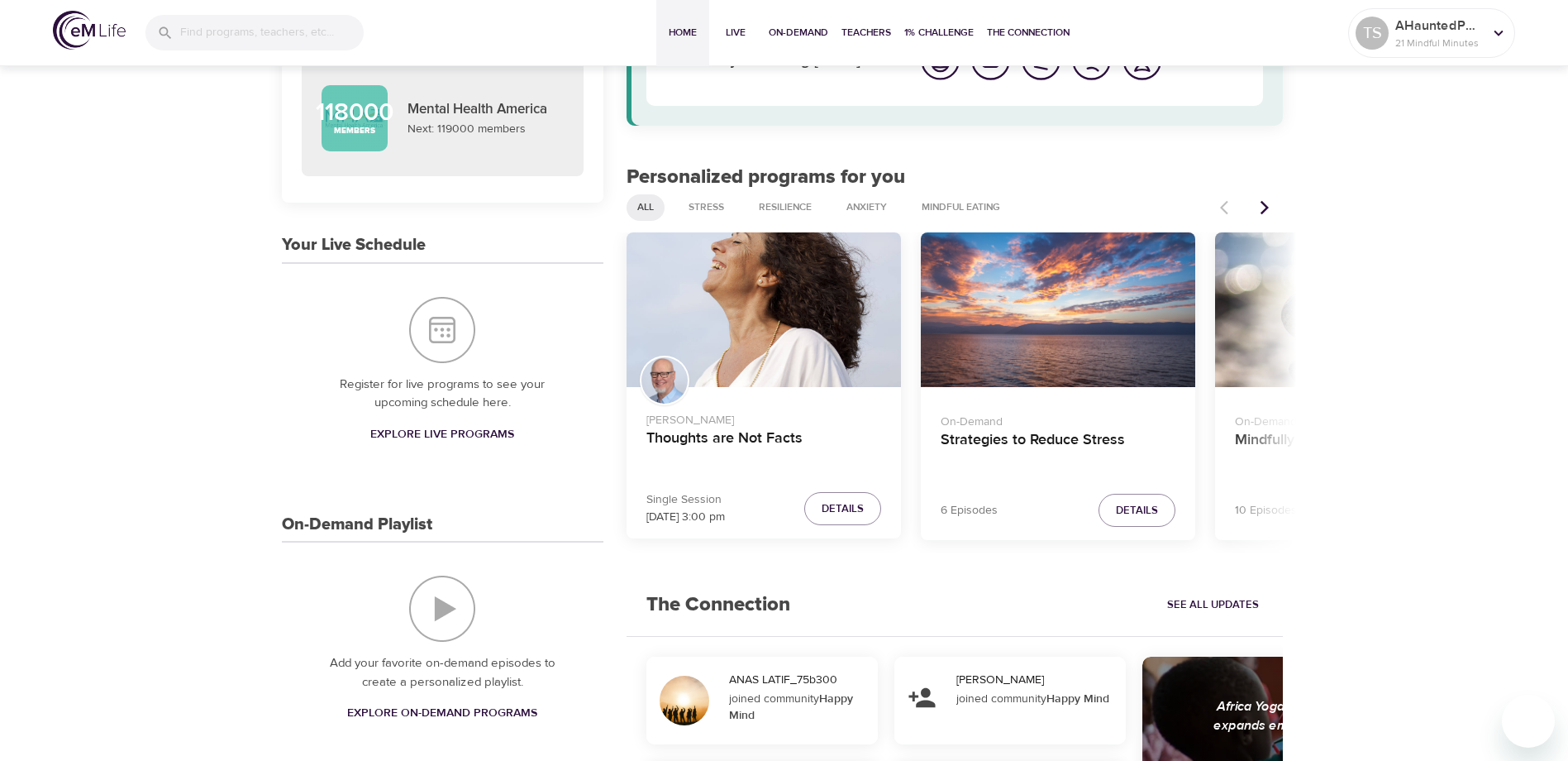
click at [1262, 208] on icon "Next items" at bounding box center [1264, 208] width 17 height 17
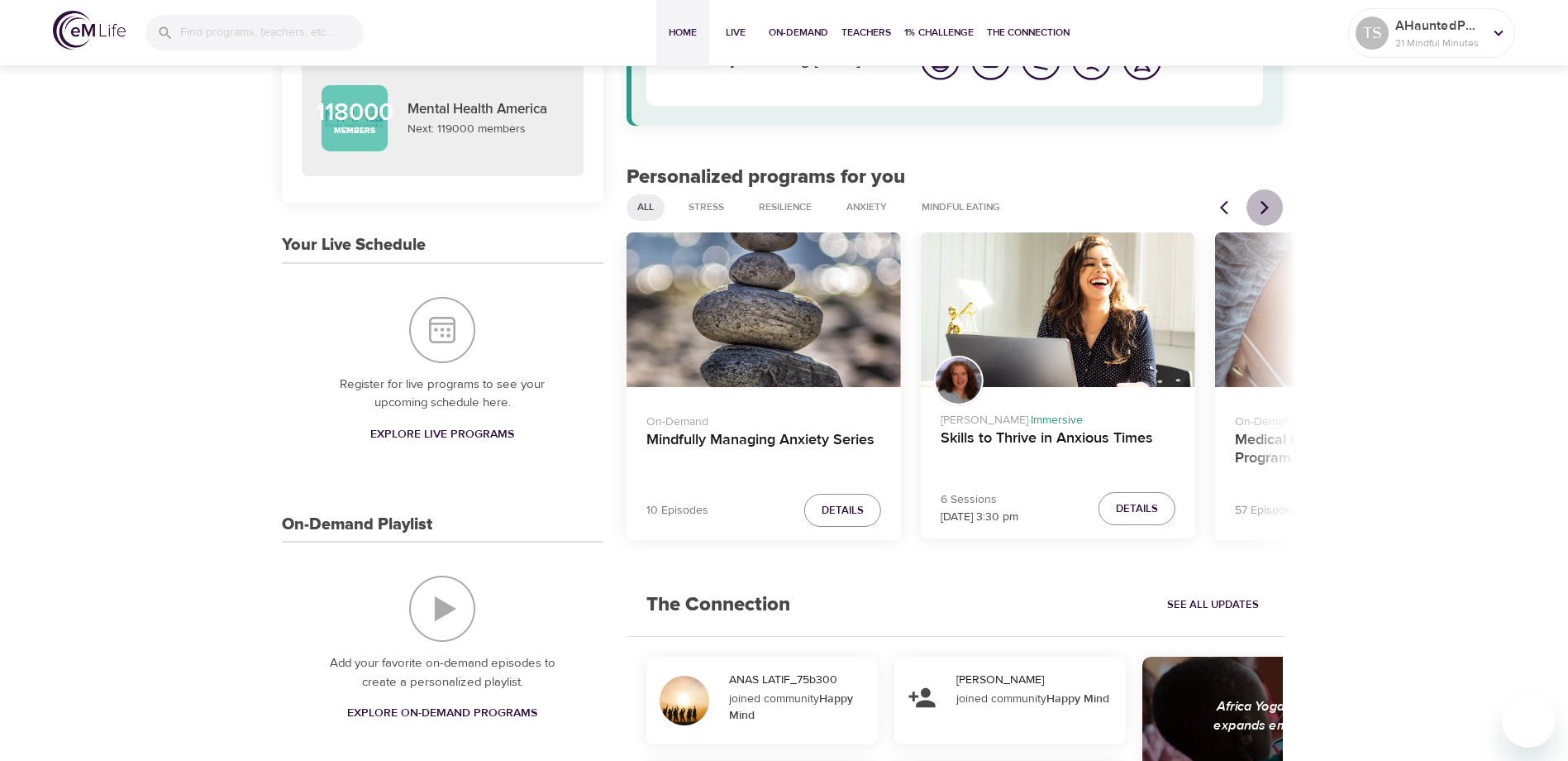
click at [1266, 207] on icon "Next items" at bounding box center [1264, 208] width 17 height 17
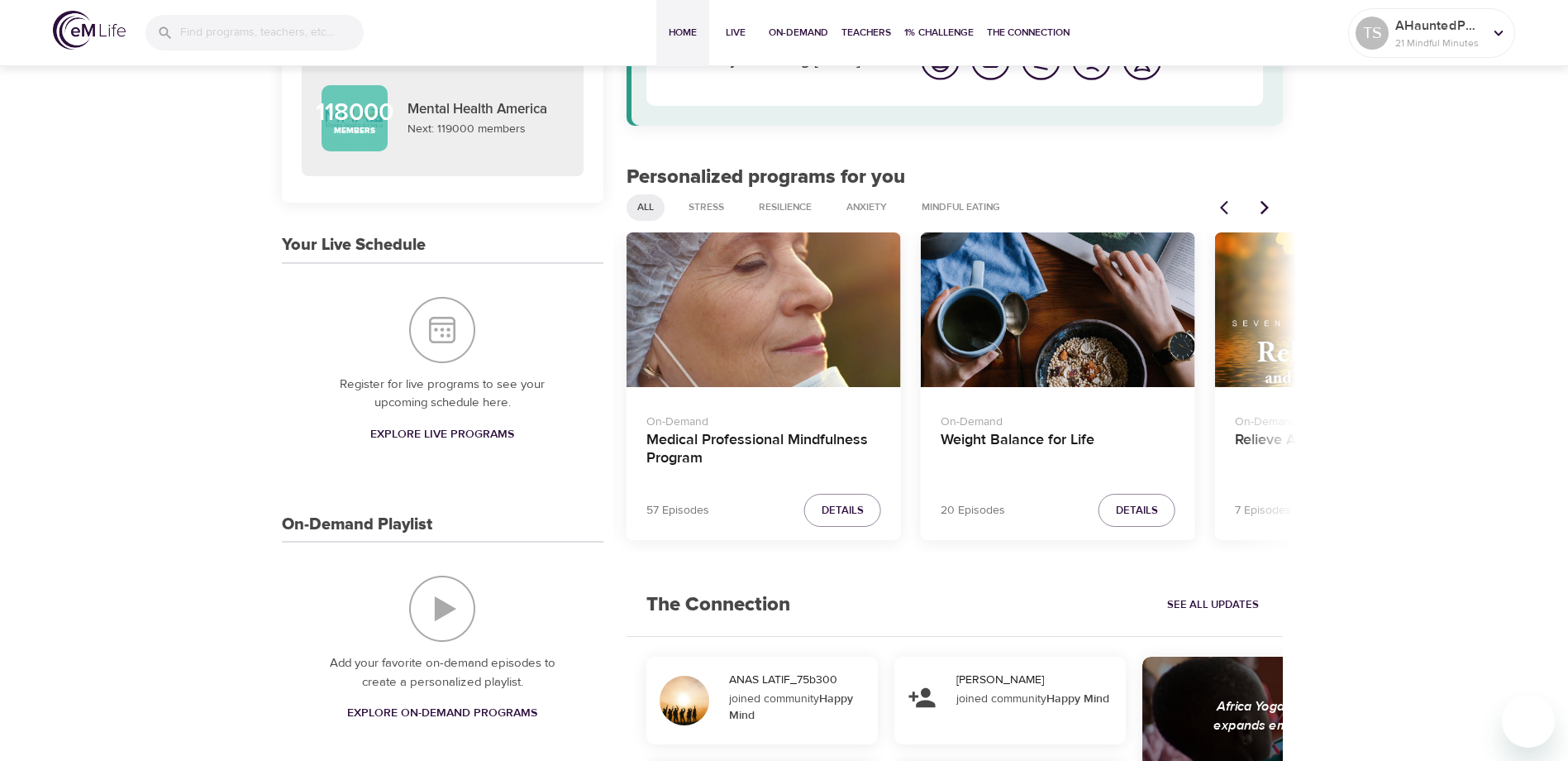
click at [1266, 207] on icon "Next items" at bounding box center [1264, 208] width 17 height 17
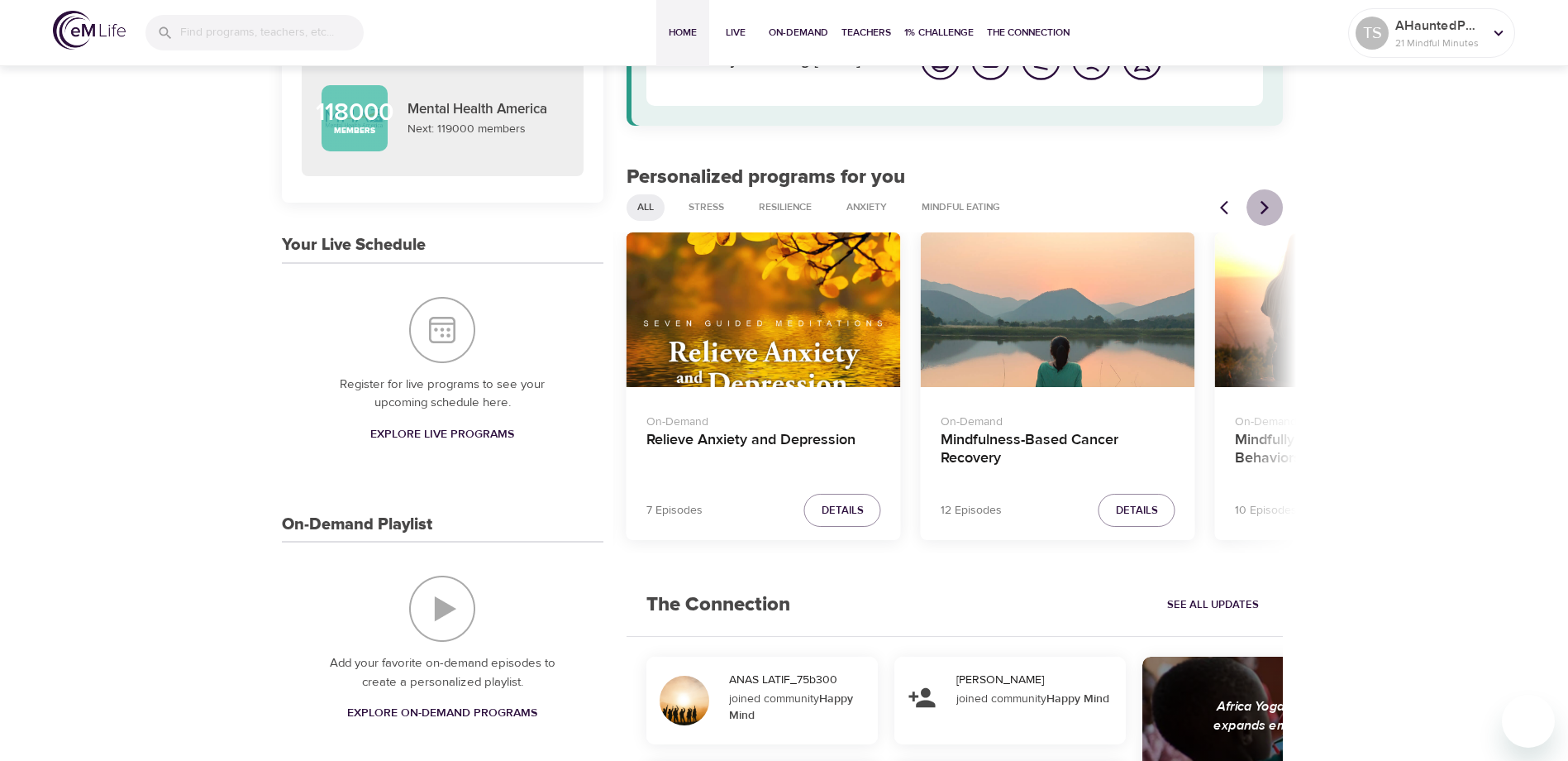
click at [1266, 207] on icon "Next items" at bounding box center [1264, 208] width 17 height 17
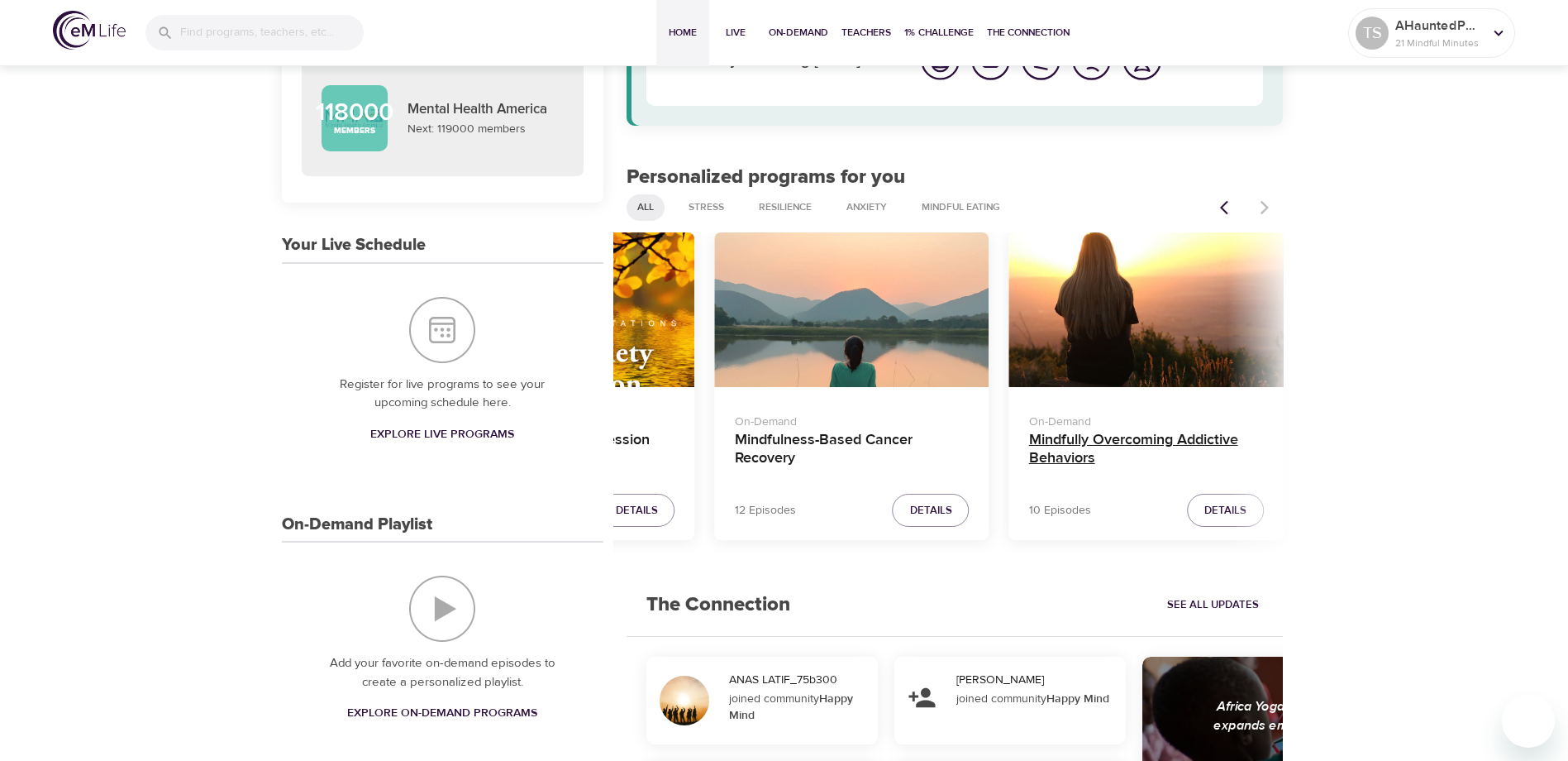
click at [1069, 440] on h4 "Mindfully Overcoming Addictive Behaviors" at bounding box center [1146, 450] width 235 height 39
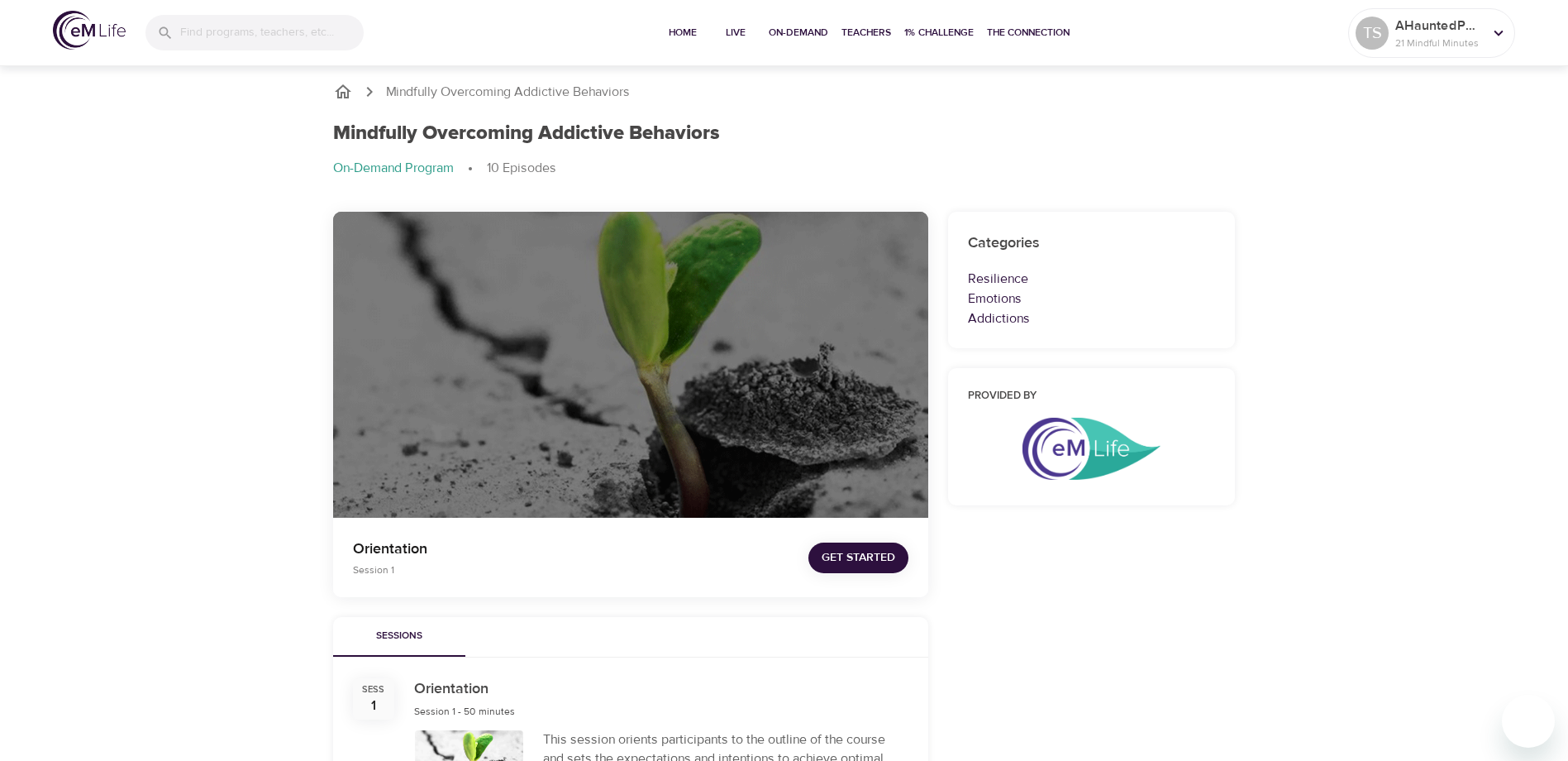
click at [365, 173] on p "On-Demand Program" at bounding box center [393, 168] width 121 height 19
click at [357, 166] on p "On-Demand Program" at bounding box center [393, 168] width 121 height 19
click at [341, 90] on icon "breadcrumb" at bounding box center [342, 91] width 20 height 20
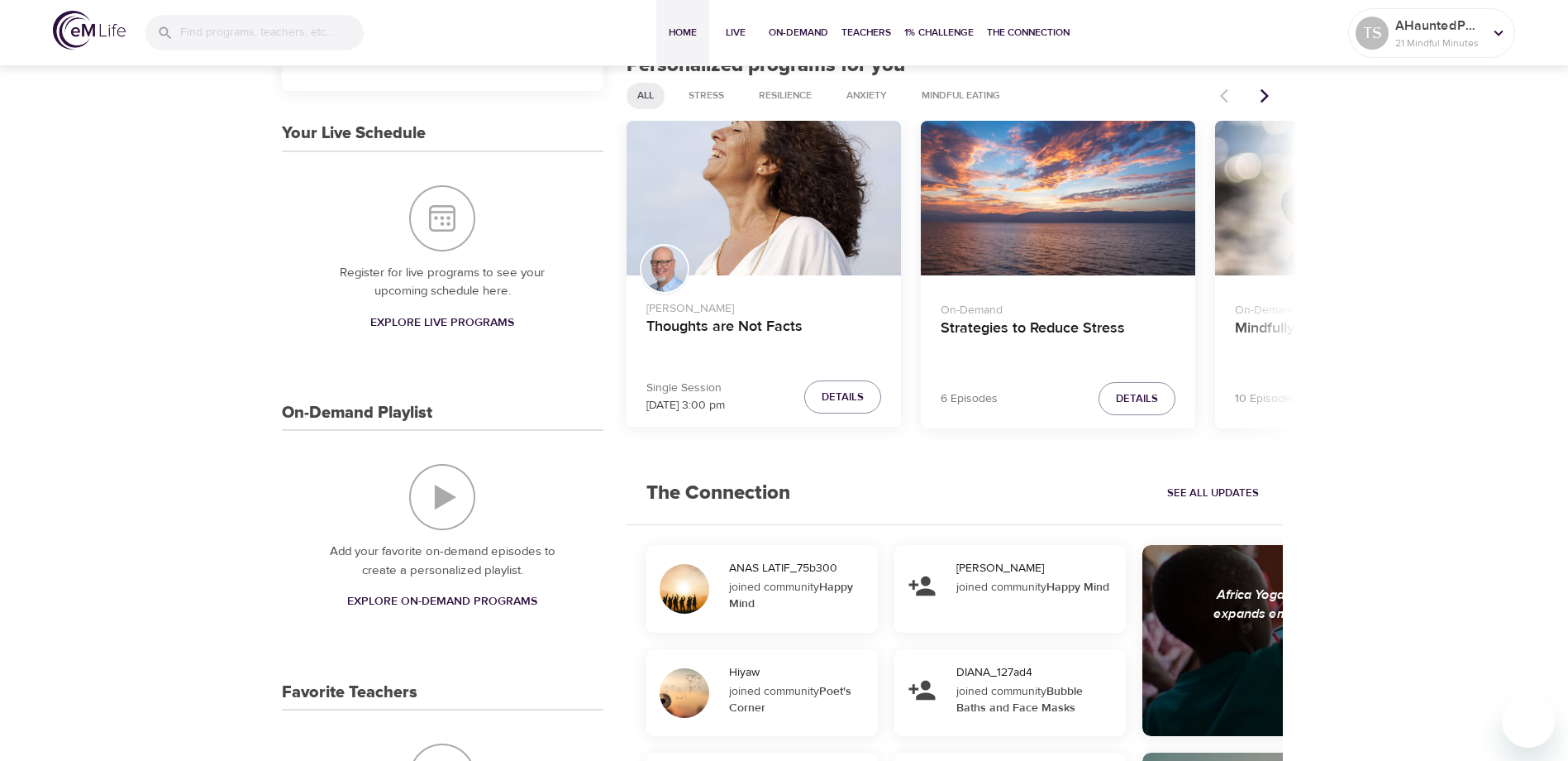
scroll to position [248, 0]
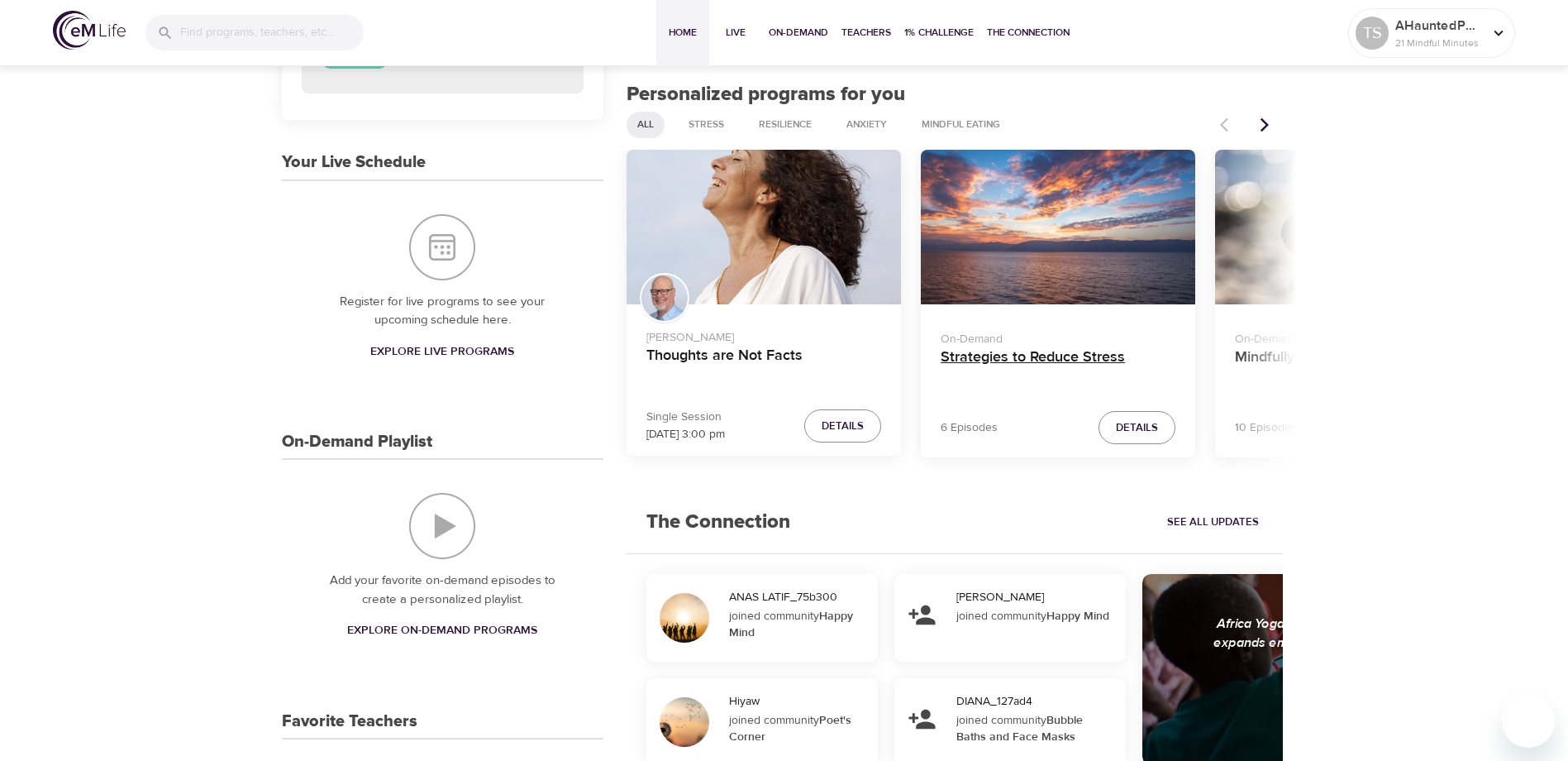
click at [1022, 356] on h4 "Strategies to Reduce Stress" at bounding box center [1058, 367] width 235 height 39
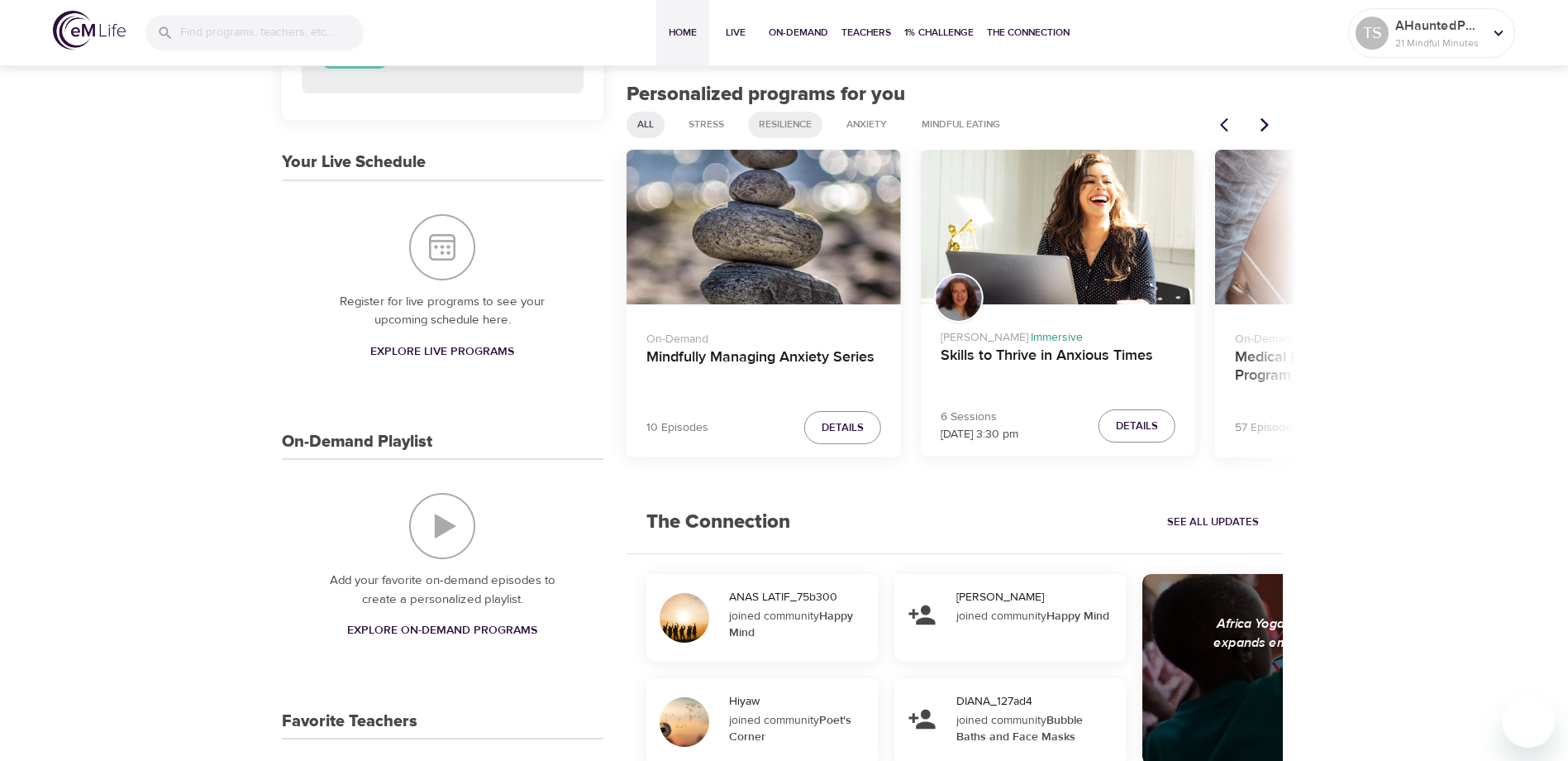
click at [791, 128] on span "Resilience" at bounding box center [784, 124] width 73 height 14
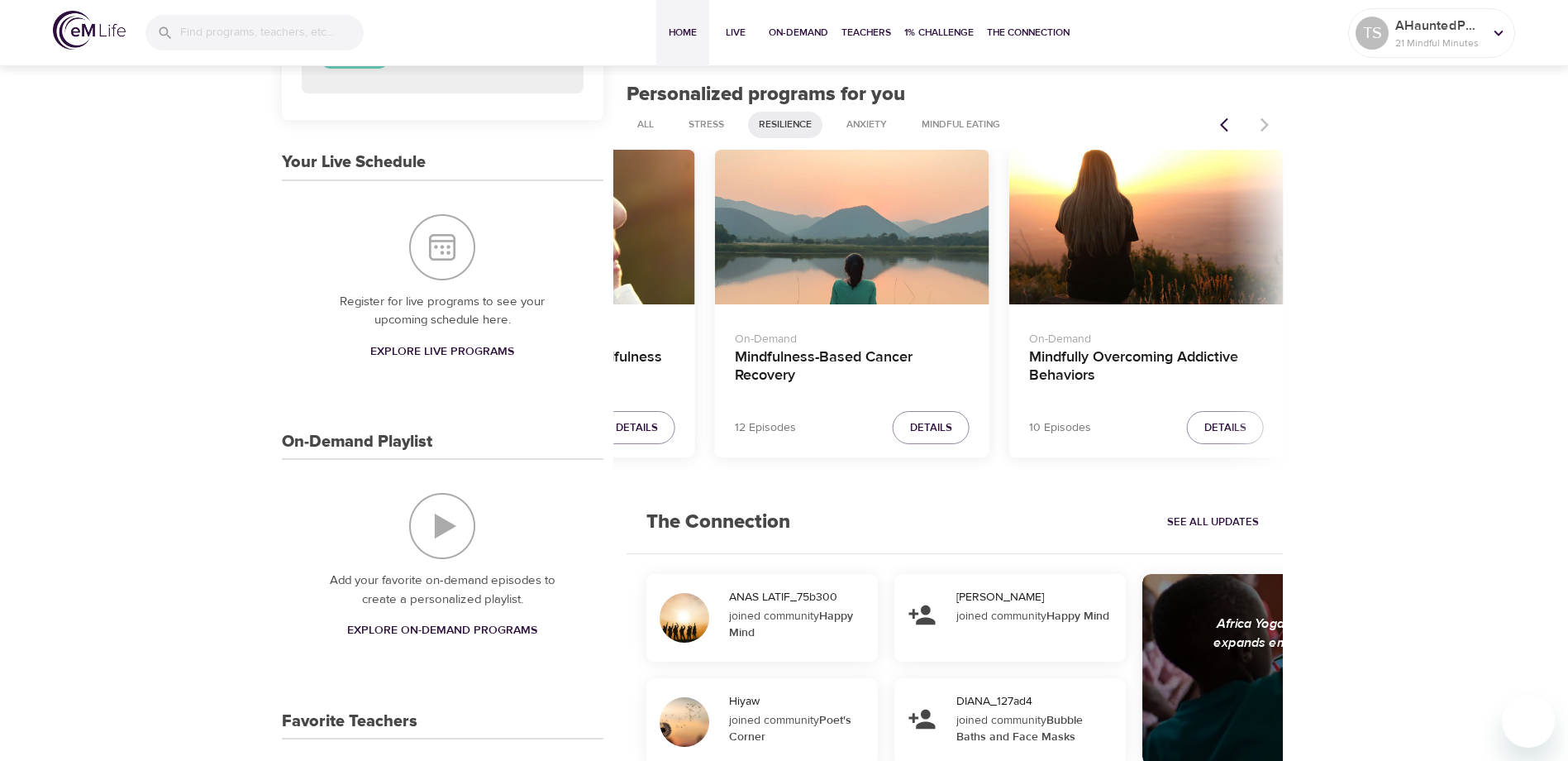
click at [1224, 126] on icon "Previous items" at bounding box center [1224, 125] width 8 height 14
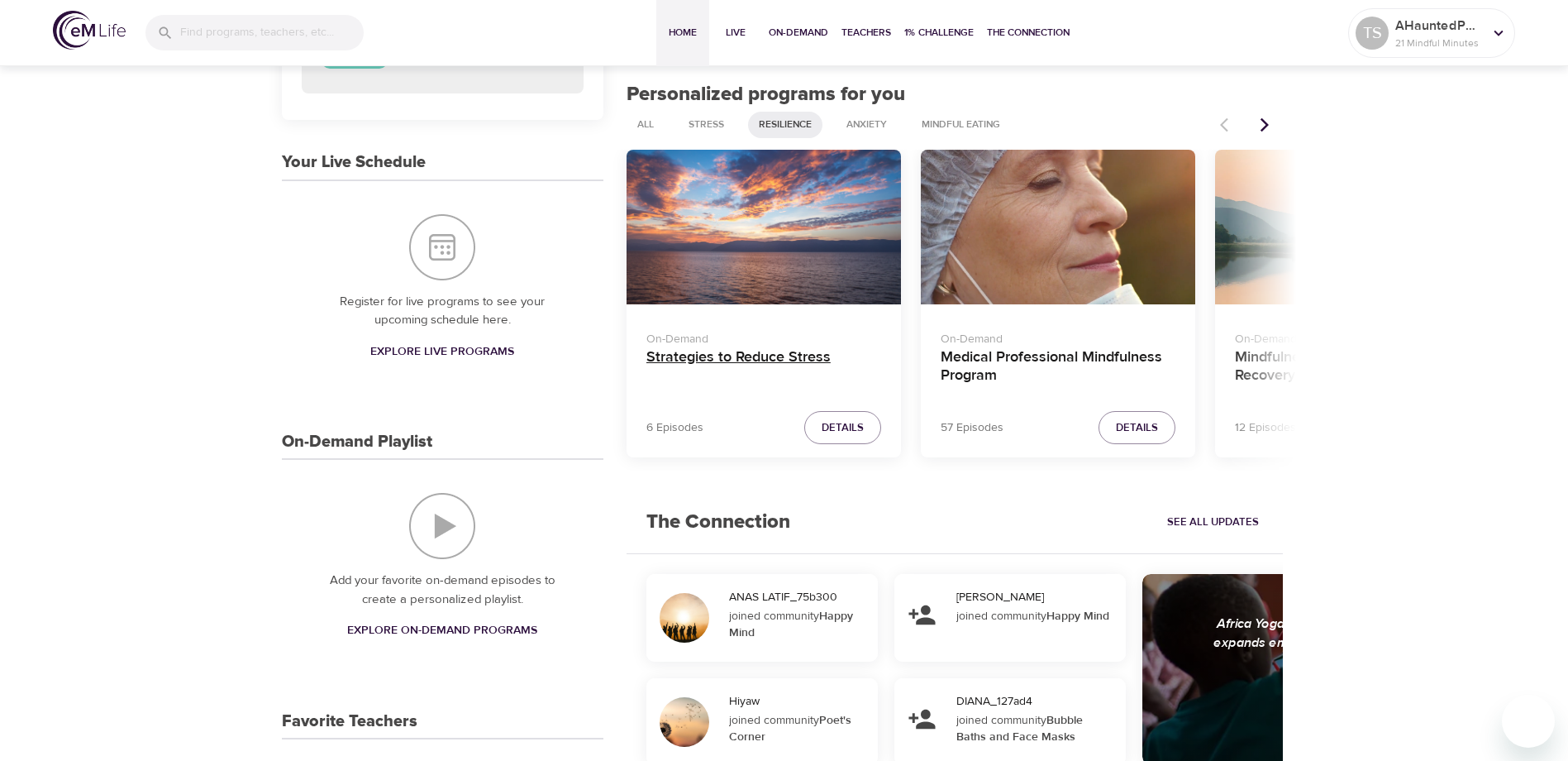
click at [759, 363] on h4 "Strategies to Reduce Stress" at bounding box center [763, 367] width 235 height 39
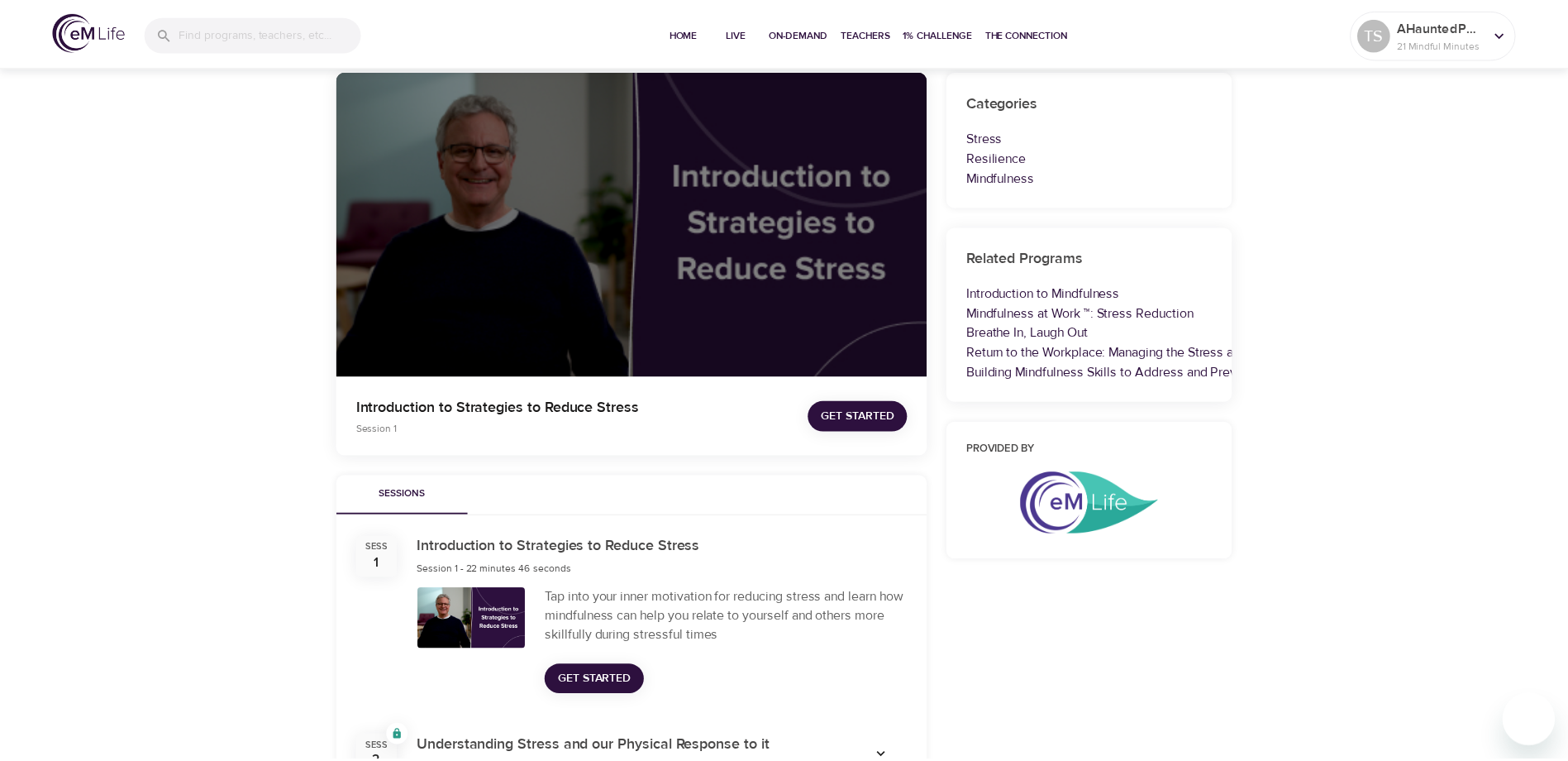
scroll to position [166, 0]
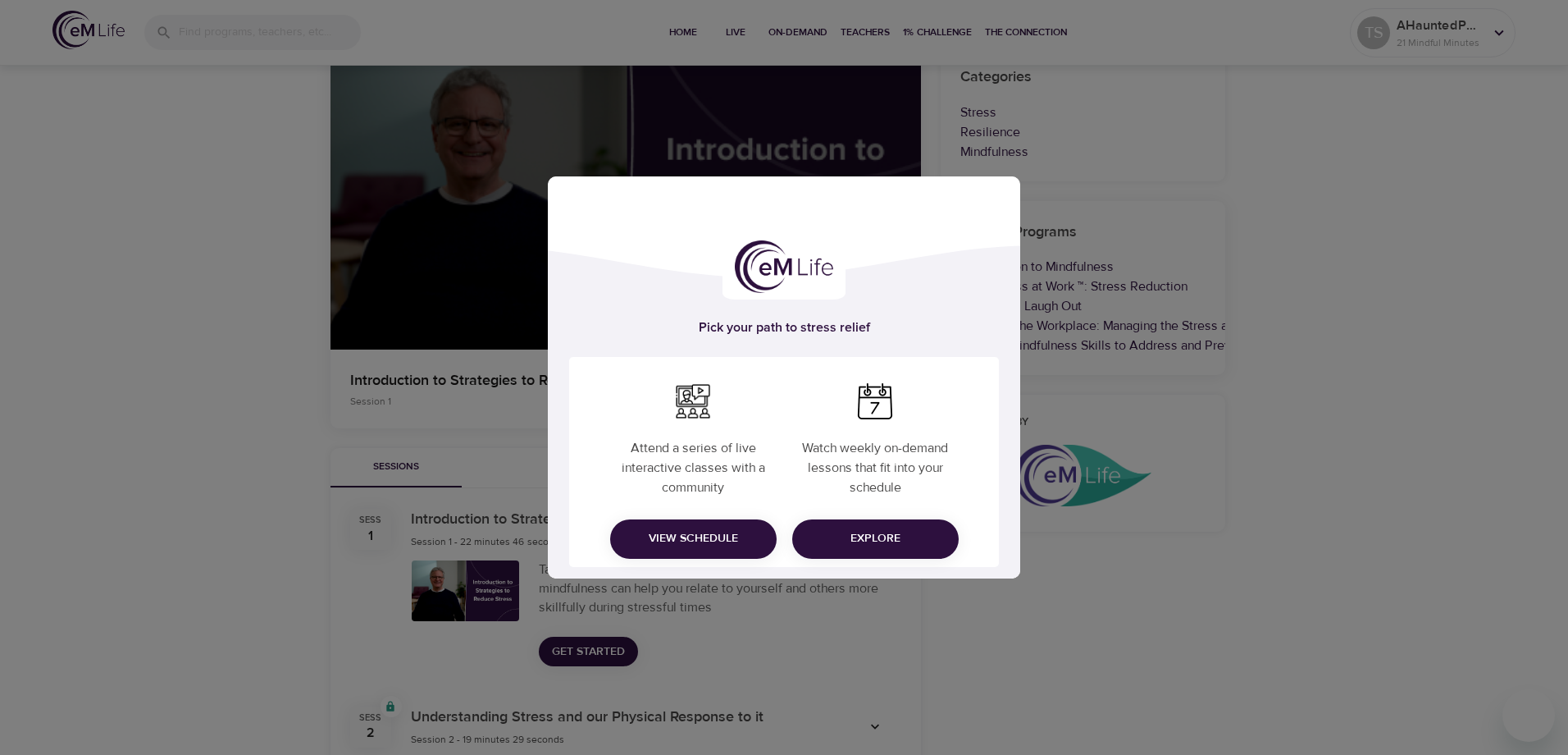
click at [908, 549] on button "Explore" at bounding box center [876, 539] width 167 height 39
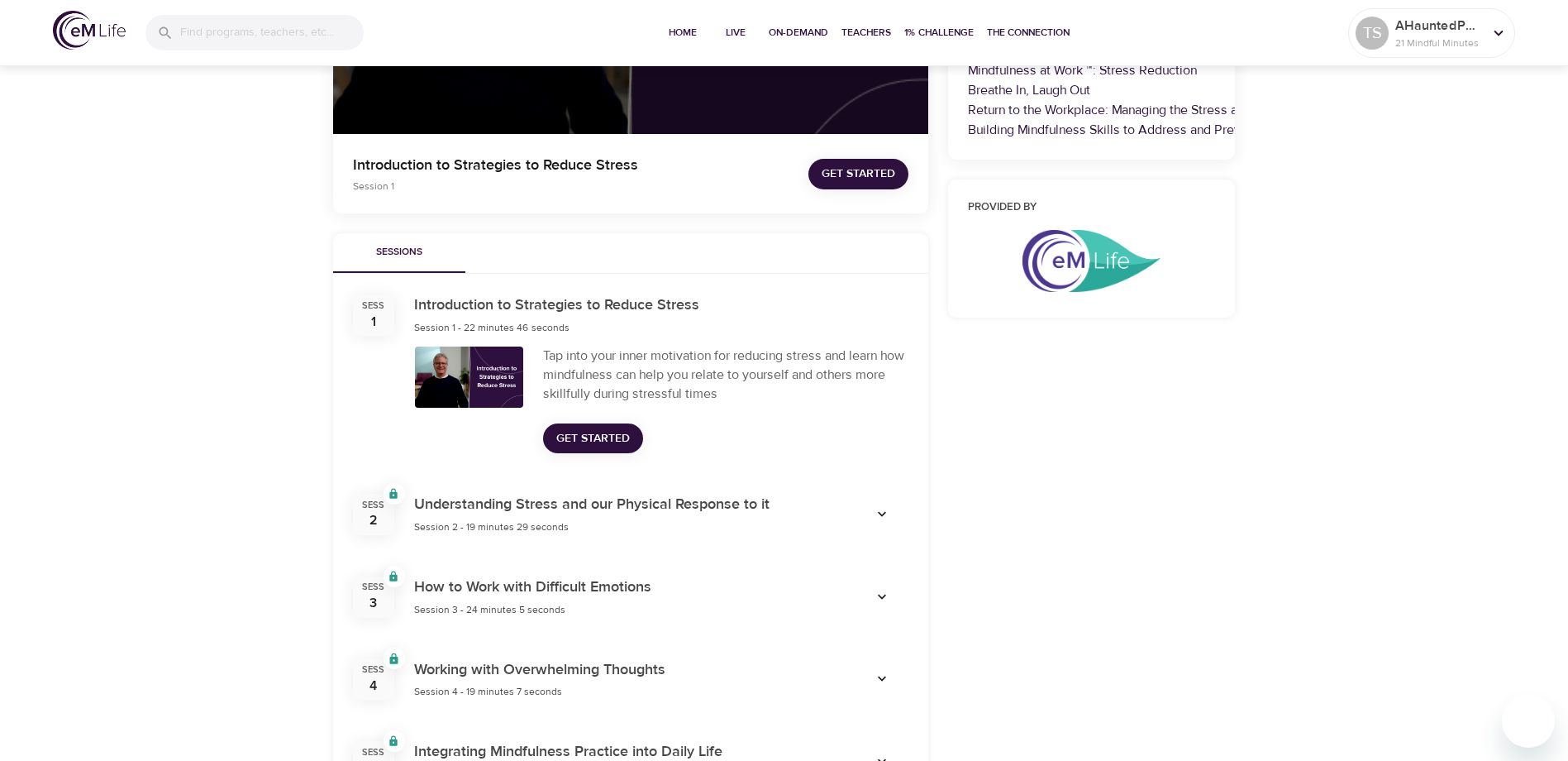
scroll to position [413, 0]
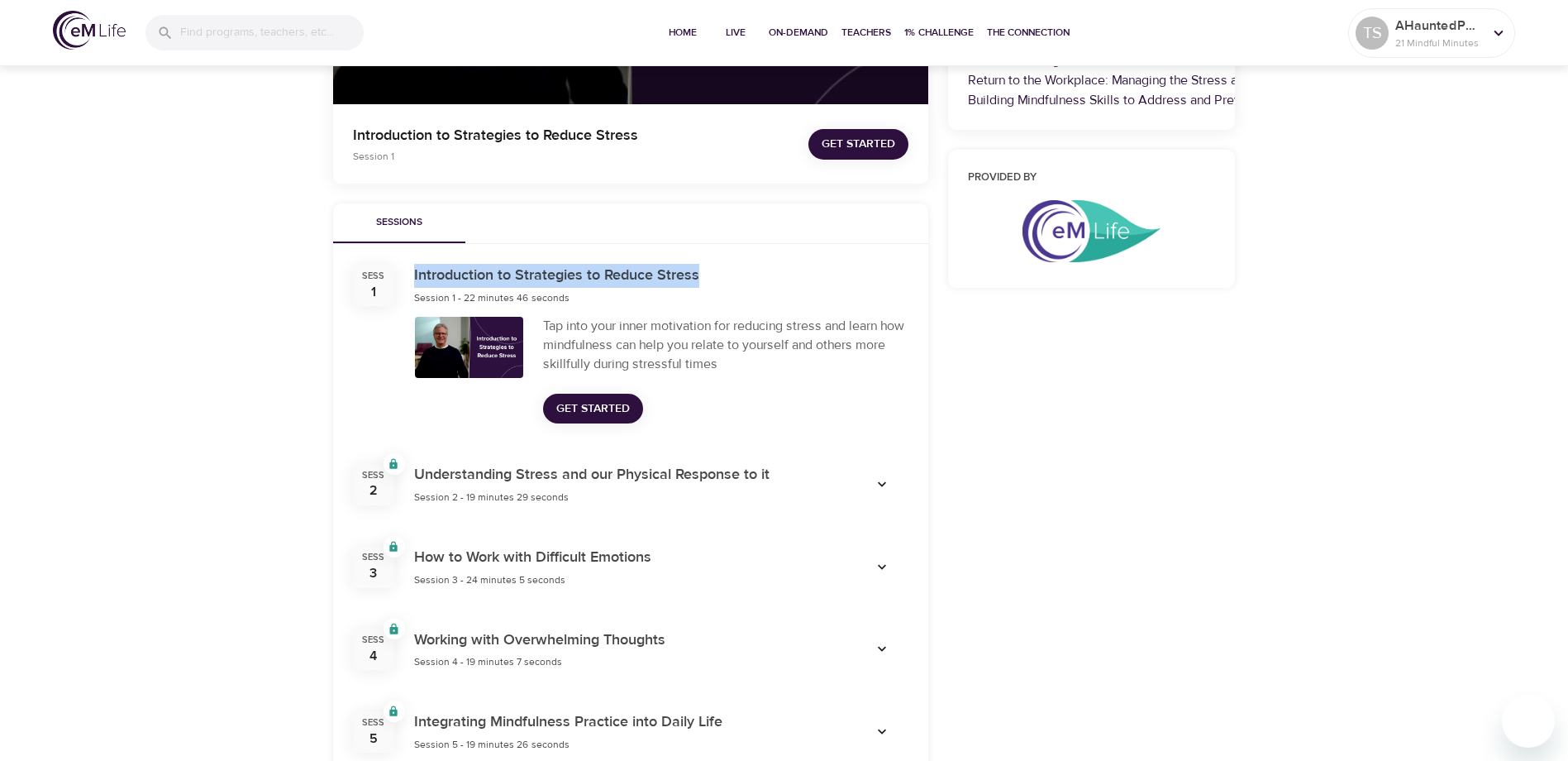
drag, startPoint x: 413, startPoint y: 274, endPoint x: 712, endPoint y: 260, distance: 299.3
click at [712, 260] on div "Introduction to Strategies to Reduce Stress Session 1 - 22 minutes 46 seconds" at bounding box center [661, 285] width 514 height 63
drag, startPoint x: 712, startPoint y: 260, endPoint x: 747, endPoint y: 348, distance: 94.7
click at [747, 348] on div "Tap into your inner motivation for reducing stress and learn how mindfulness ca…" at bounding box center [725, 345] width 365 height 57
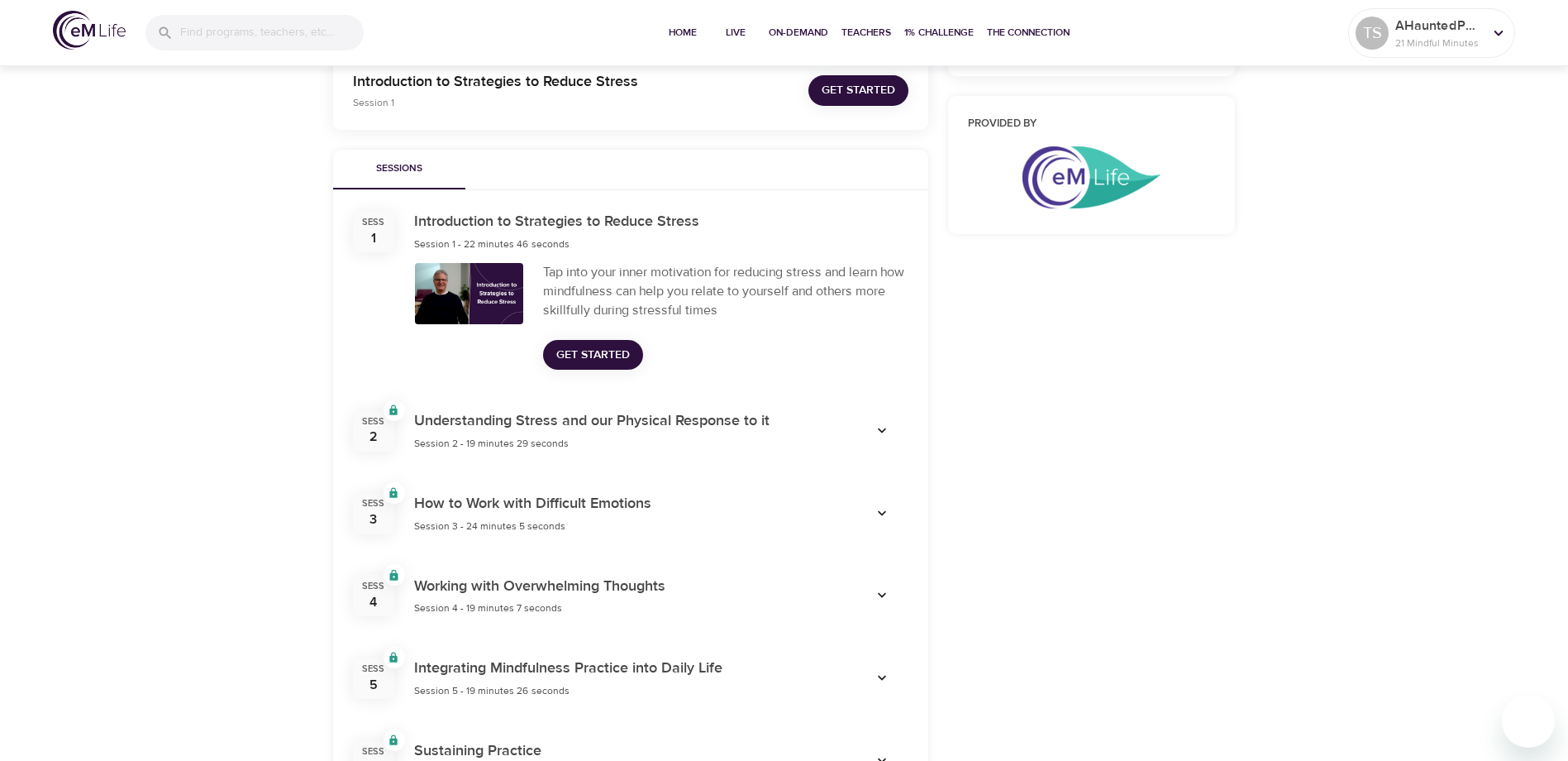
scroll to position [496, 0]
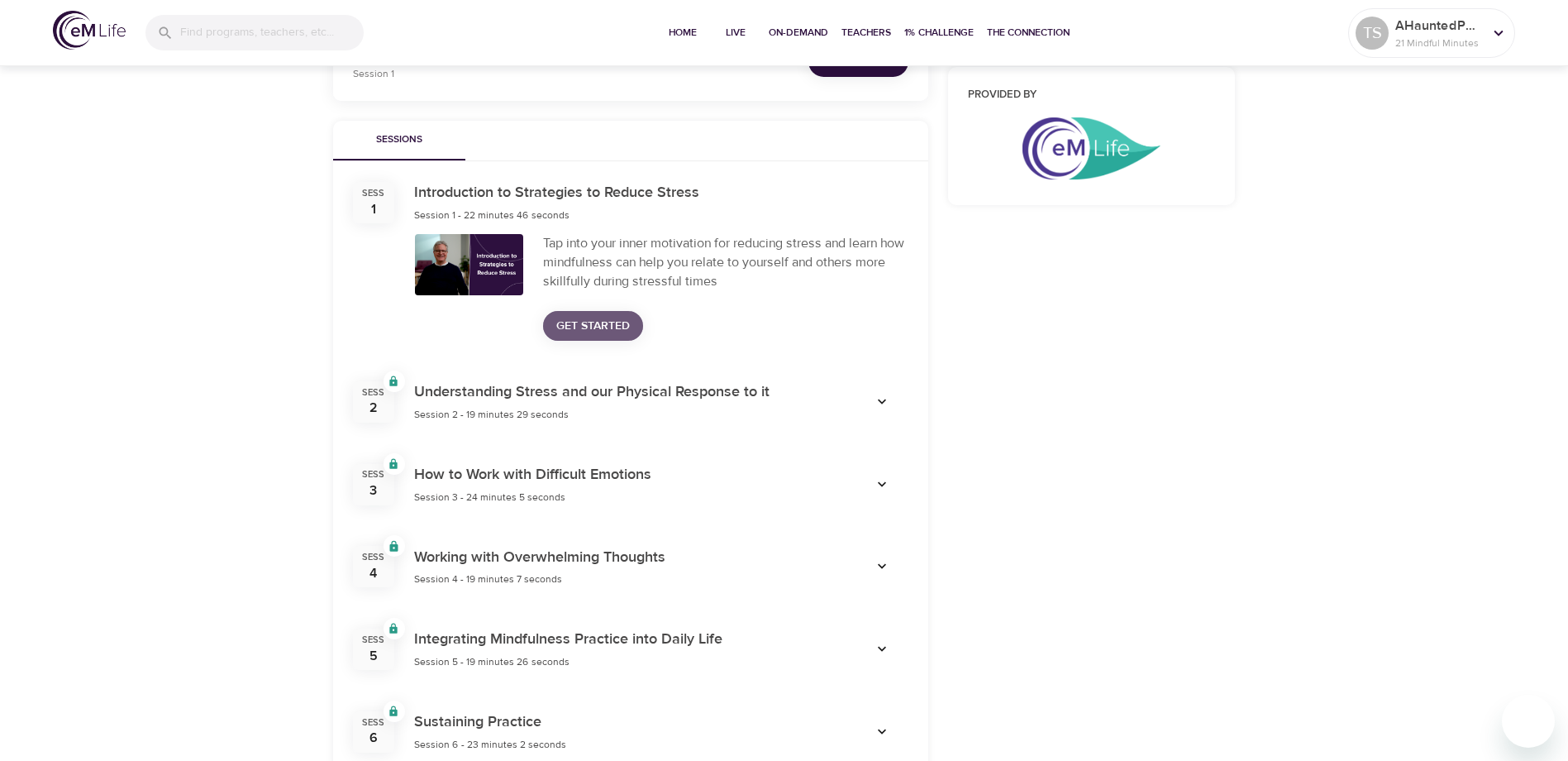
click at [587, 323] on span "Get Started" at bounding box center [593, 327] width 74 height 21
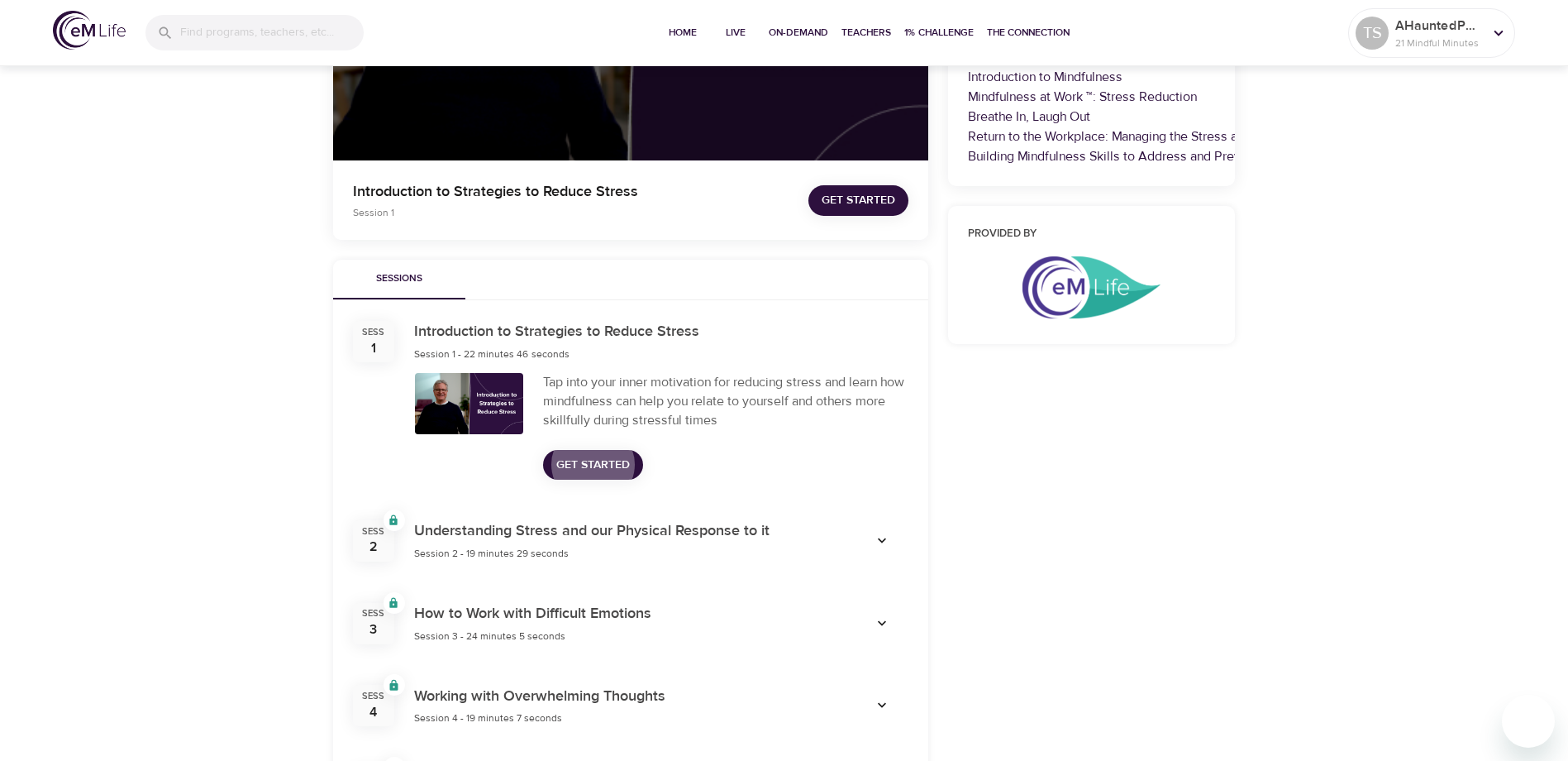
scroll to position [0, 0]
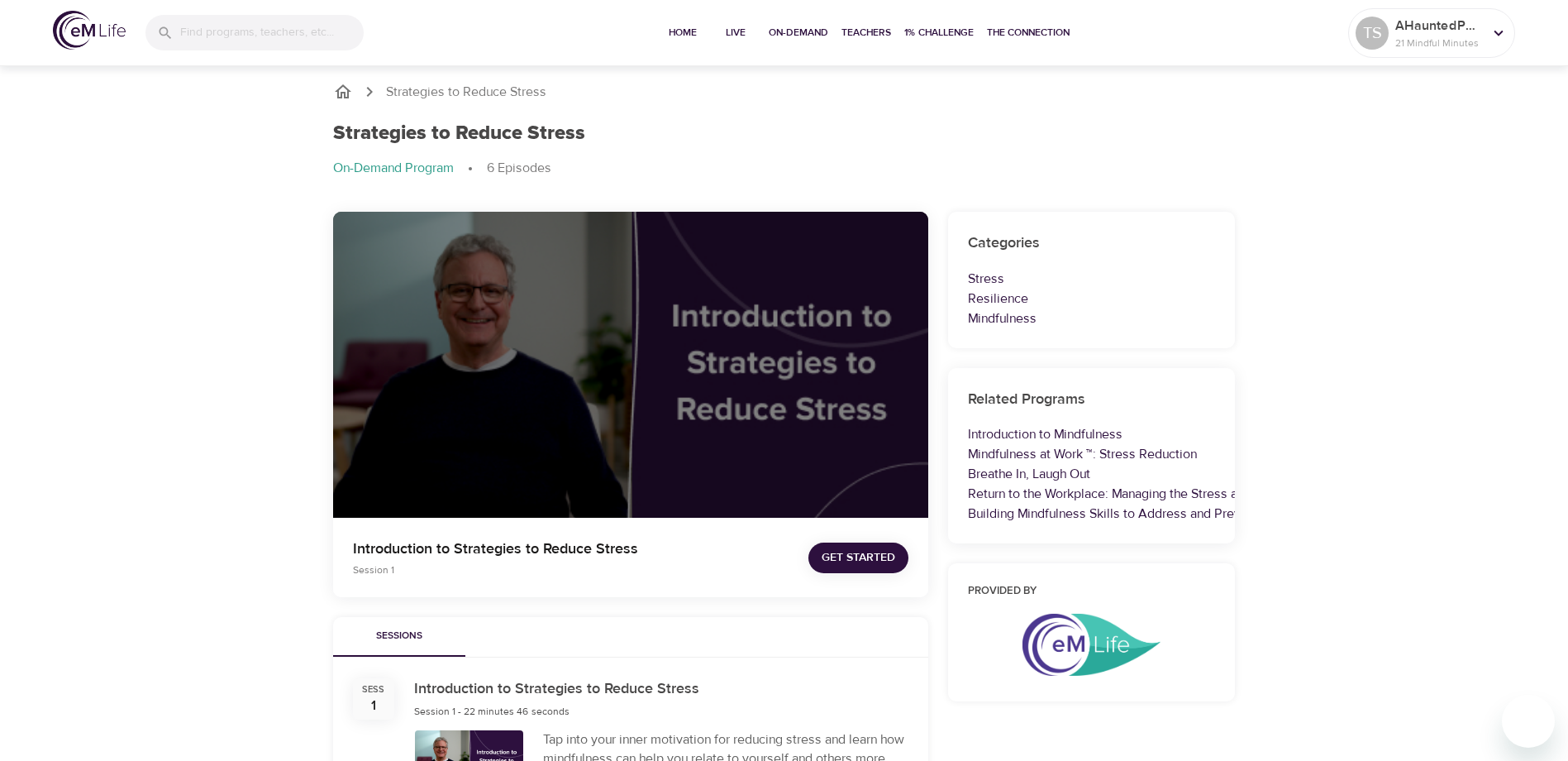
click at [378, 168] on p "On-Demand Program" at bounding box center [393, 168] width 121 height 19
click at [342, 85] on icon "breadcrumb" at bounding box center [342, 91] width 17 height 14
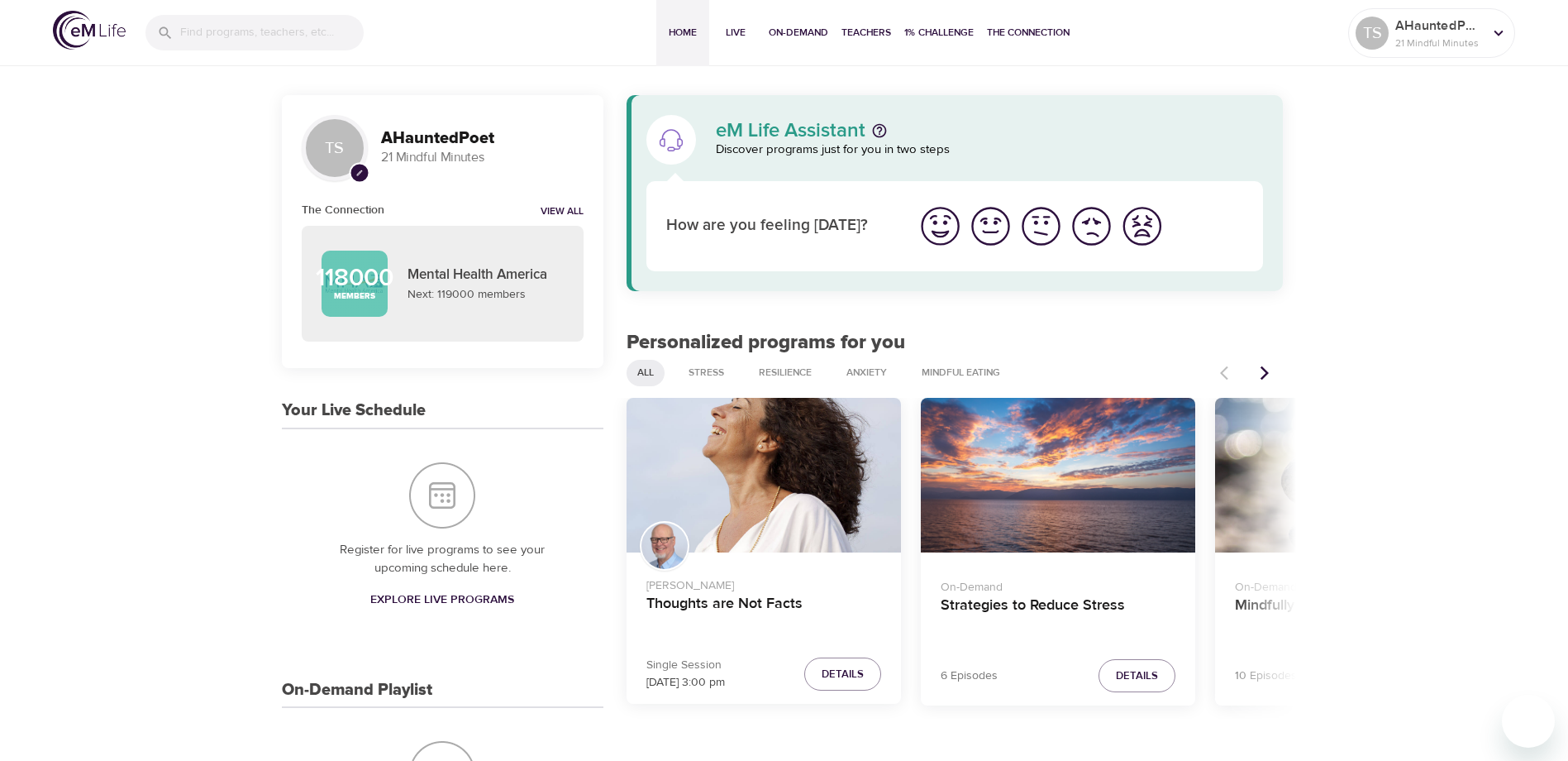
drag, startPoint x: 1159, startPoint y: 20, endPoint x: 1186, endPoint y: 2, distance: 32.4
click at [1159, 20] on div "Home Live On-Demand Teachers 1% Challenge The Connection" at bounding box center [866, 33] width 965 height 67
